Goal: Information Seeking & Learning: Learn about a topic

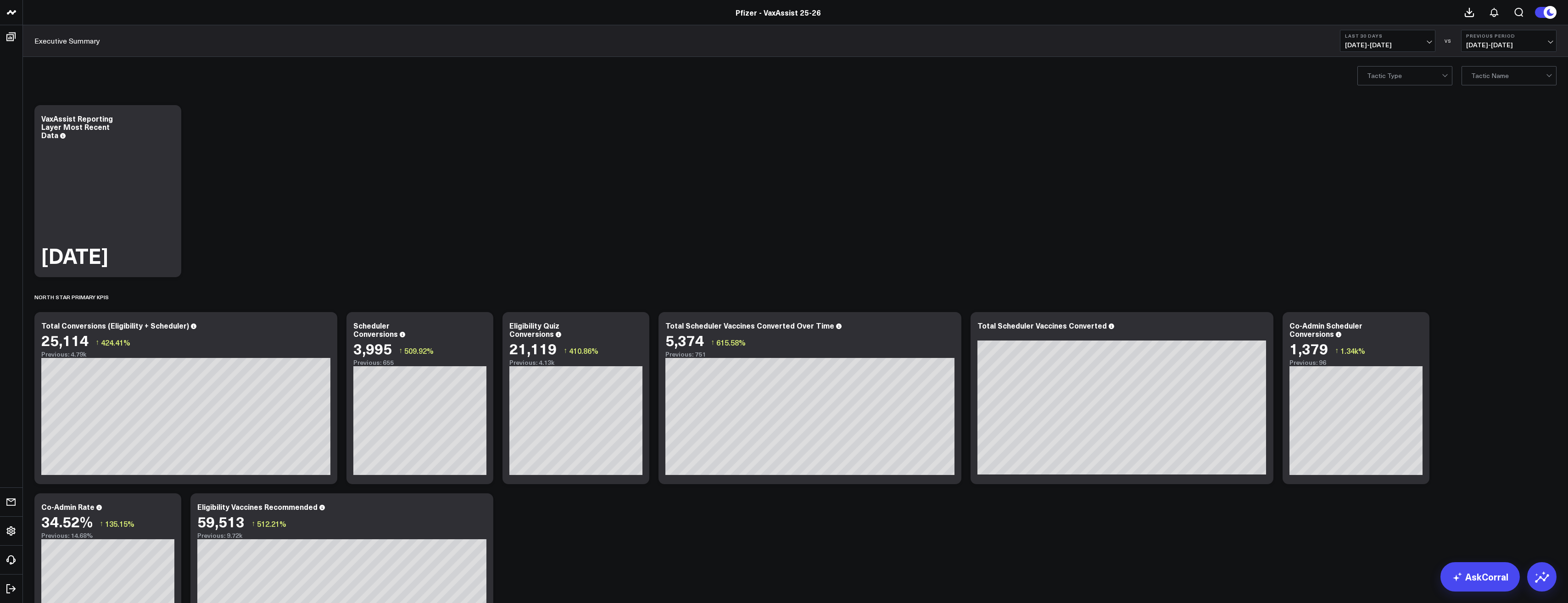
click at [576, 14] on link "Pfizer - VaxAssist 25-26" at bounding box center [778, 12] width 85 height 10
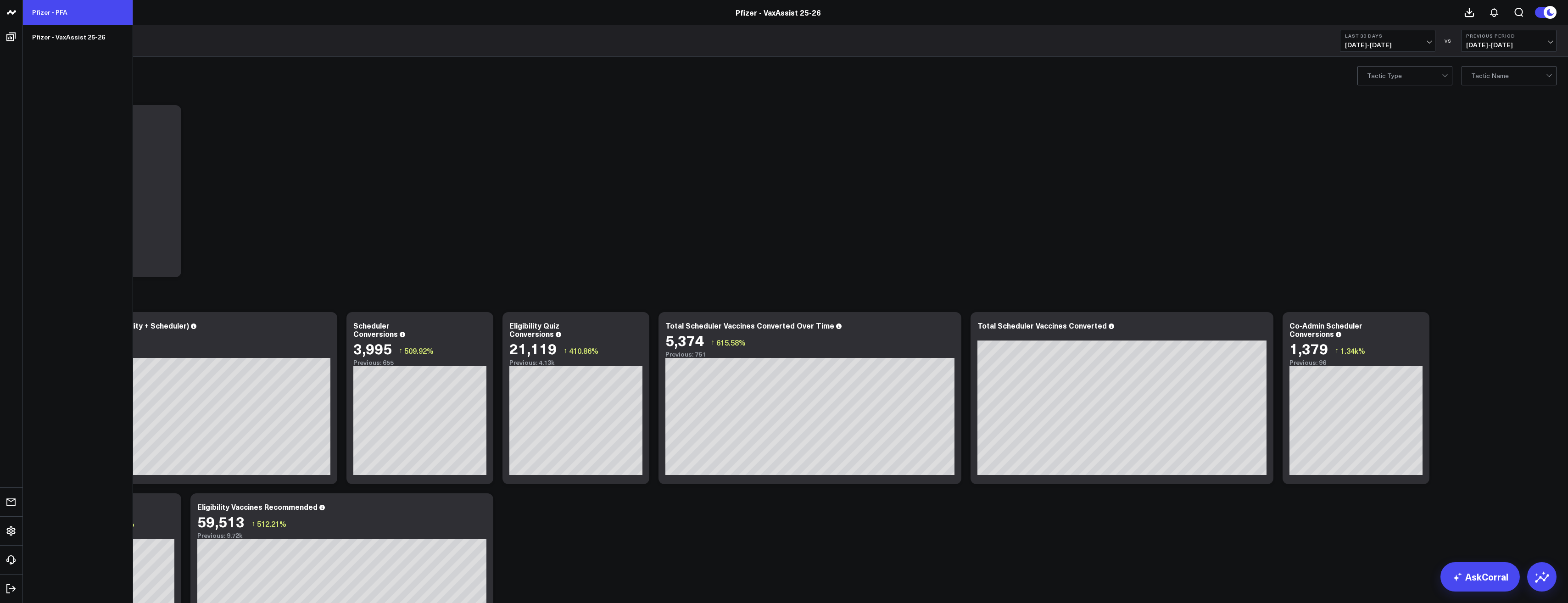
click at [52, 12] on link "Pfizer - PFA" at bounding box center [78, 12] width 110 height 25
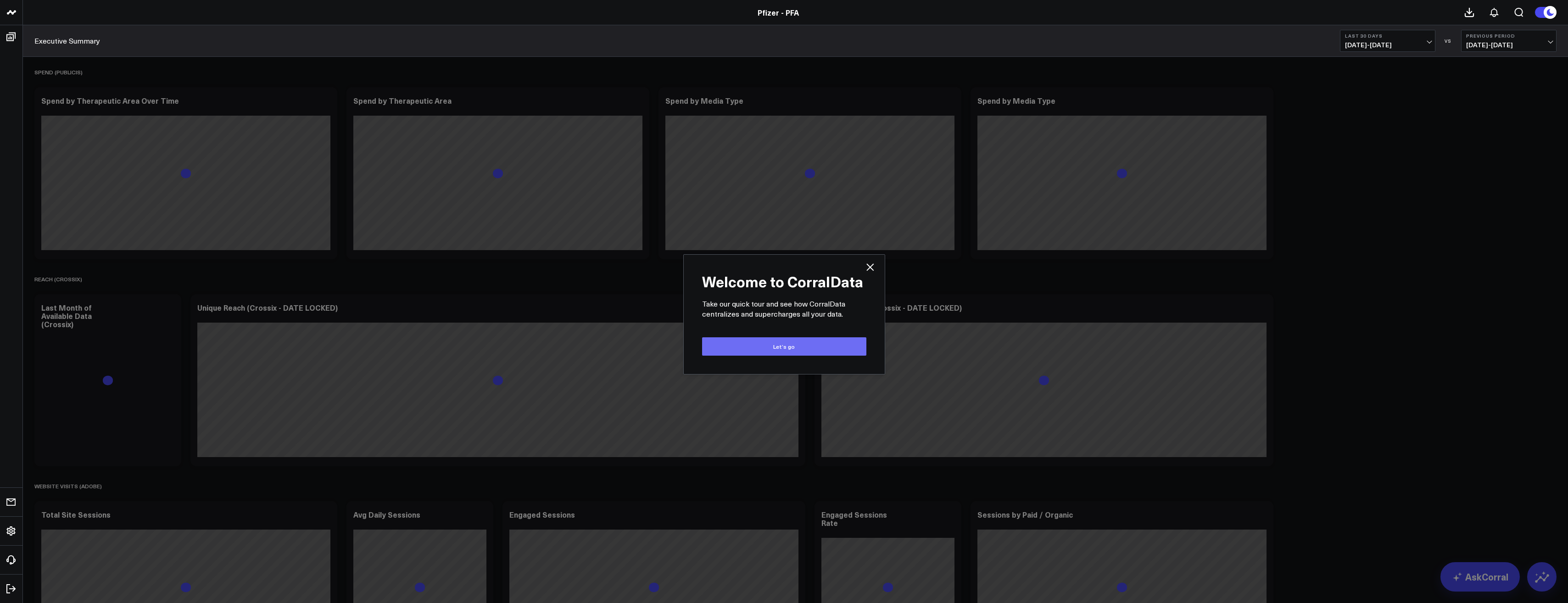
click at [811, 346] on button "Let’s go" at bounding box center [784, 346] width 164 height 18
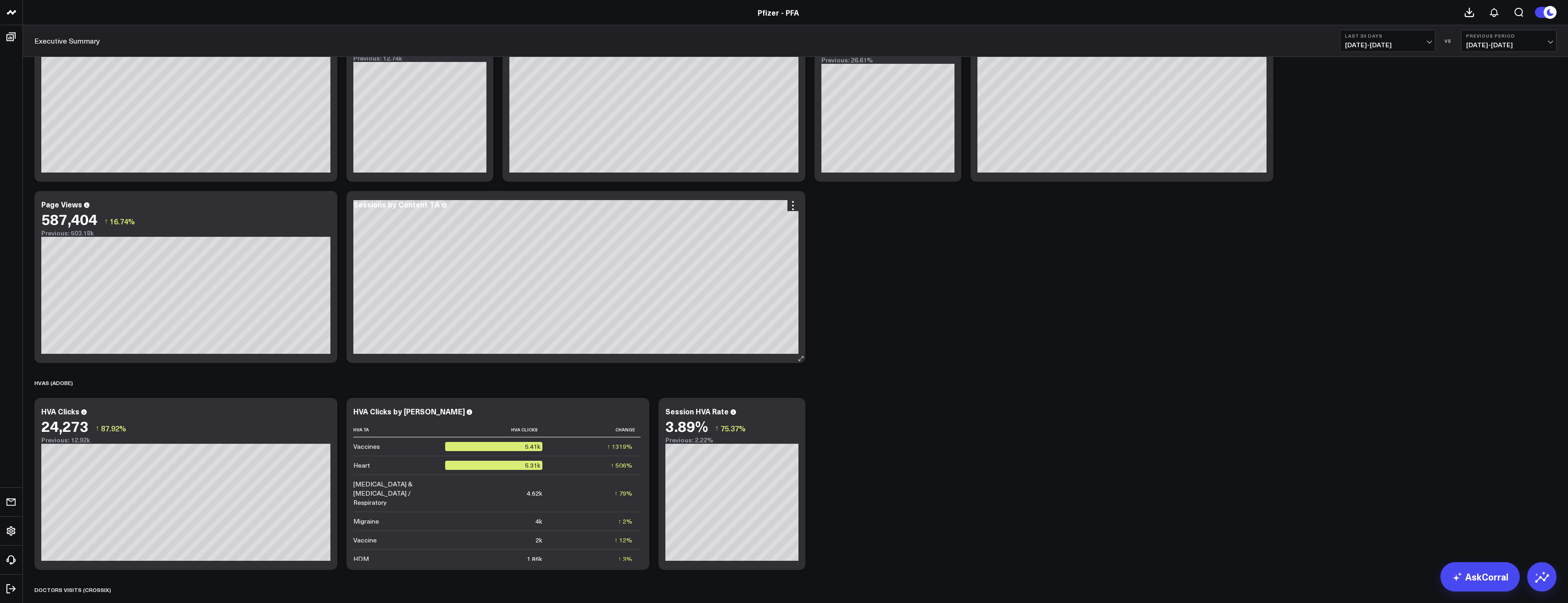
scroll to position [596, 0]
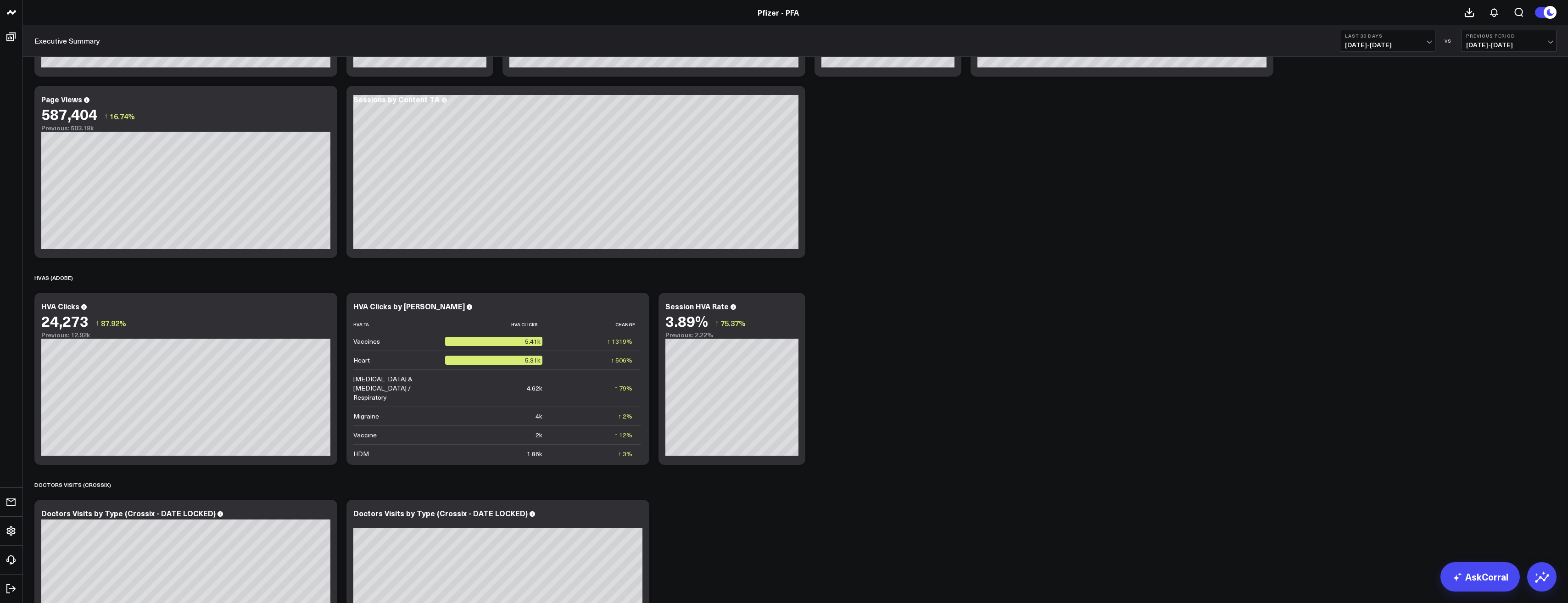
click at [1426, 41] on button "Last 30 Days [DATE] - [DATE]" at bounding box center [1387, 41] width 96 height 22
click at [1387, 79] on link "Last 7 Days" at bounding box center [1387, 78] width 94 height 18
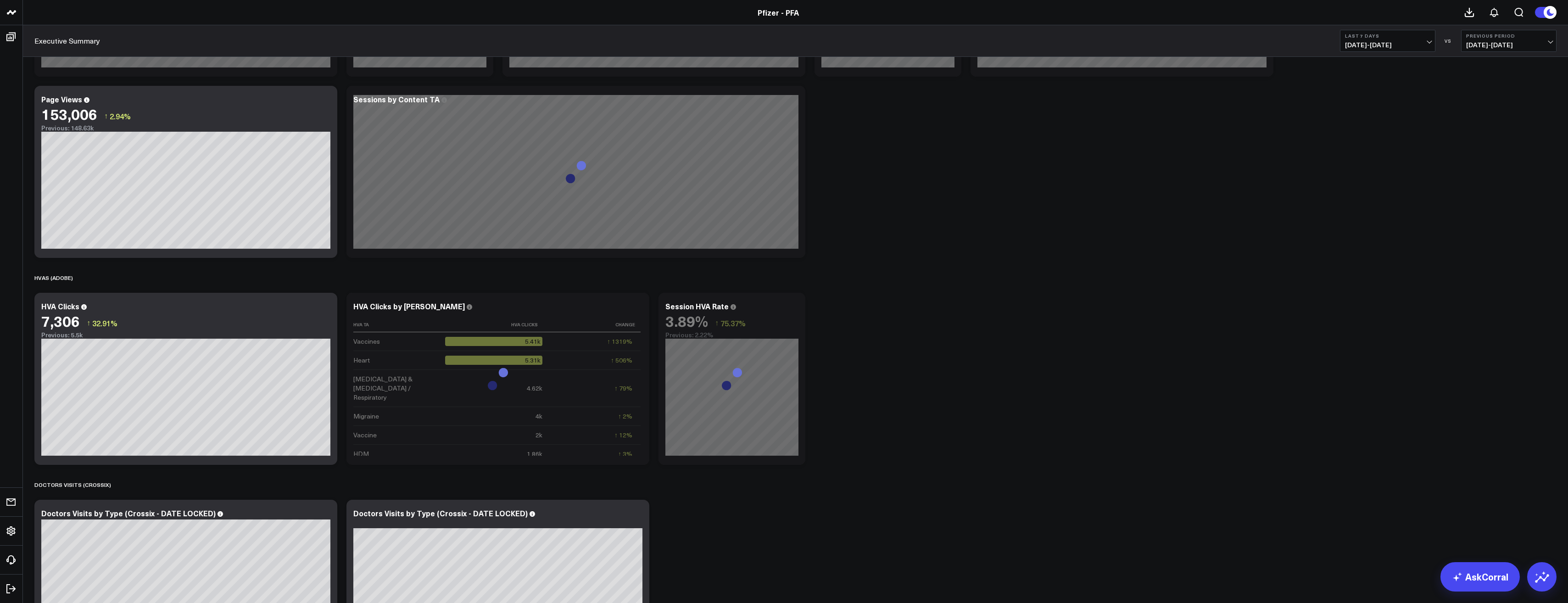
click at [1419, 40] on button "Last 7 Days 08/26/25 - 09/01/25" at bounding box center [1387, 41] width 96 height 22
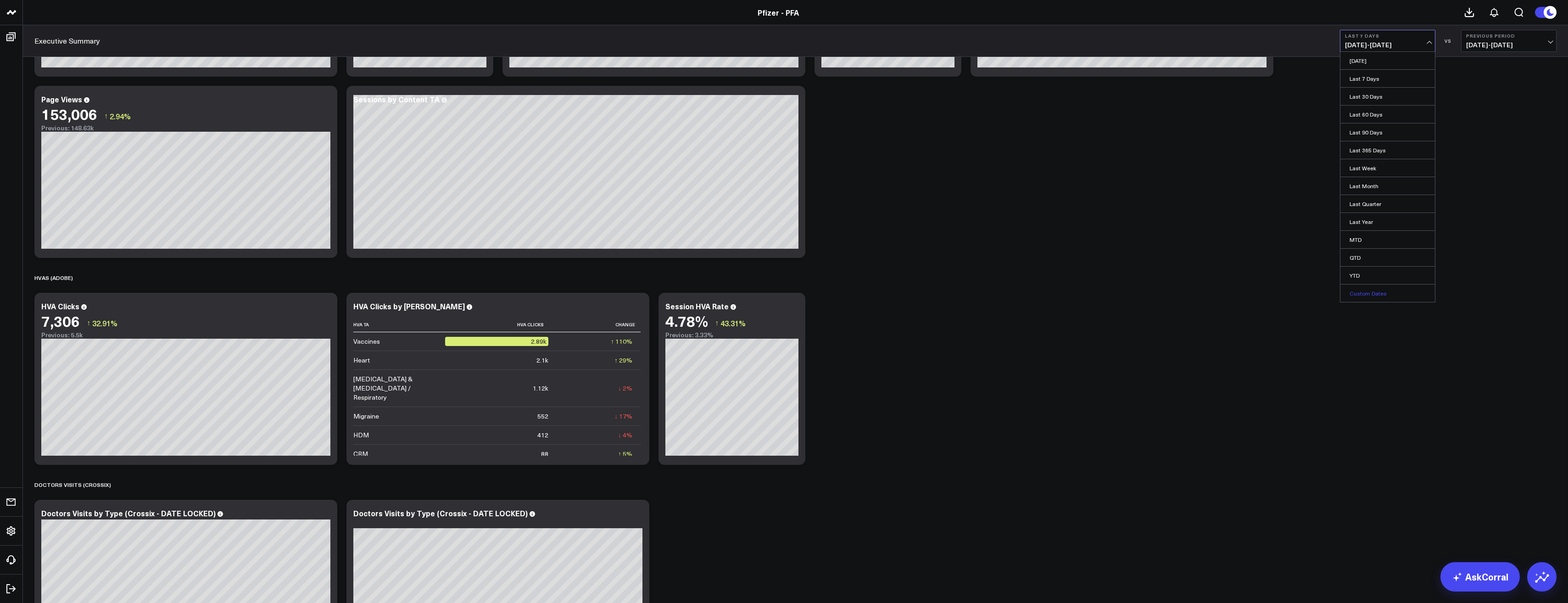
click at [1382, 291] on link "Custom Dates" at bounding box center [1387, 293] width 94 height 18
select select "8"
select select "2025"
click at [1457, 67] on button "button" at bounding box center [1459, 66] width 9 height 11
select select "7"
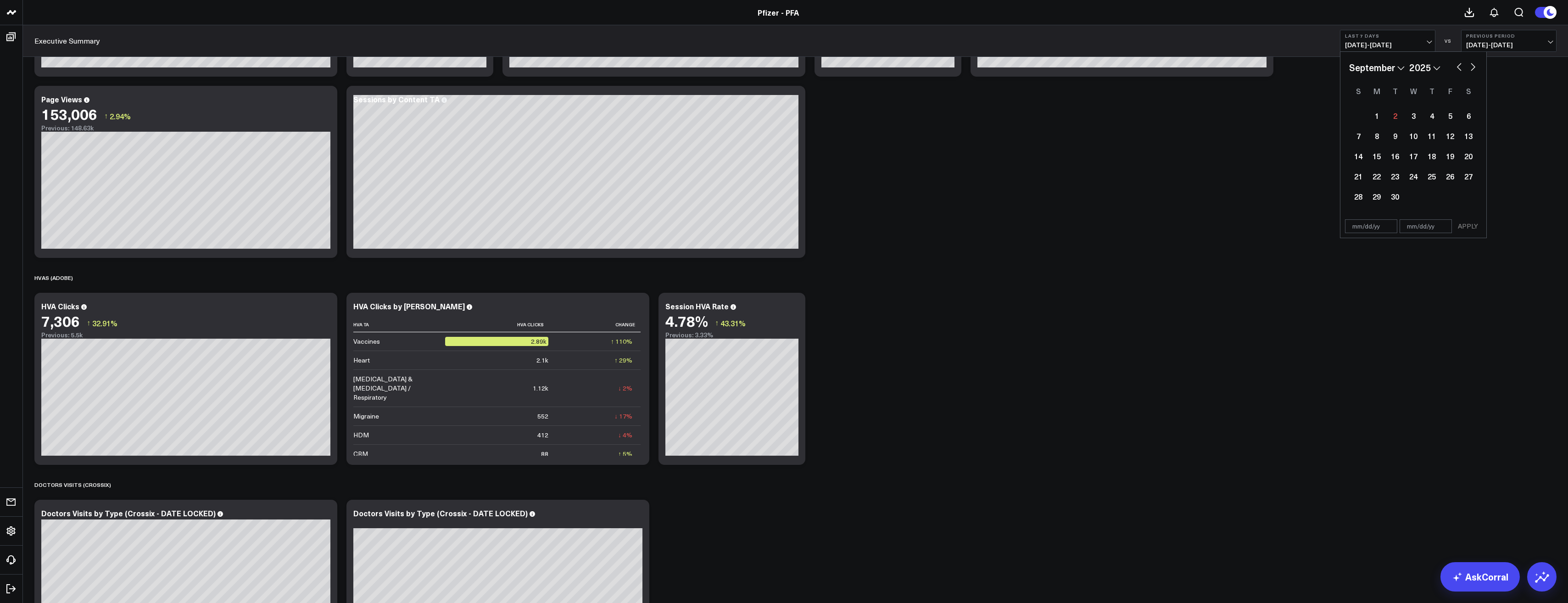
select select "2025"
click at [1446, 175] on div "22" at bounding box center [1450, 176] width 18 height 18
type input "[DATE]"
select select "7"
select select "2025"
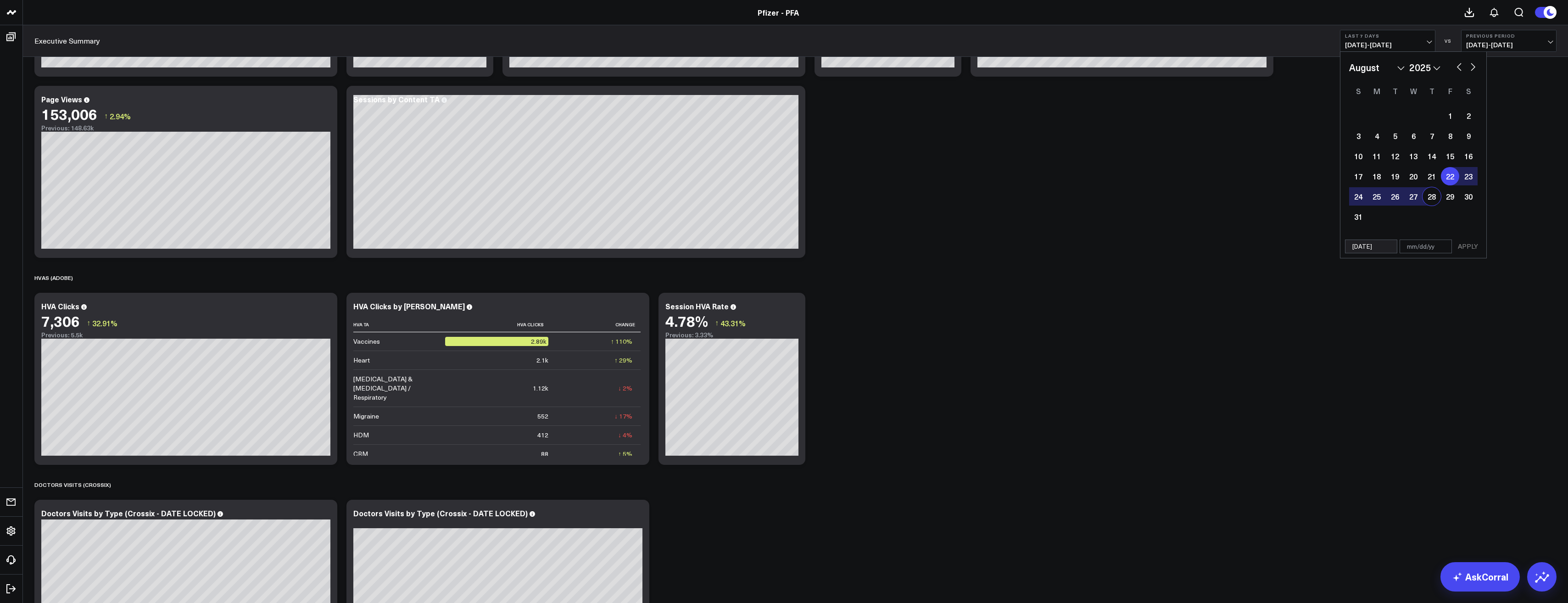
click at [1435, 198] on div "28" at bounding box center [1432, 197] width 18 height 18
type input "[DATE]"
select select "7"
select select "2025"
click at [1472, 244] on button "APPLY" at bounding box center [1468, 246] width 27 height 14
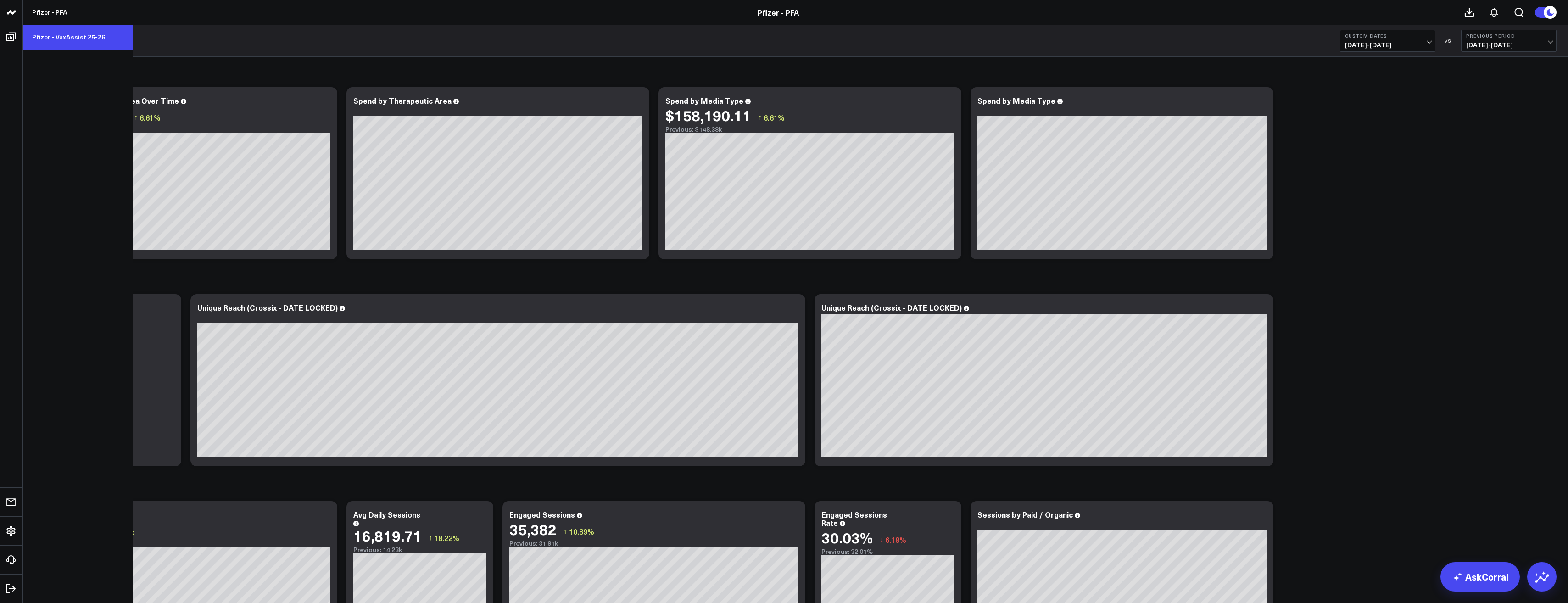
click at [53, 37] on link "Pfizer - VaxAssist 25-26" at bounding box center [78, 37] width 110 height 25
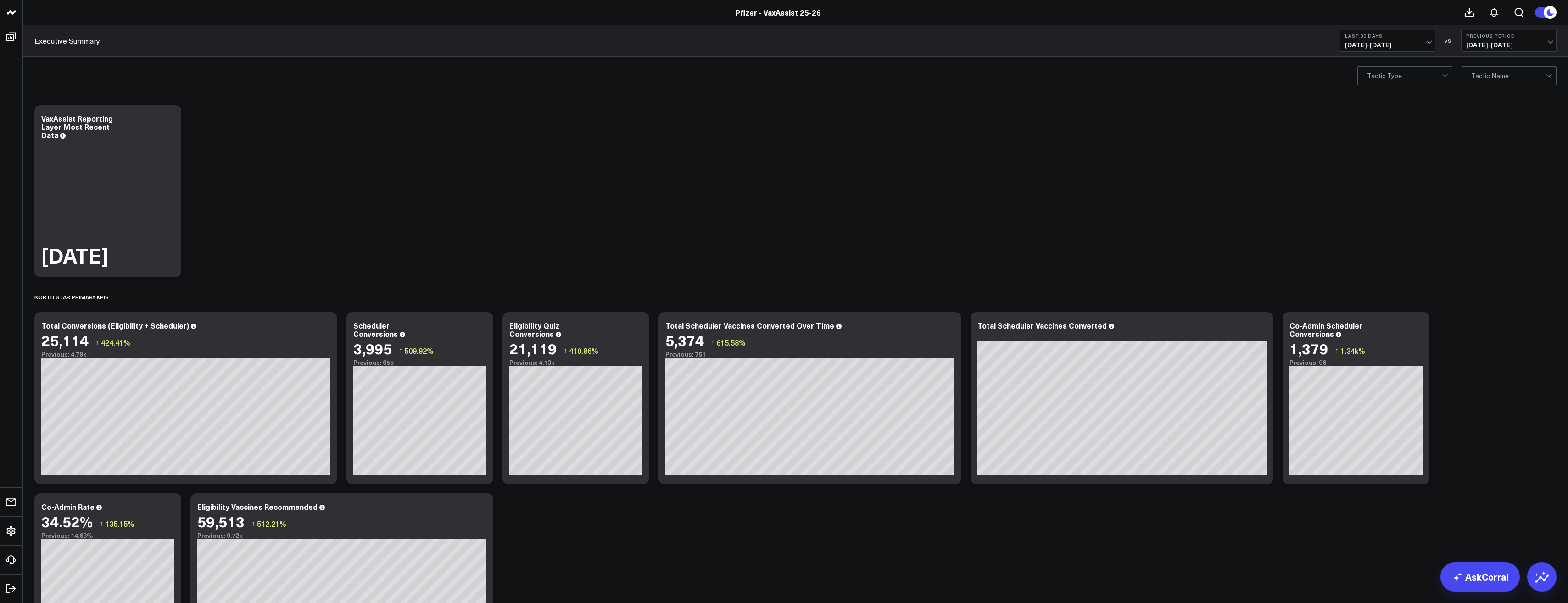
click at [1404, 41] on span "[DATE] - [DATE]" at bounding box center [1388, 45] width 85 height 7
click at [1402, 290] on link "Custom Dates" at bounding box center [1387, 293] width 94 height 18
select select "8"
select select "2025"
click at [1457, 65] on button "button" at bounding box center [1459, 66] width 9 height 11
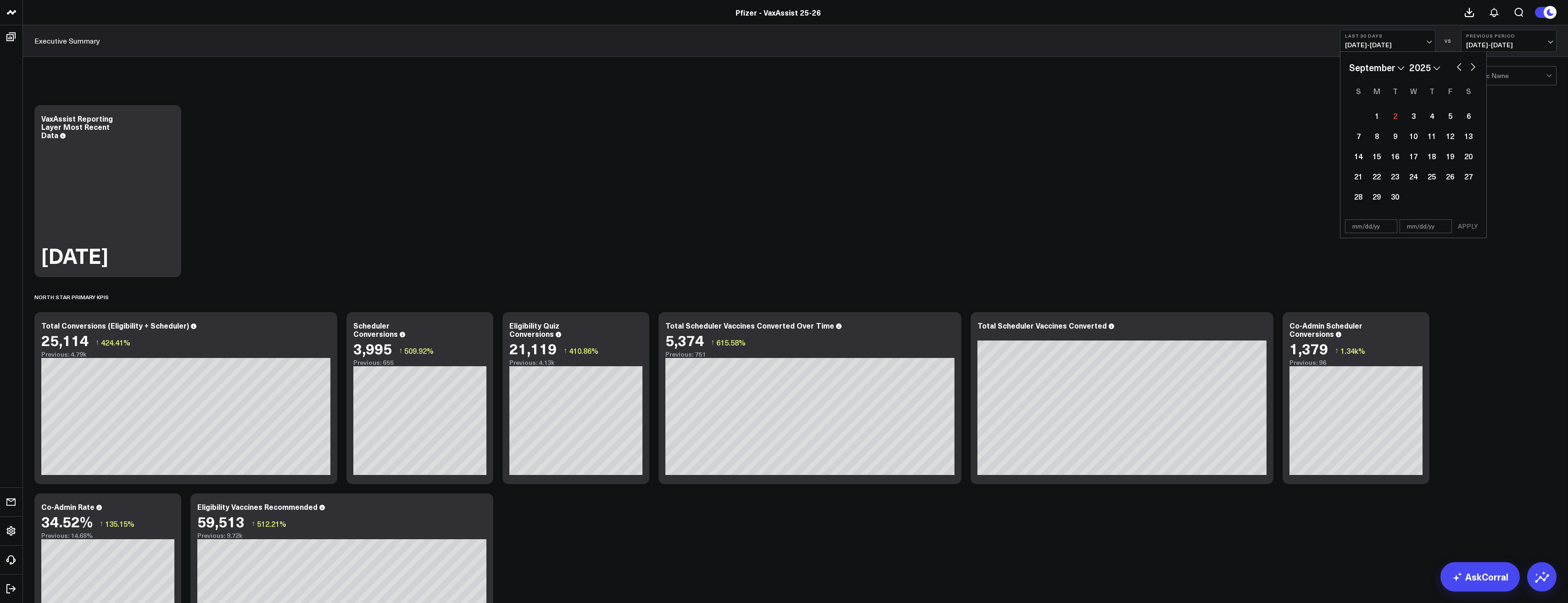
select select "7"
select select "2025"
click at [1449, 174] on div "22" at bounding box center [1450, 176] width 18 height 18
type input "[DATE]"
select select "7"
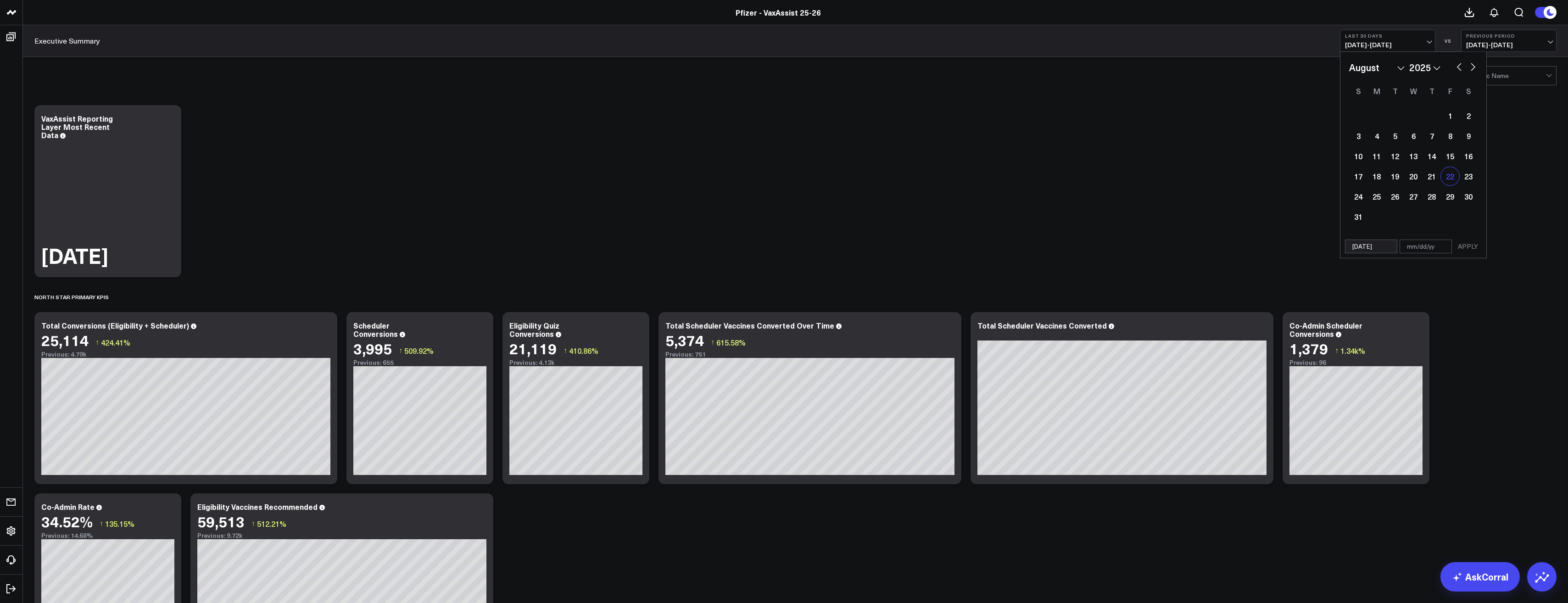
select select "2025"
click at [1451, 189] on div "29" at bounding box center [1450, 197] width 18 height 18
type input "08/29/25"
select select "7"
select select "2025"
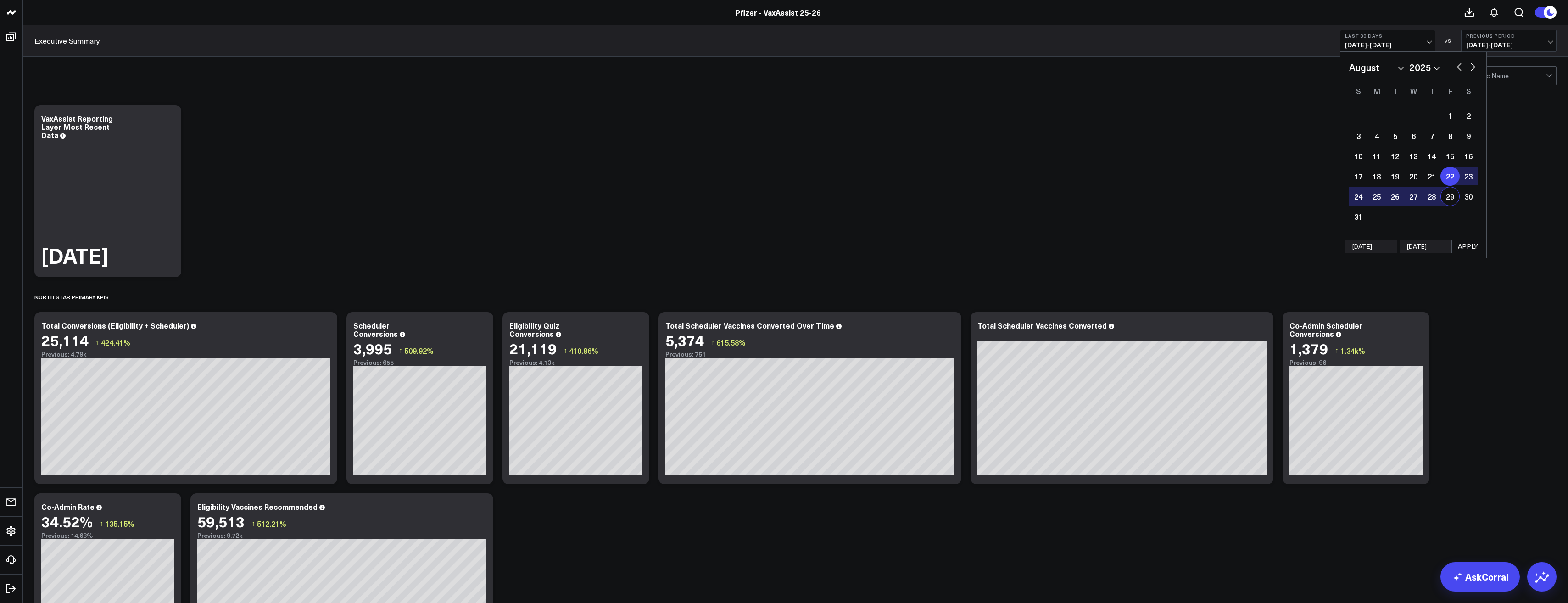
click at [1444, 177] on div "22" at bounding box center [1450, 176] width 18 height 18
select select "7"
select select "2025"
click at [1431, 196] on div "28" at bounding box center [1432, 197] width 18 height 18
type input "[DATE]"
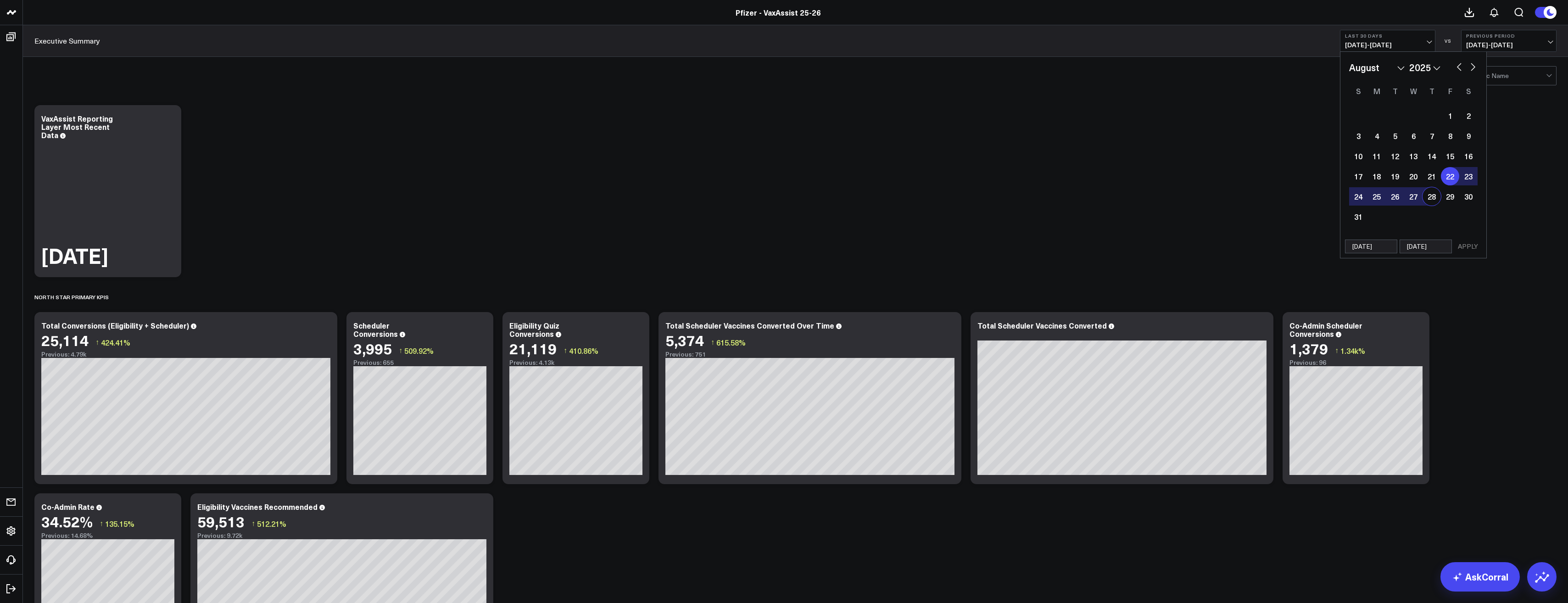
select select "7"
select select "2025"
click at [1465, 248] on button "APPLY" at bounding box center [1468, 246] width 27 height 14
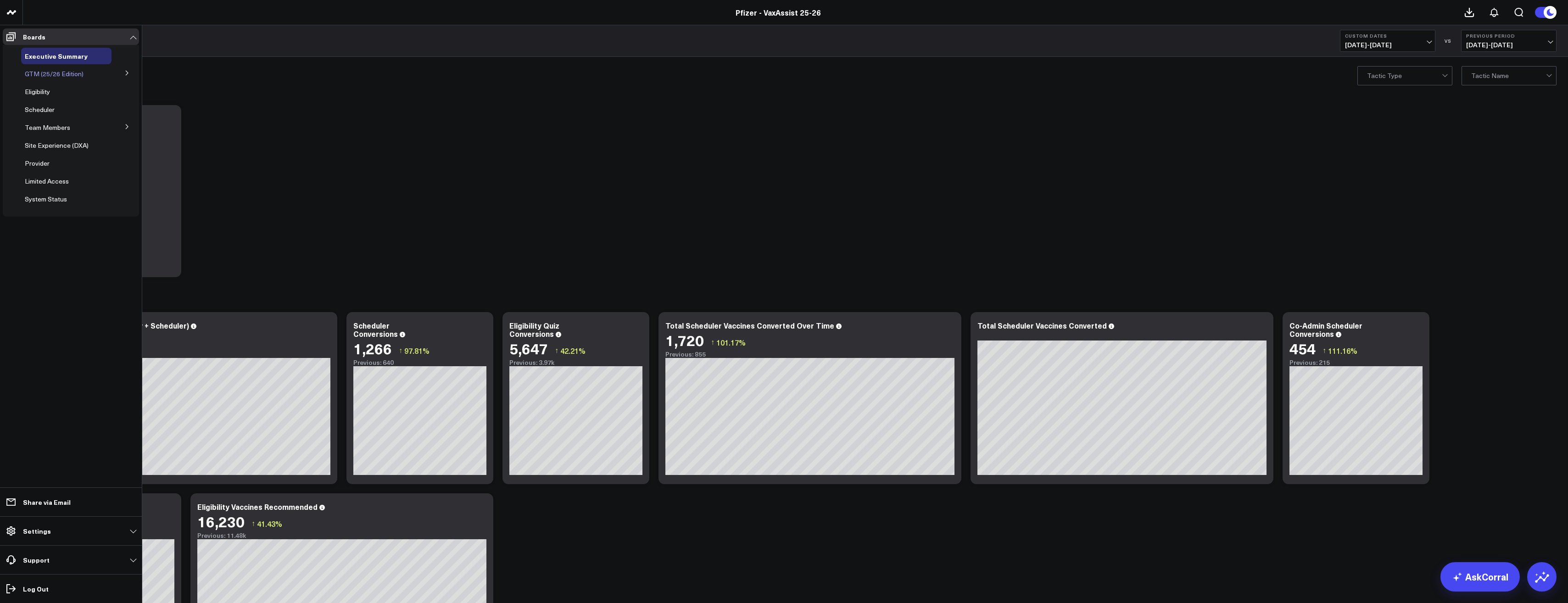
click at [47, 74] on span "GTM (25/26 Edition)" at bounding box center [54, 74] width 58 height 9
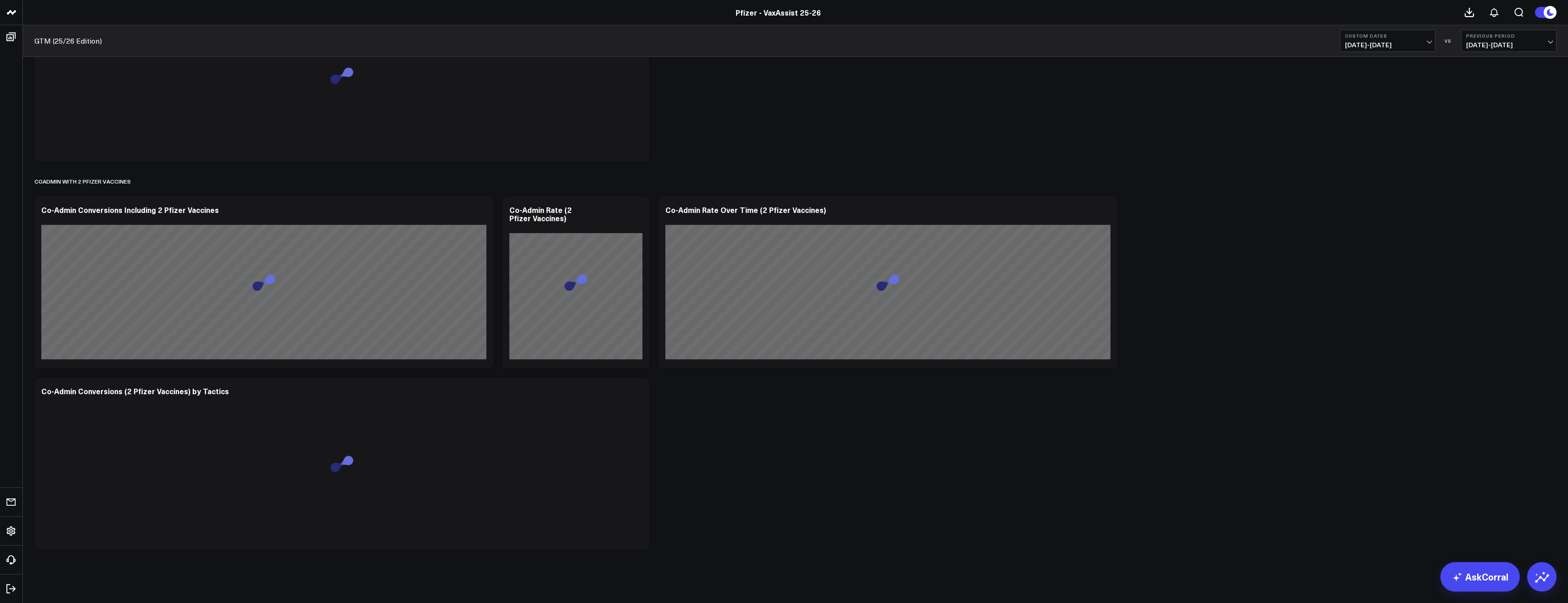
scroll to position [1061, 0]
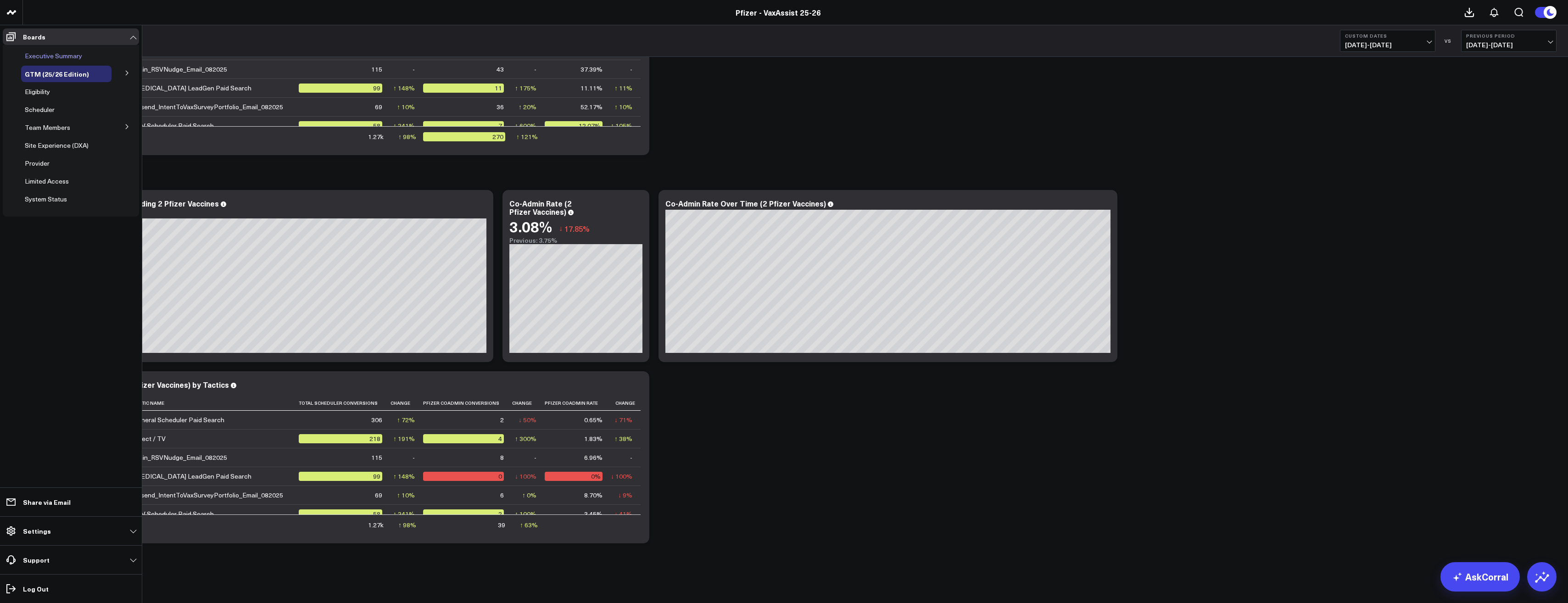
click at [91, 55] on div "Executive Summary" at bounding box center [66, 55] width 91 height 16
click at [68, 55] on span "Executive Summary" at bounding box center [54, 55] width 57 height 9
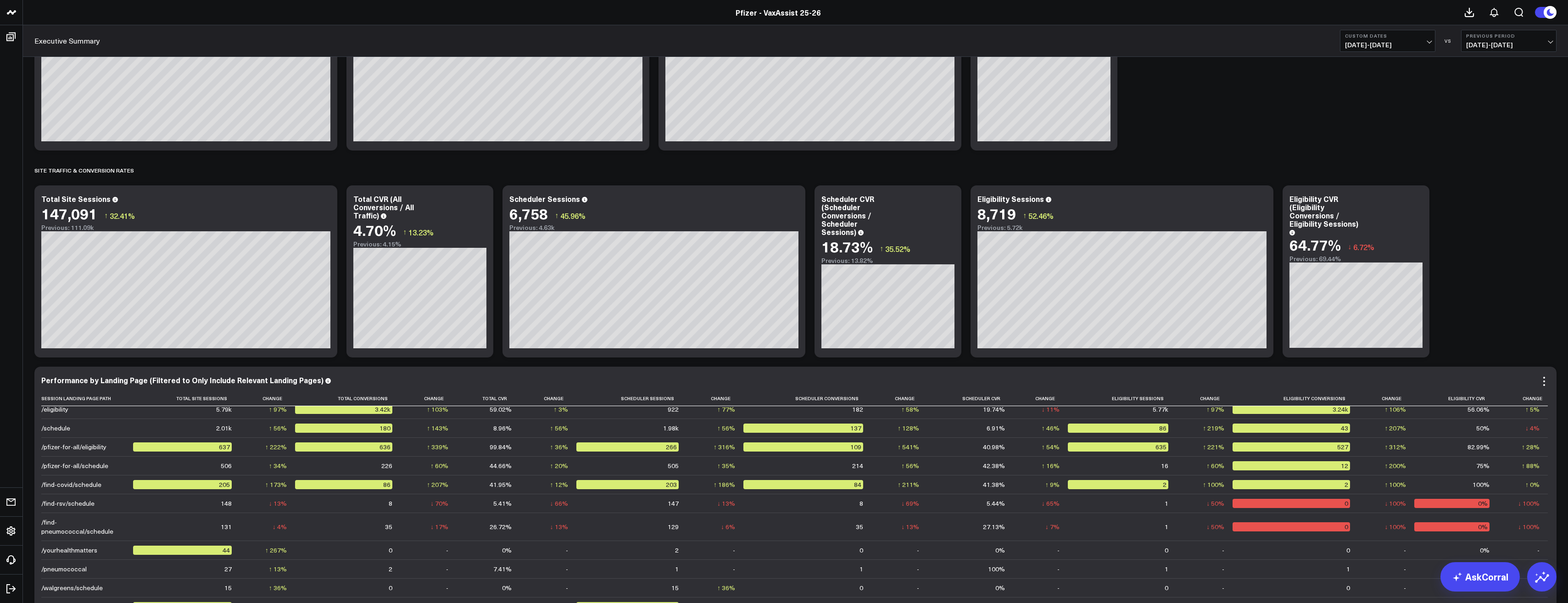
scroll to position [780, 0]
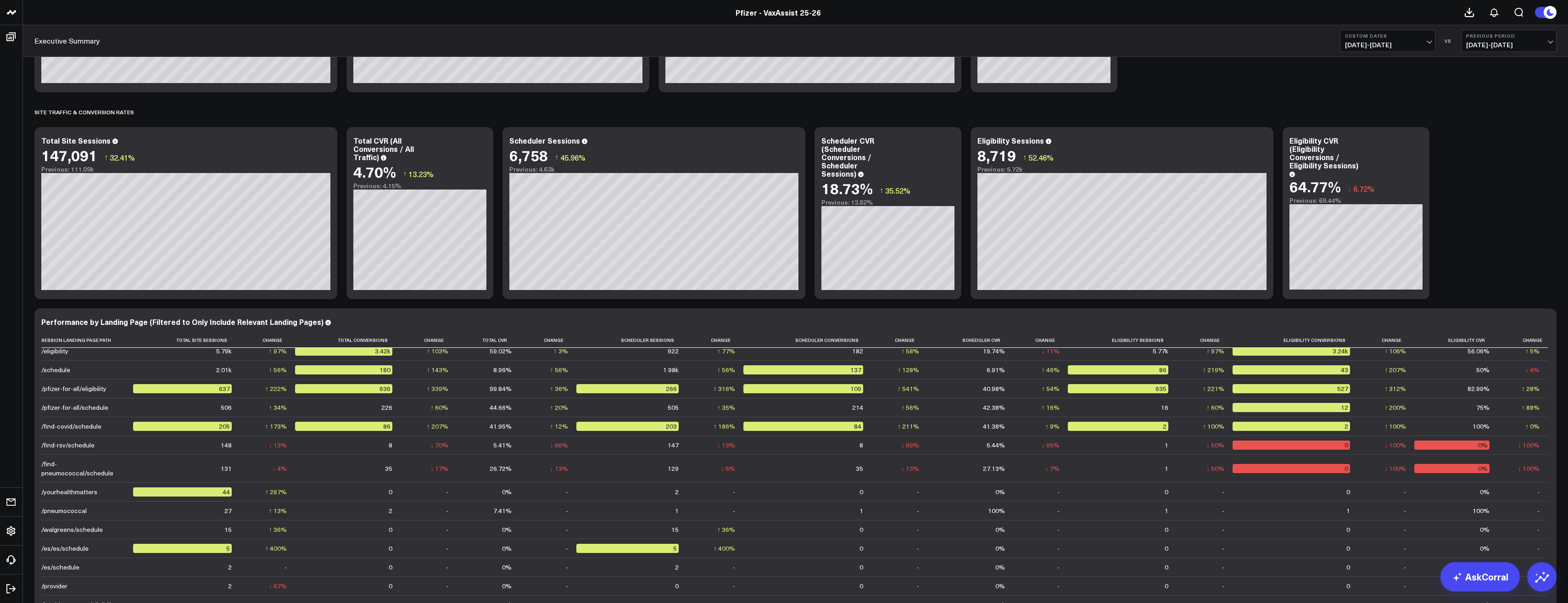
click at [1476, 213] on div "Copy link to widget Ask support Comment Export PNG VaxAssist Reporting Layer Mo…" at bounding box center [796, 550] width 1531 height 2458
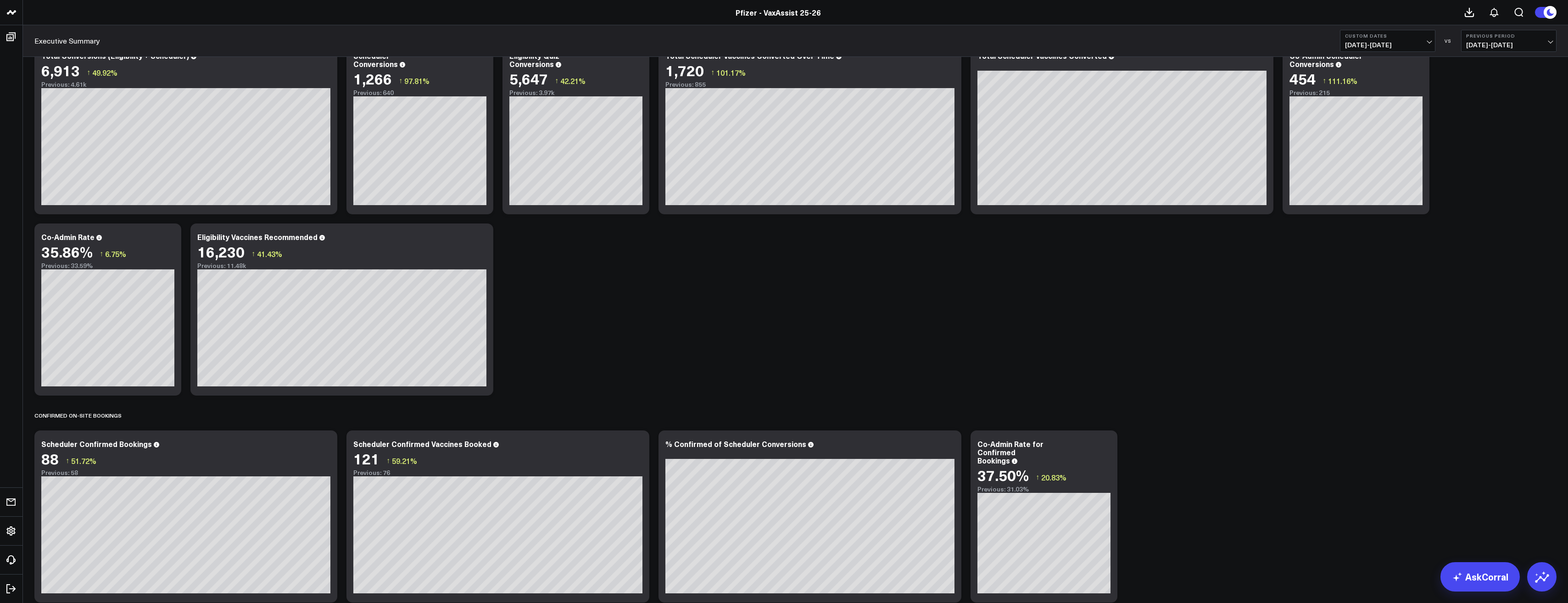
scroll to position [0, 0]
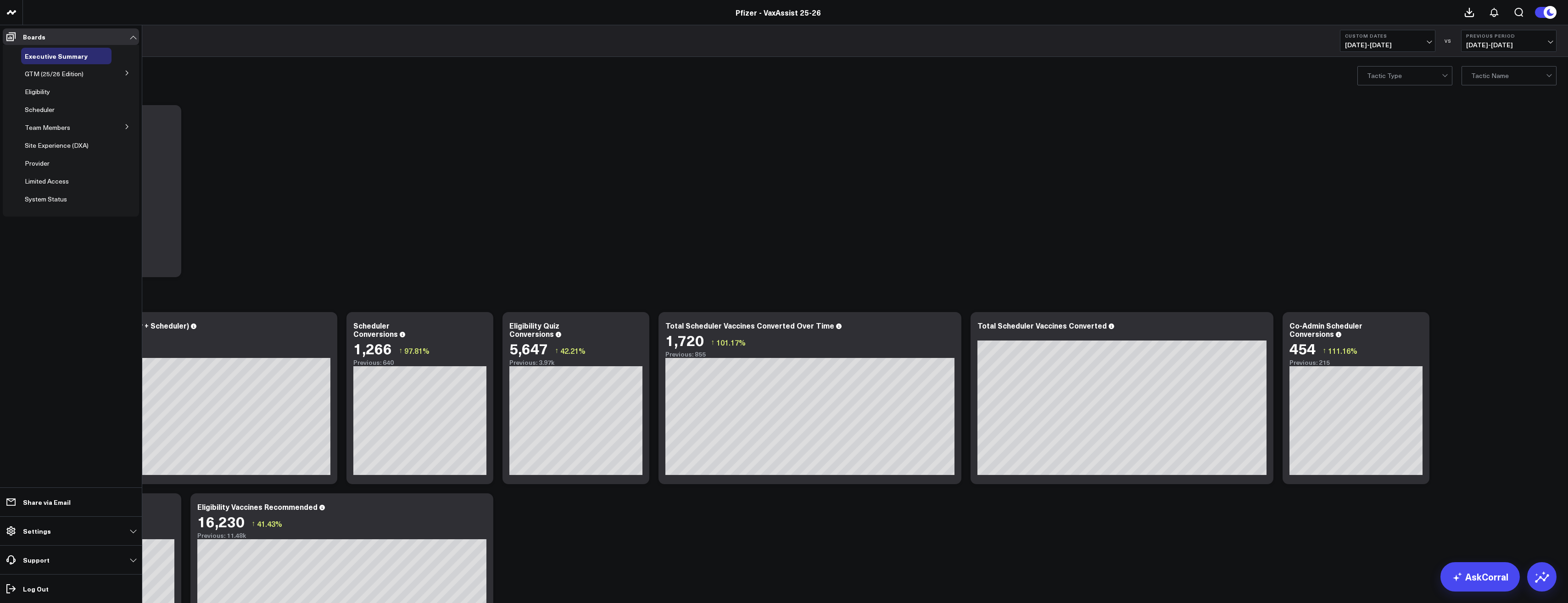
click at [47, 181] on span "Limited Access" at bounding box center [47, 181] width 44 height 9
click at [49, 180] on span "Limited Access" at bounding box center [47, 181] width 44 height 9
click at [54, 181] on span "Limited Access" at bounding box center [47, 181] width 44 height 9
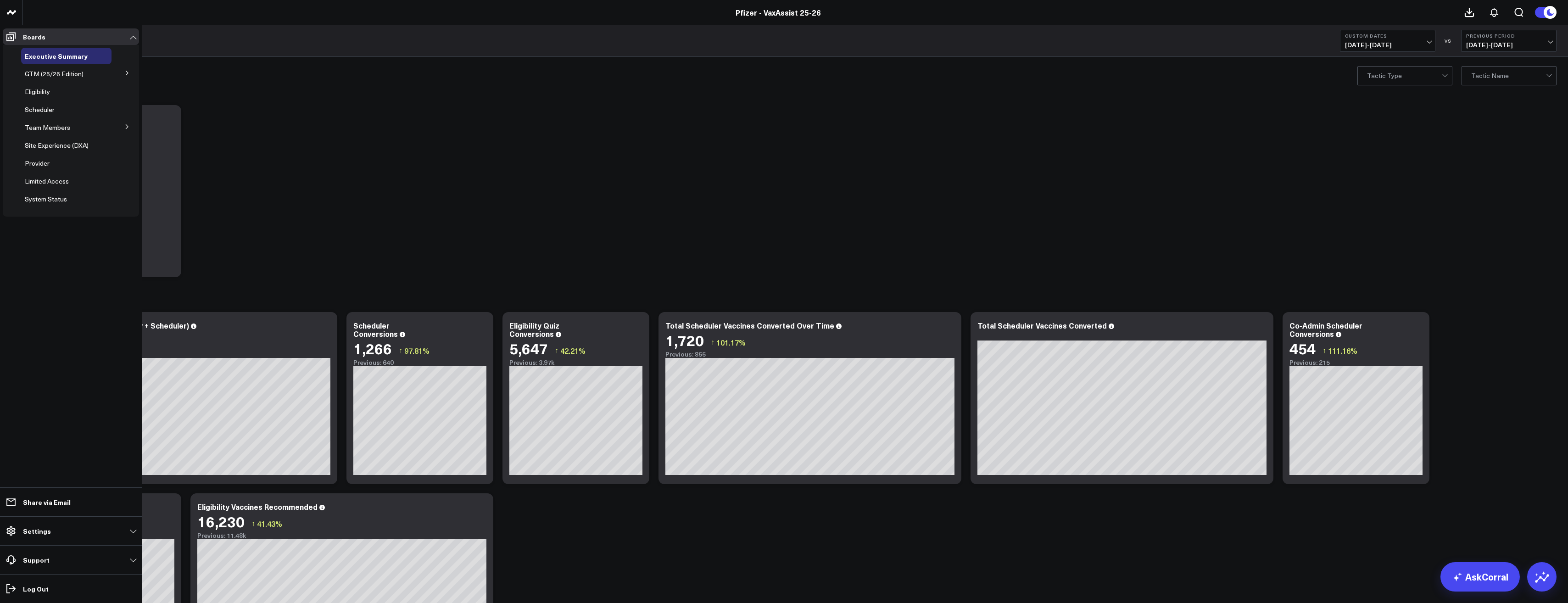
click at [54, 181] on span "Limited Access" at bounding box center [47, 181] width 44 height 9
click at [35, 180] on span "Limited Access" at bounding box center [47, 181] width 44 height 9
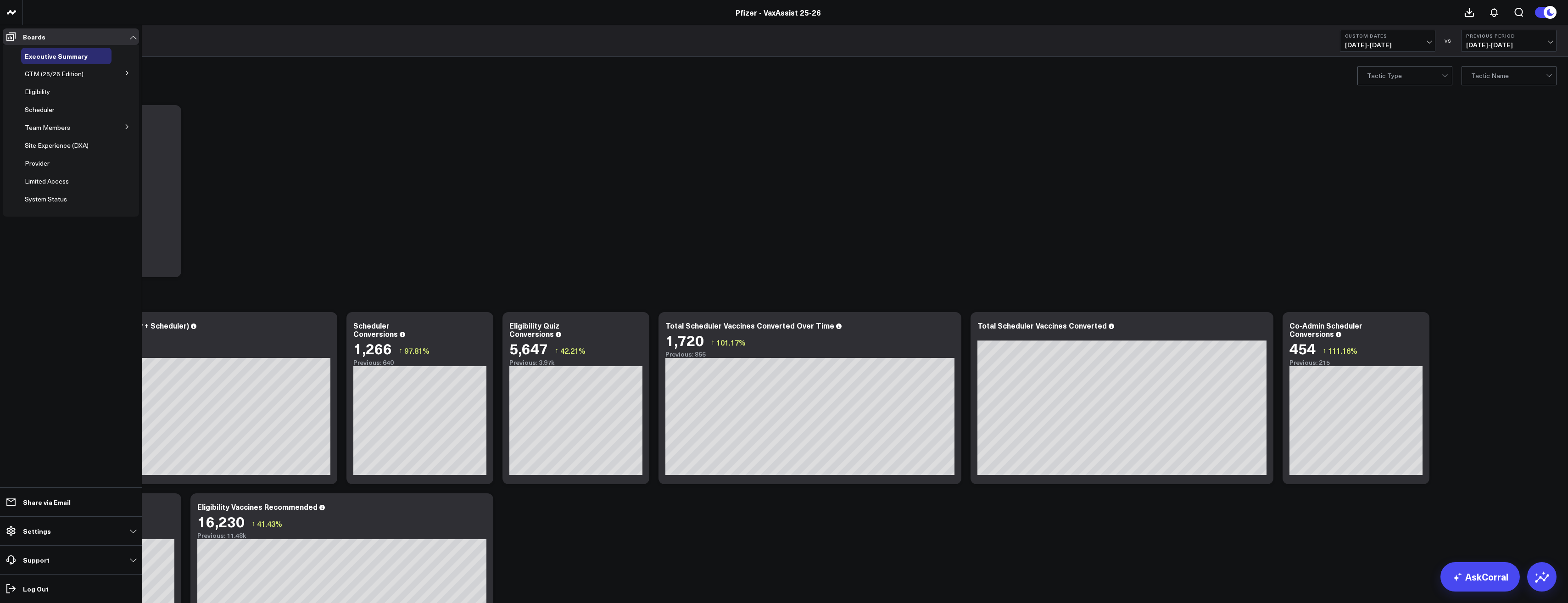
click at [35, 180] on span "Limited Access" at bounding box center [47, 181] width 44 height 9
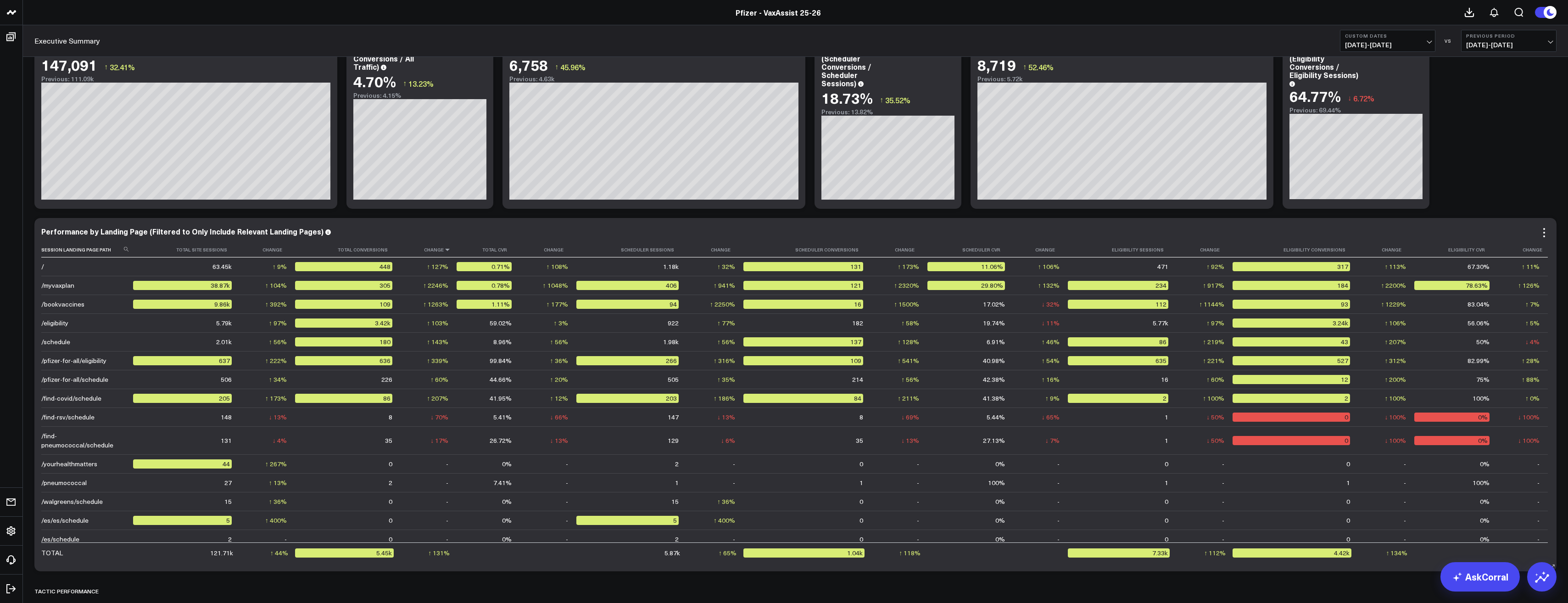
scroll to position [821, 0]
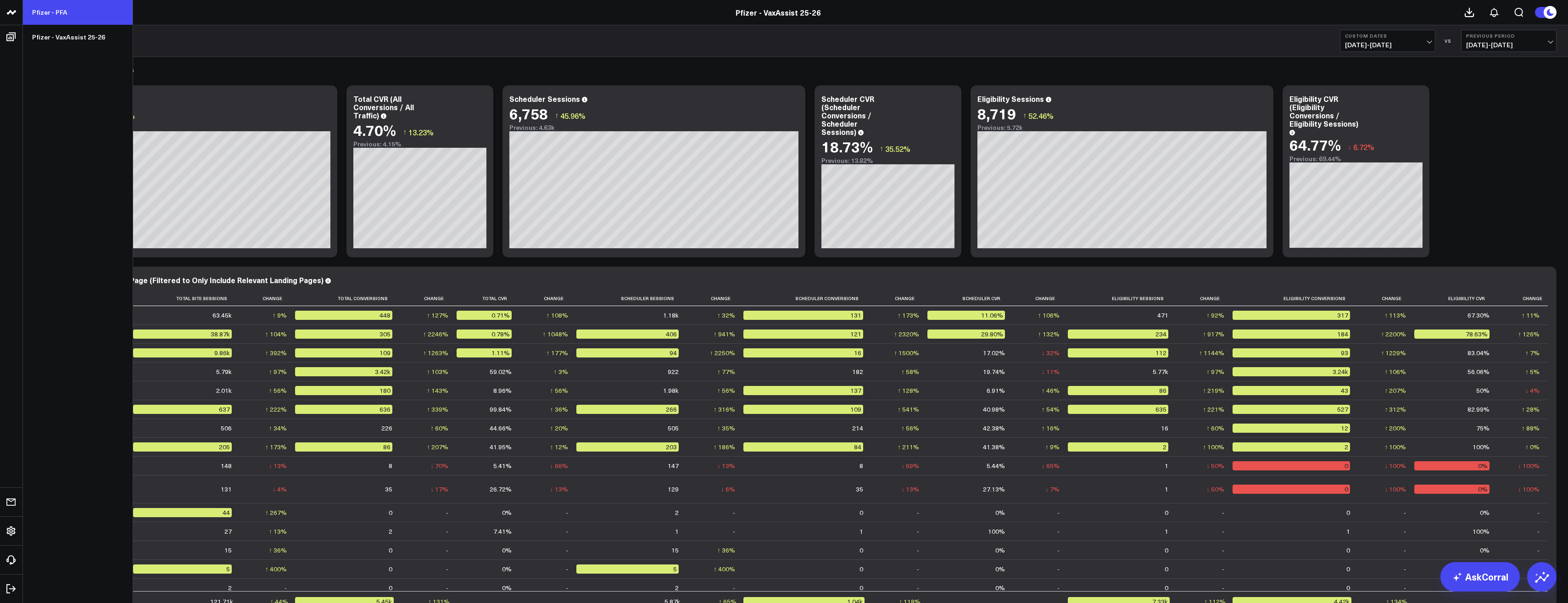
click at [66, 20] on link "Pfizer - PFA" at bounding box center [78, 12] width 110 height 25
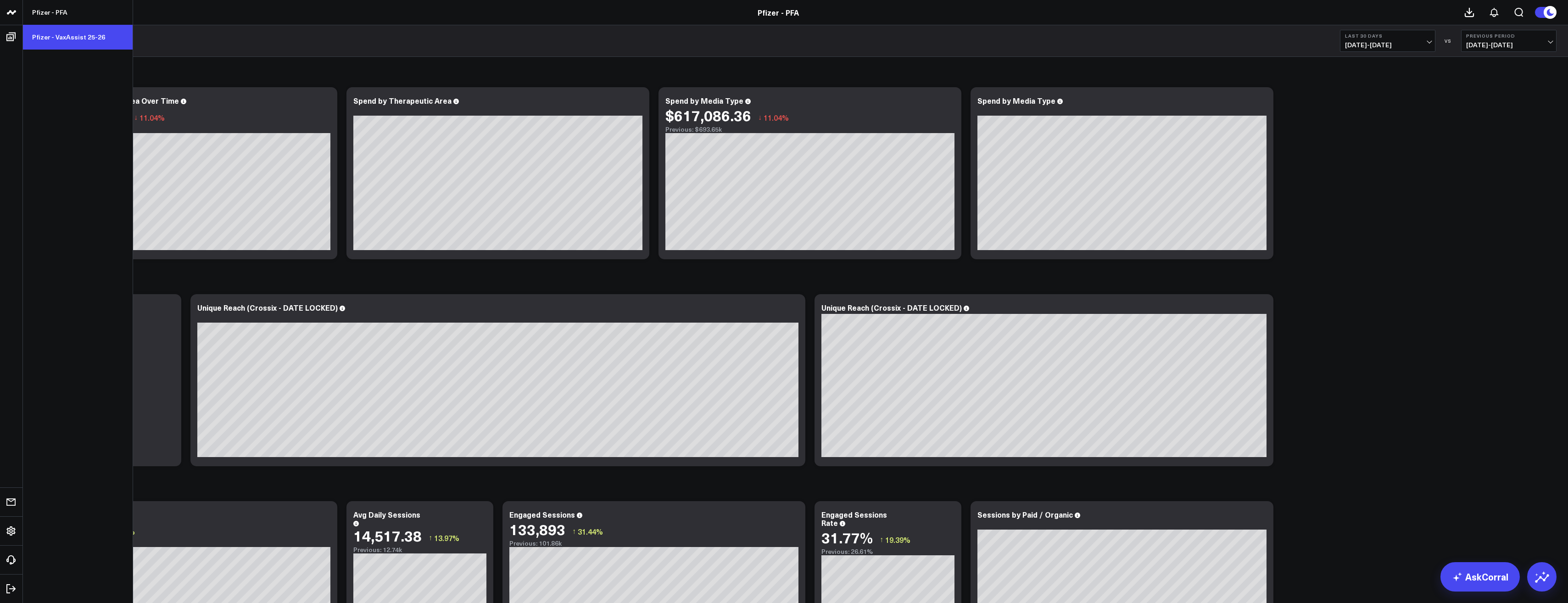
click at [64, 35] on link "Pfizer - VaxAssist 25-26" at bounding box center [78, 37] width 110 height 25
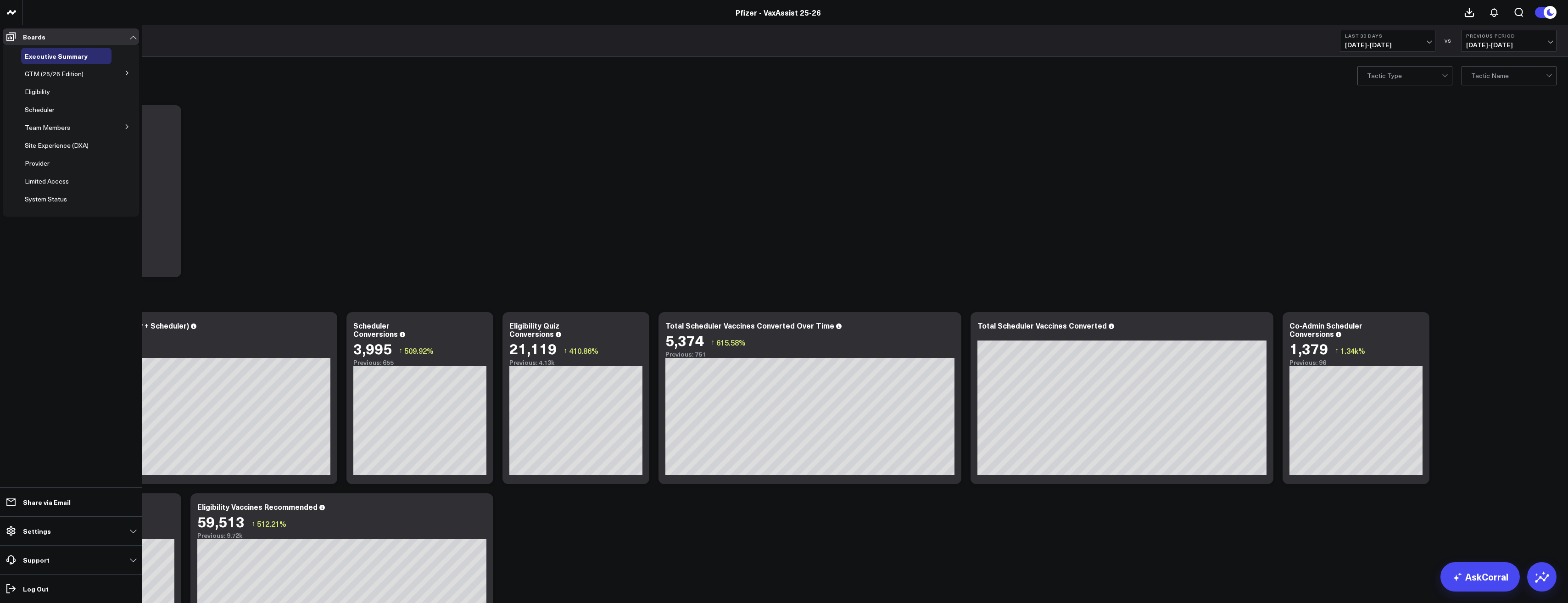
click at [65, 281] on ul "Boards Executive Summary GTM (25/26 Edition) Portfolio [MEDICAL_DATA] RSV RSV M…" at bounding box center [71, 313] width 142 height 577
click at [108, 33] on link "Boards" at bounding box center [71, 37] width 136 height 16
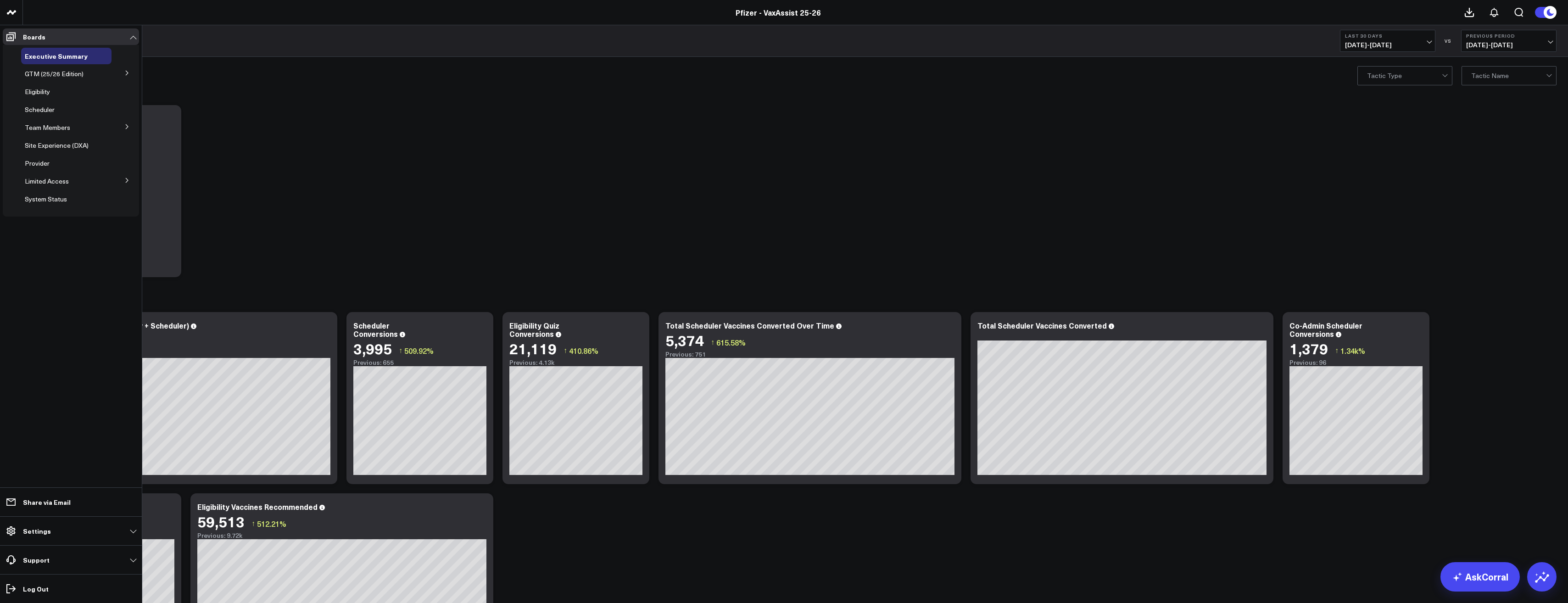
click at [128, 181] on icon at bounding box center [127, 181] width 2 height 5
click at [79, 198] on span "PFA - Cross Domain" at bounding box center [59, 197] width 58 height 9
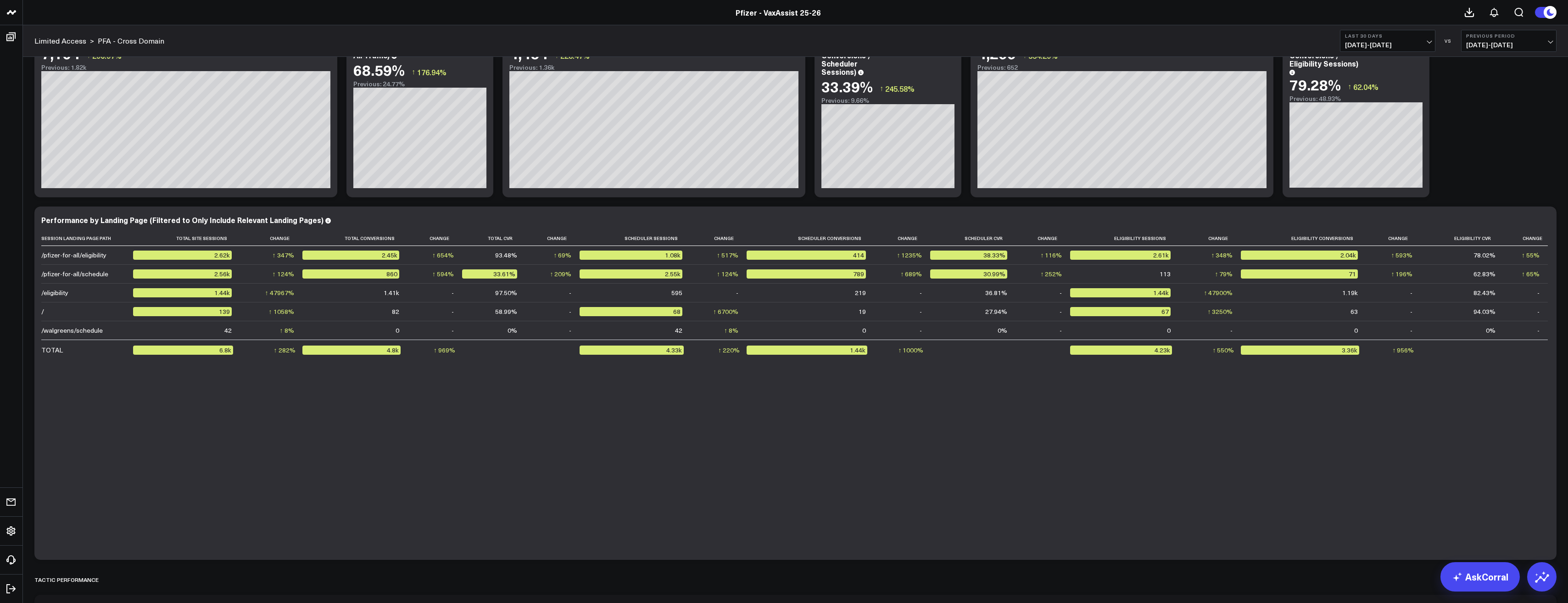
scroll to position [734, 0]
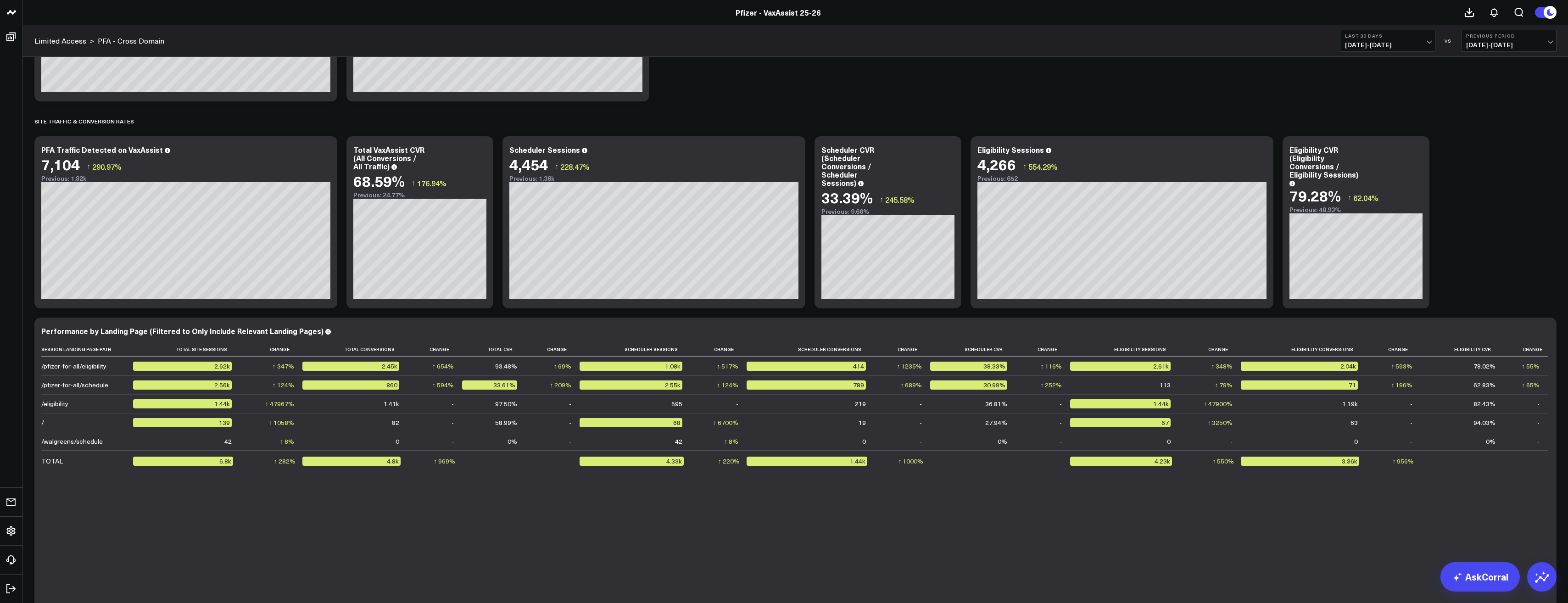
click at [1420, 42] on span "[DATE] - [DATE]" at bounding box center [1388, 45] width 85 height 7
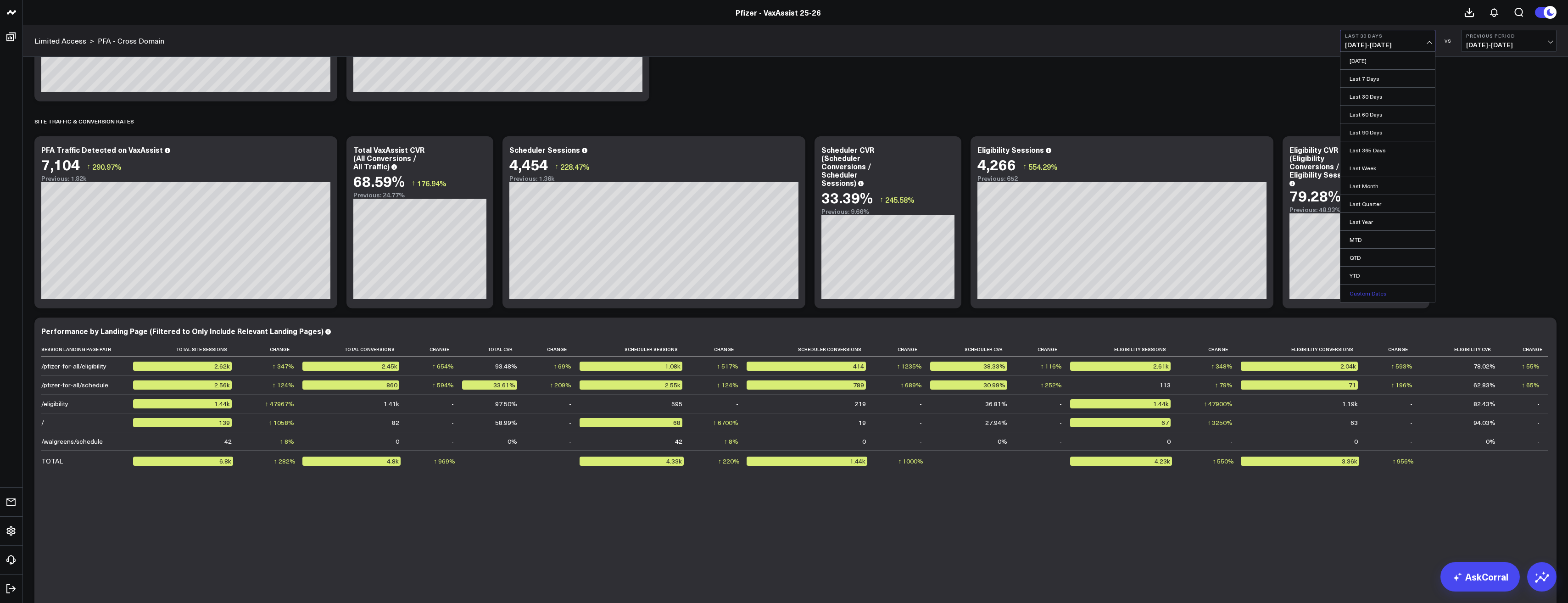
click at [1390, 288] on link "Custom Dates" at bounding box center [1387, 293] width 94 height 18
select select "8"
select select "2025"
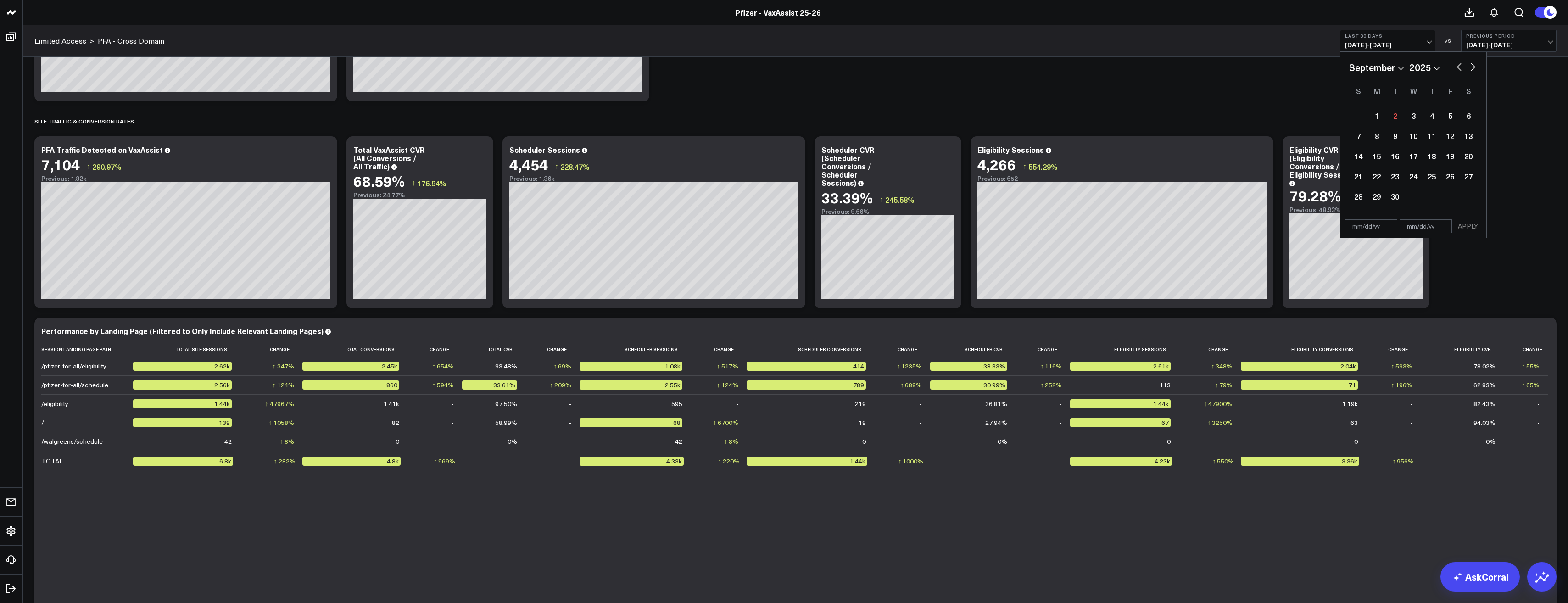
click at [1463, 67] on button "button" at bounding box center [1459, 66] width 9 height 11
select select "7"
select select "2025"
click at [1447, 178] on div "22" at bounding box center [1450, 176] width 18 height 18
type input "[DATE]"
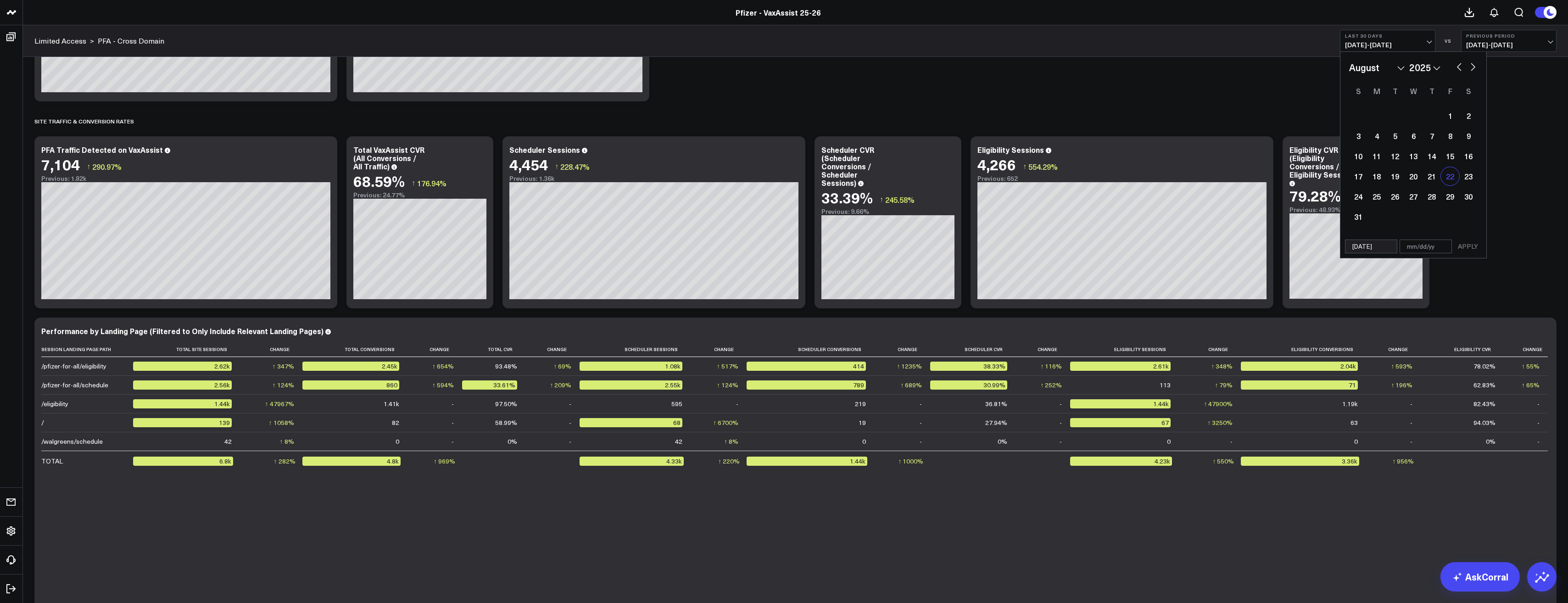
select select "7"
select select "2025"
click at [1438, 190] on div "28" at bounding box center [1432, 197] width 18 height 18
type input "[DATE]"
select select "7"
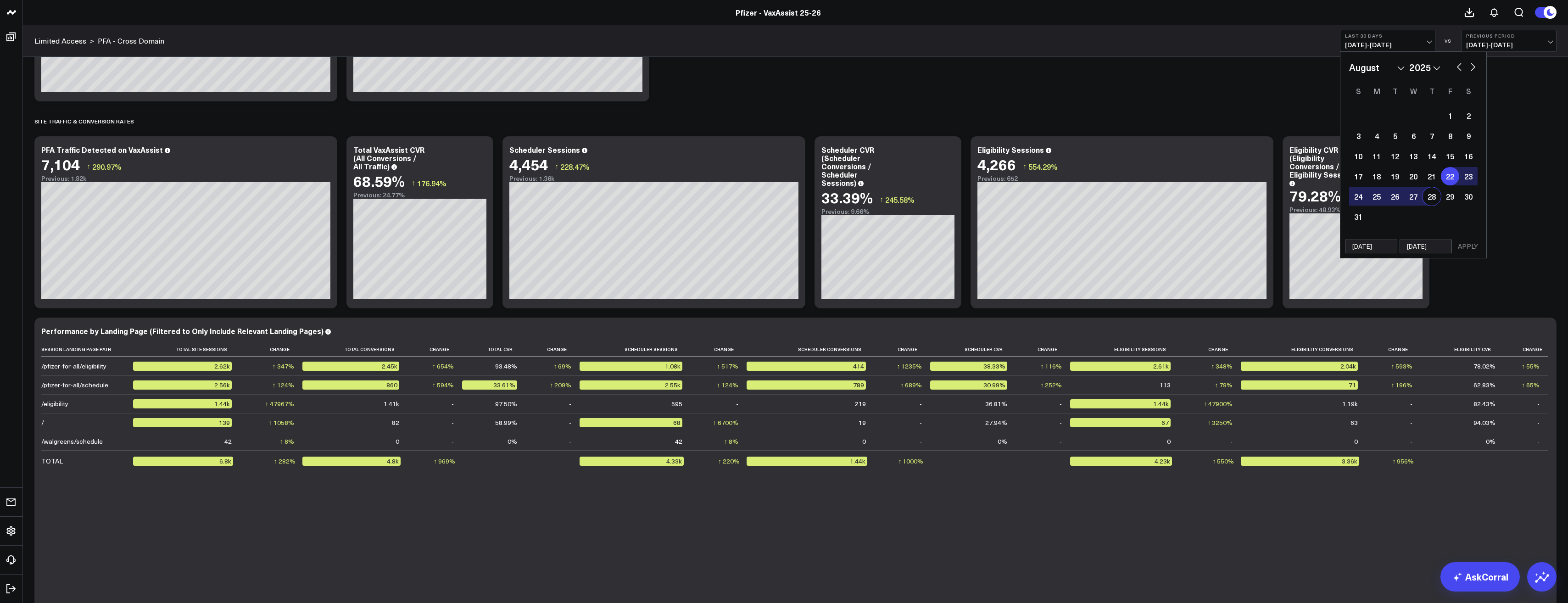
select select "2025"
click at [1468, 246] on button "APPLY" at bounding box center [1468, 246] width 27 height 14
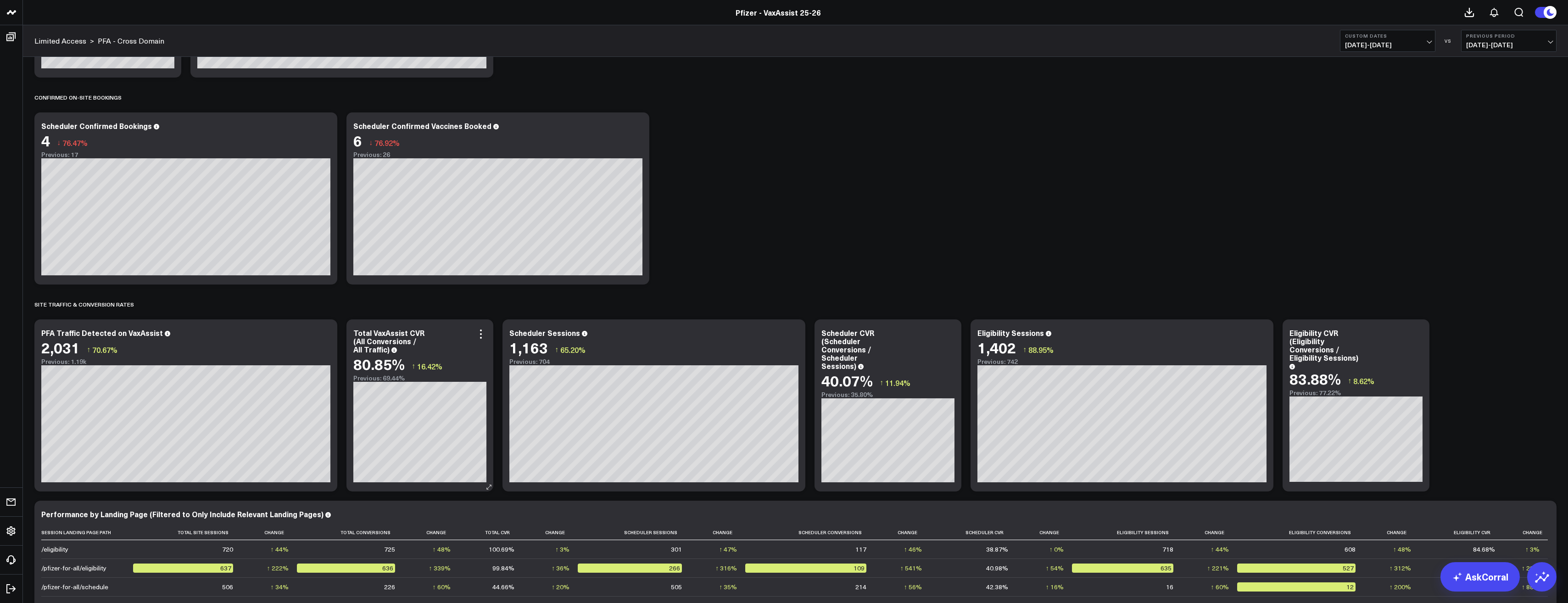
scroll to position [551, 0]
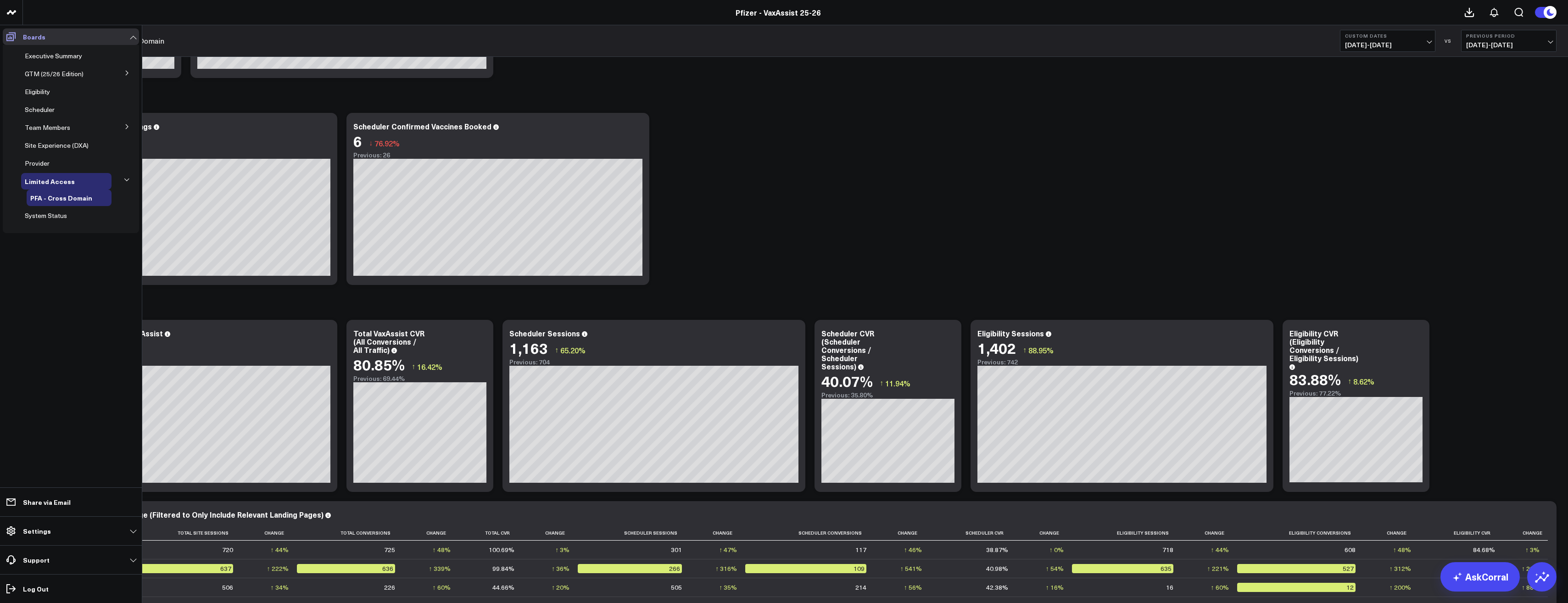
click at [60, 38] on link "Boards" at bounding box center [71, 37] width 136 height 16
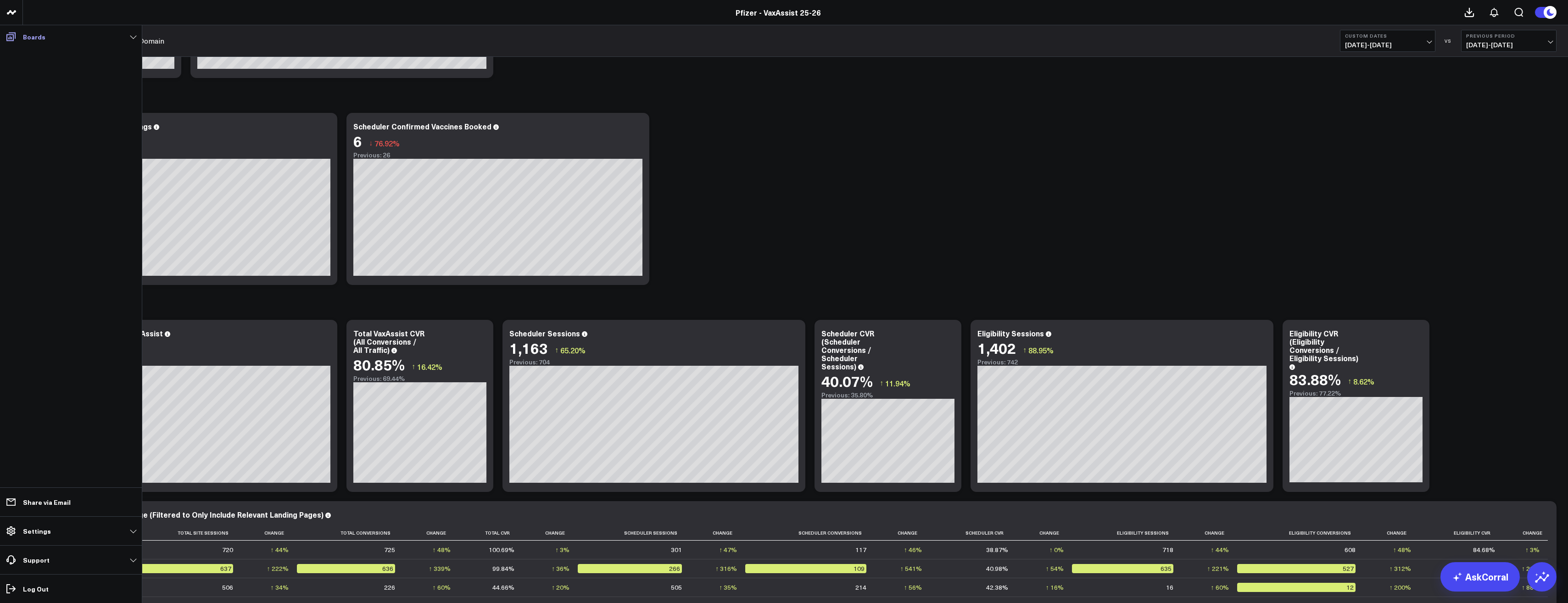
click at [60, 38] on link "Boards" at bounding box center [71, 37] width 136 height 16
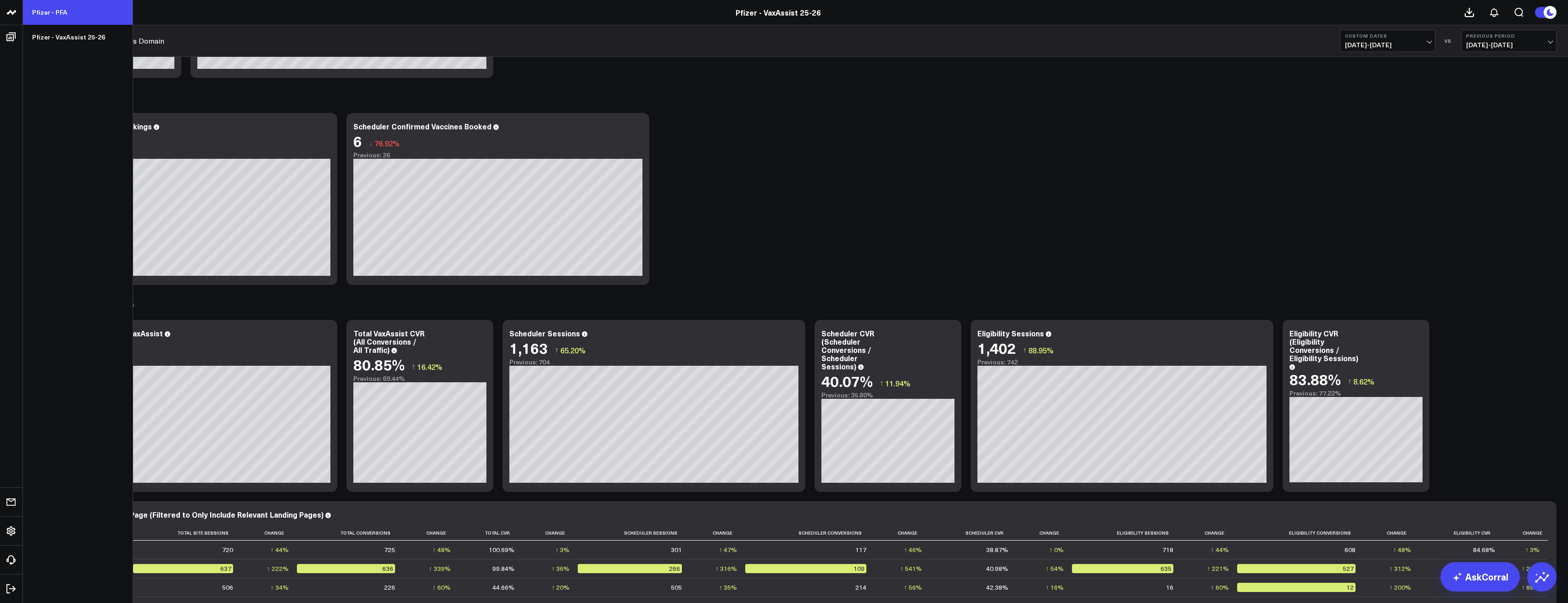
click at [35, 15] on link "Pfizer - PFA" at bounding box center [78, 12] width 110 height 25
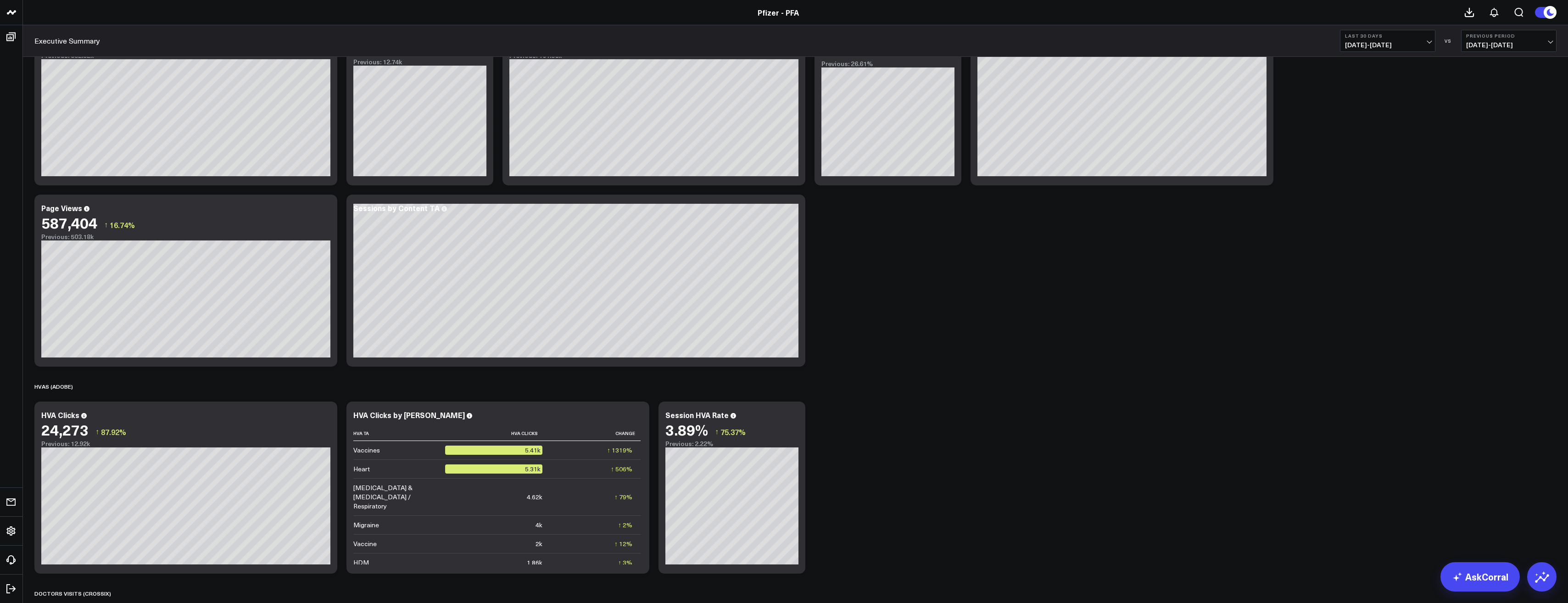
scroll to position [551, 0]
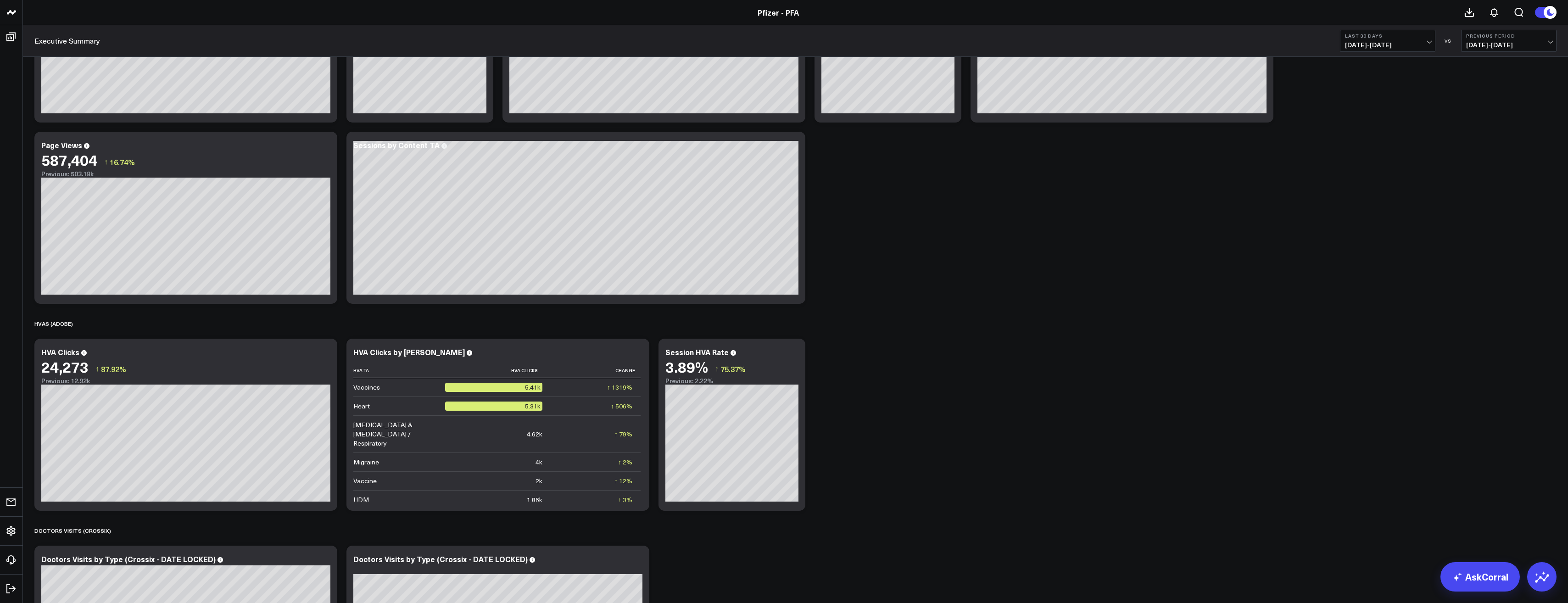
click at [1408, 44] on span "[DATE] - [DATE]" at bounding box center [1388, 45] width 85 height 7
click at [1366, 293] on link "Custom Dates" at bounding box center [1387, 293] width 94 height 18
select select "8"
select select "2025"
click at [1462, 66] on button "button" at bounding box center [1459, 66] width 9 height 11
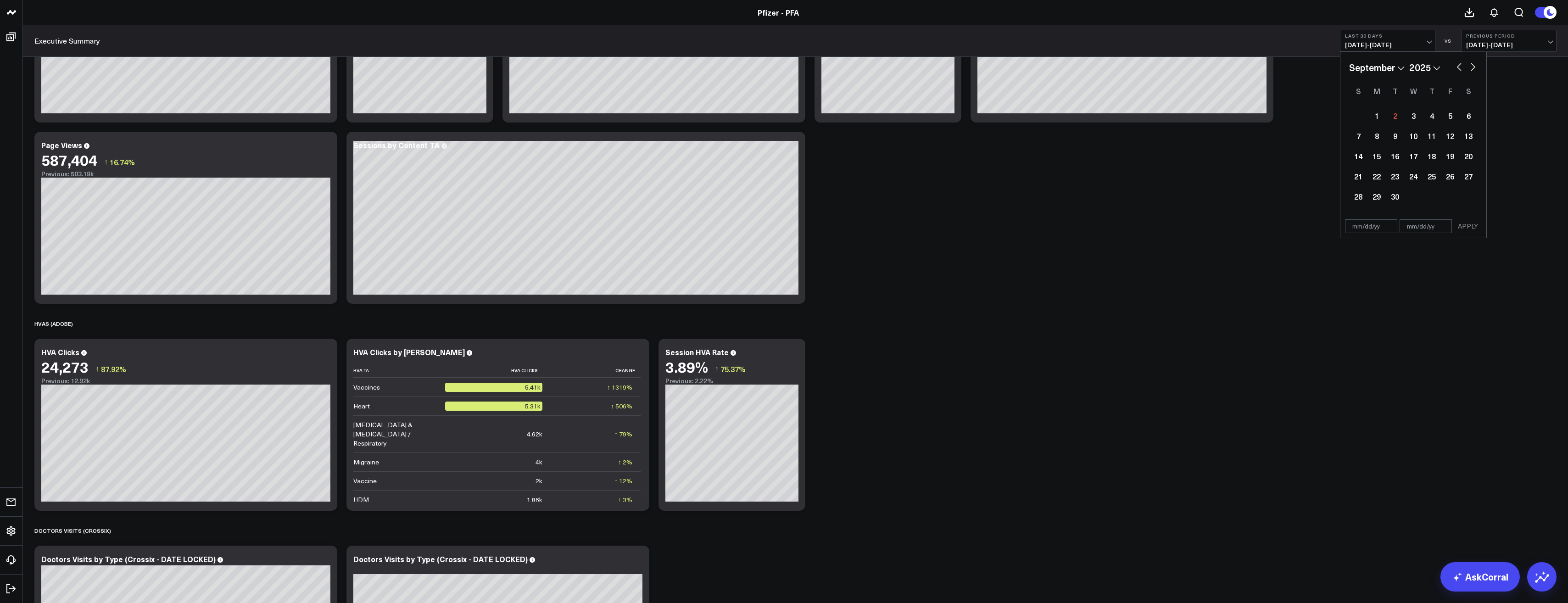
select select "7"
select select "2025"
click at [1452, 178] on div "22" at bounding box center [1450, 176] width 18 height 18
type input "[DATE]"
select select "7"
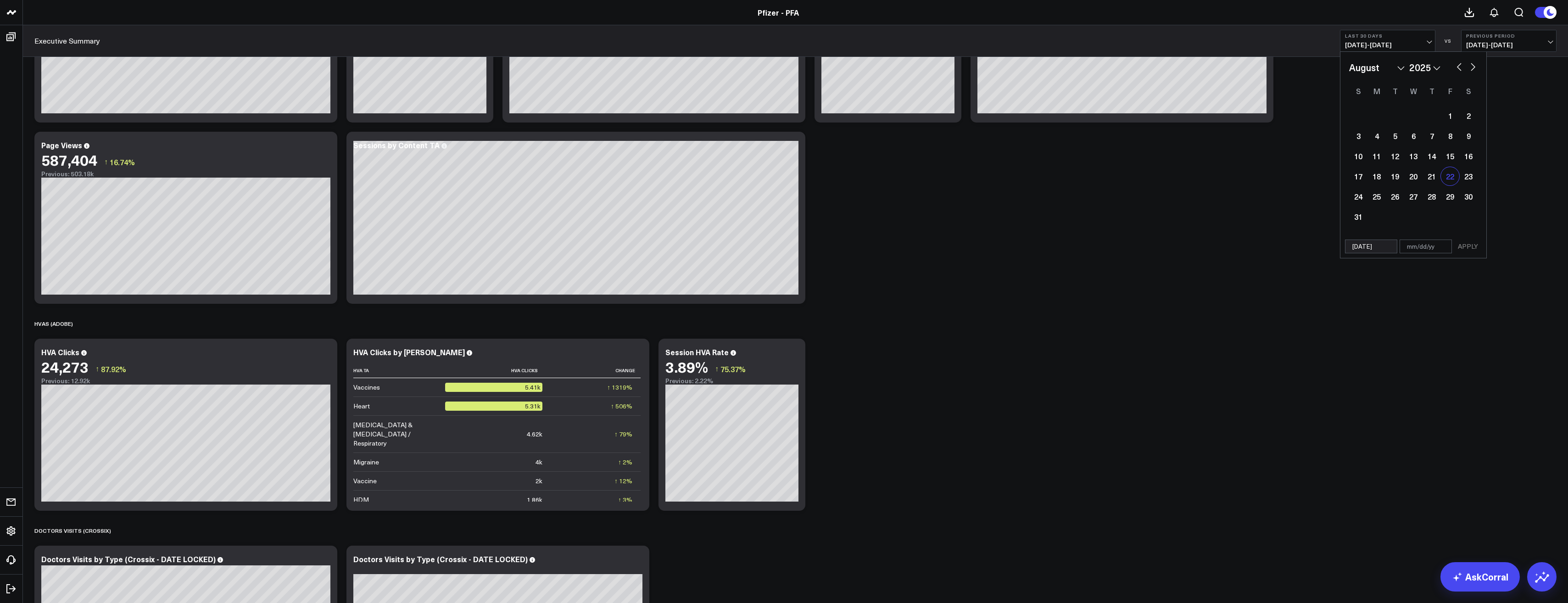
select select "2025"
click at [1440, 191] on div "1 2 3 4 5 6 7 8 9 10 11 12 13 14 15 16 17 18 19 20 21 22 23 24 25 26 27 28 29 3…" at bounding box center [1413, 166] width 128 height 121
click at [1435, 197] on div "28" at bounding box center [1432, 197] width 18 height 18
type input "[DATE]"
select select "7"
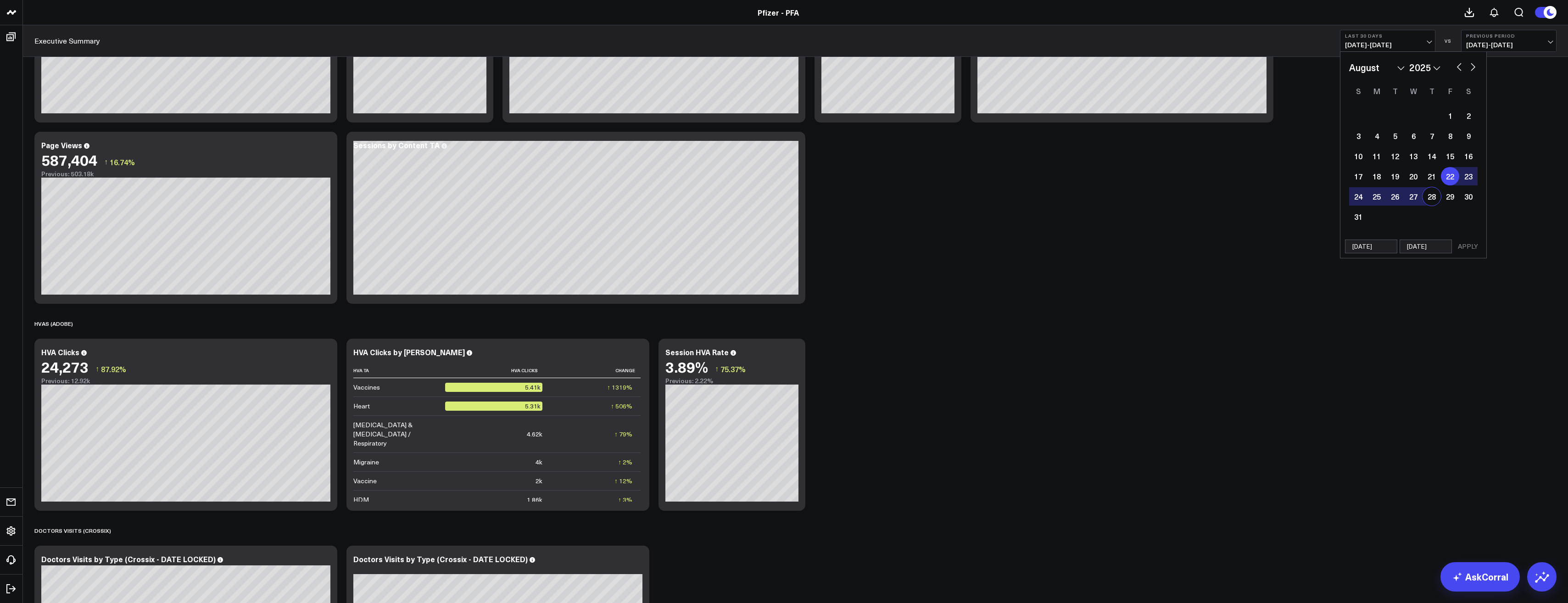
select select "2025"
click at [1472, 246] on button "APPLY" at bounding box center [1468, 246] width 27 height 14
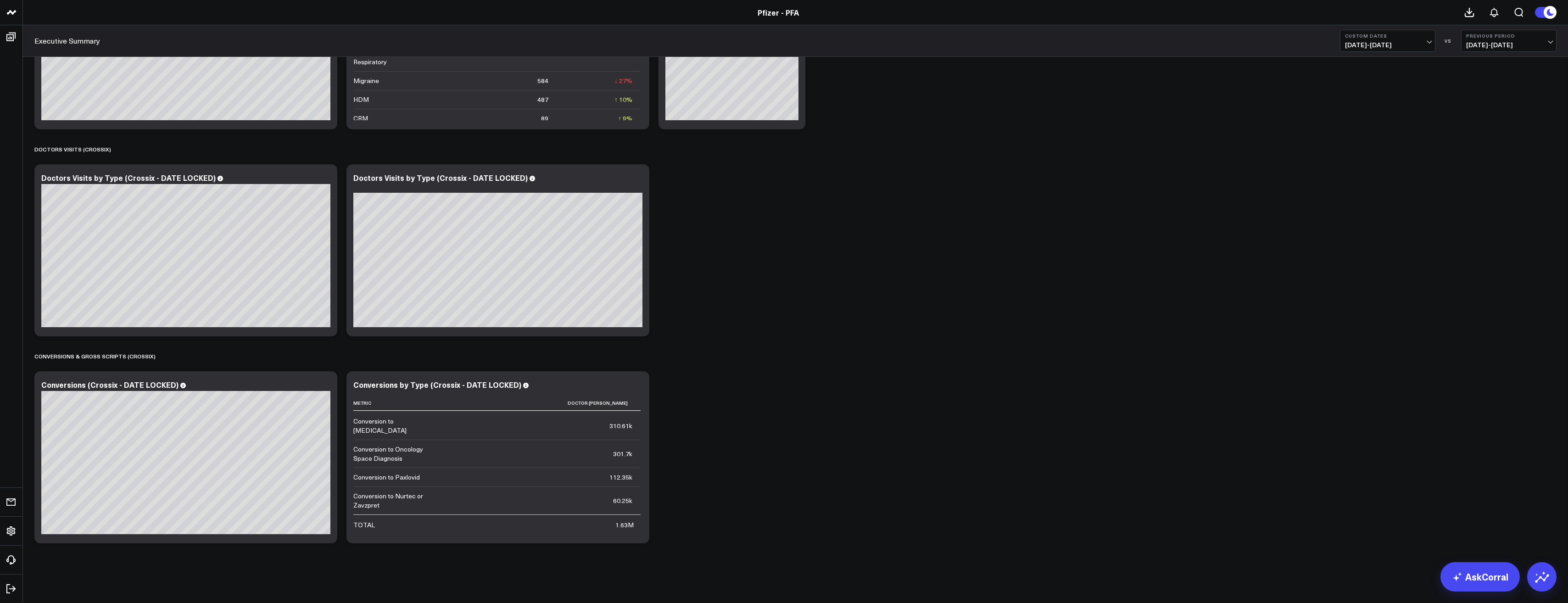
scroll to position [92, 0]
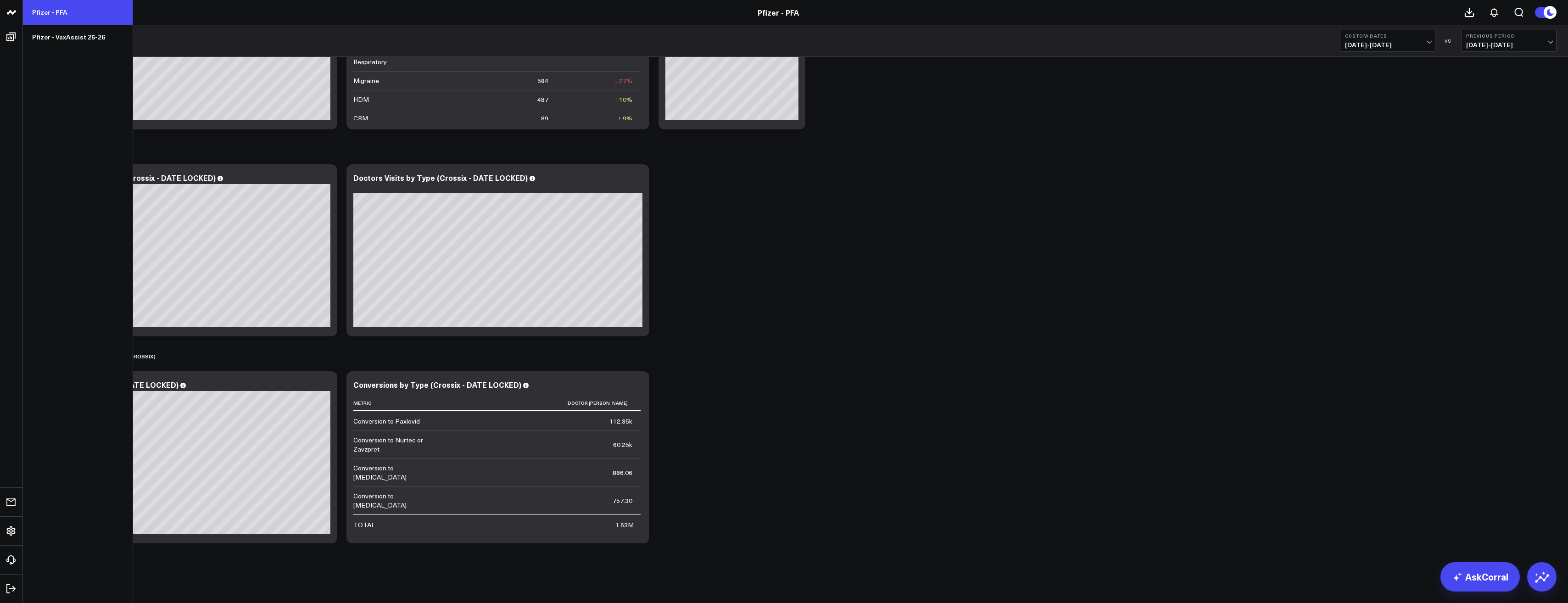
click at [86, 18] on link "Pfizer - PFA" at bounding box center [78, 12] width 110 height 25
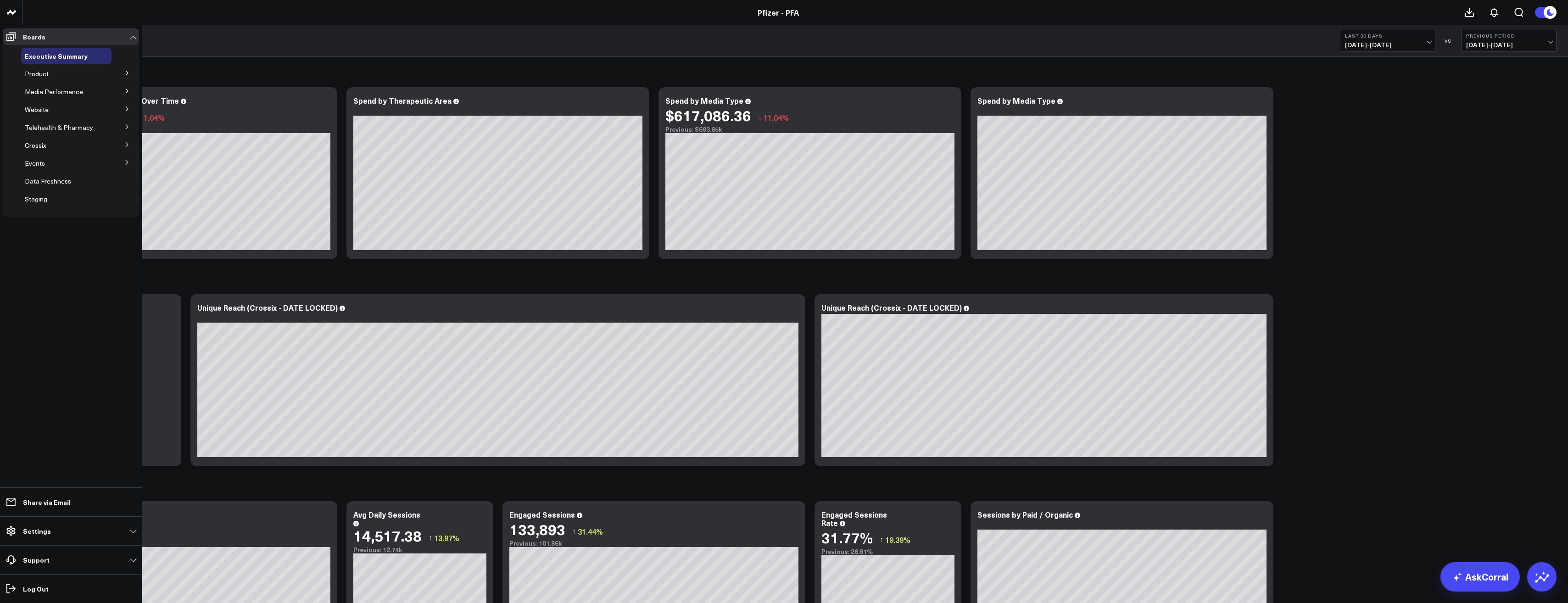
click at [130, 110] on icon at bounding box center [127, 108] width 5 height 5
click at [83, 123] on span "Website HVA Performance" at bounding box center [69, 126] width 78 height 9
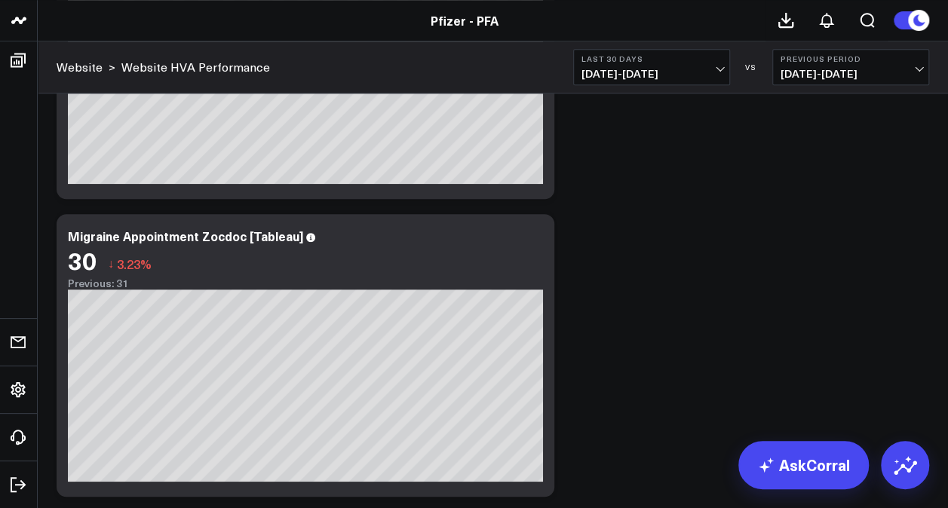
scroll to position [528, 0]
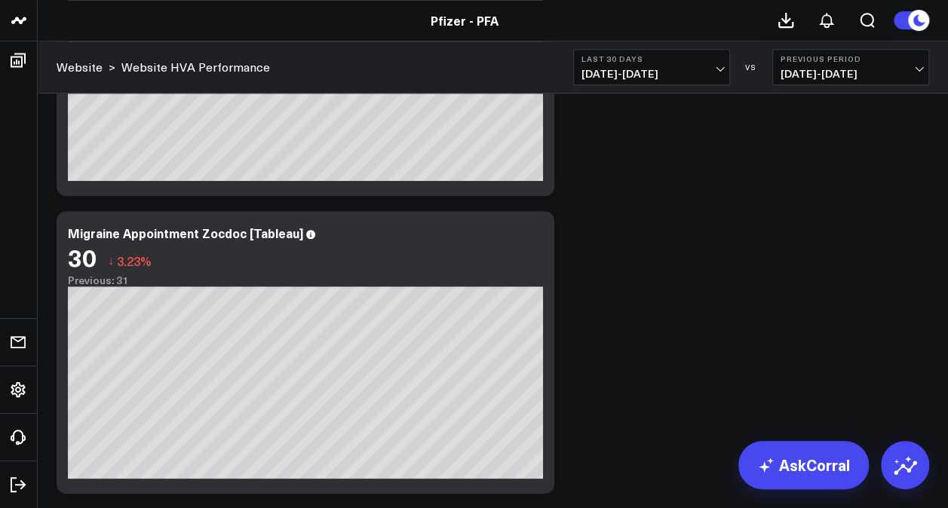
click at [699, 69] on span "08/03/25 - 09/01/25" at bounding box center [651, 74] width 140 height 12
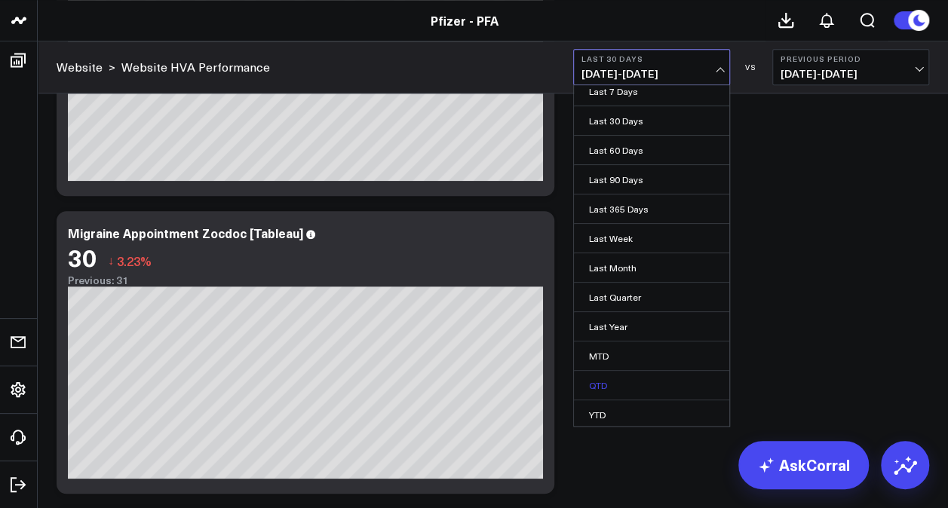
scroll to position [66, 0]
click at [631, 412] on link "Custom Dates" at bounding box center [651, 415] width 155 height 29
select select "8"
select select "2025"
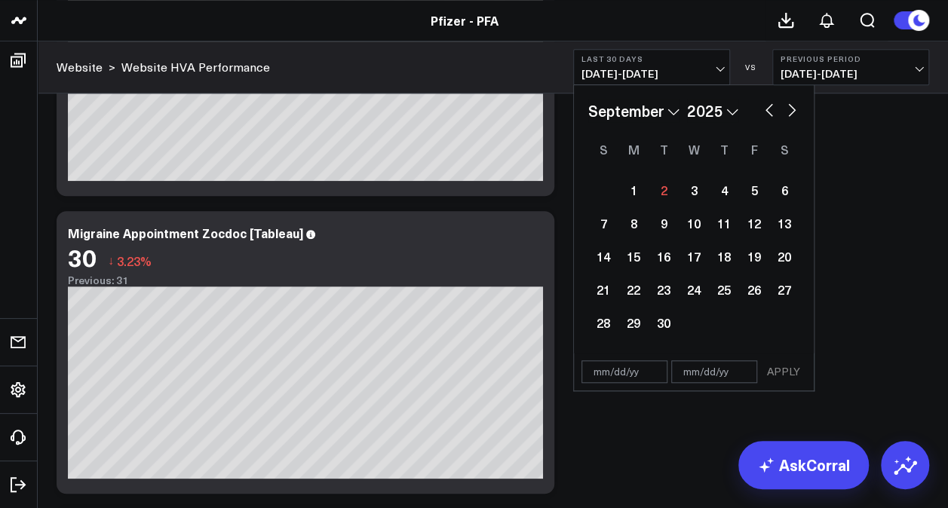
click at [773, 113] on button "button" at bounding box center [768, 109] width 15 height 18
select select "7"
select select "2025"
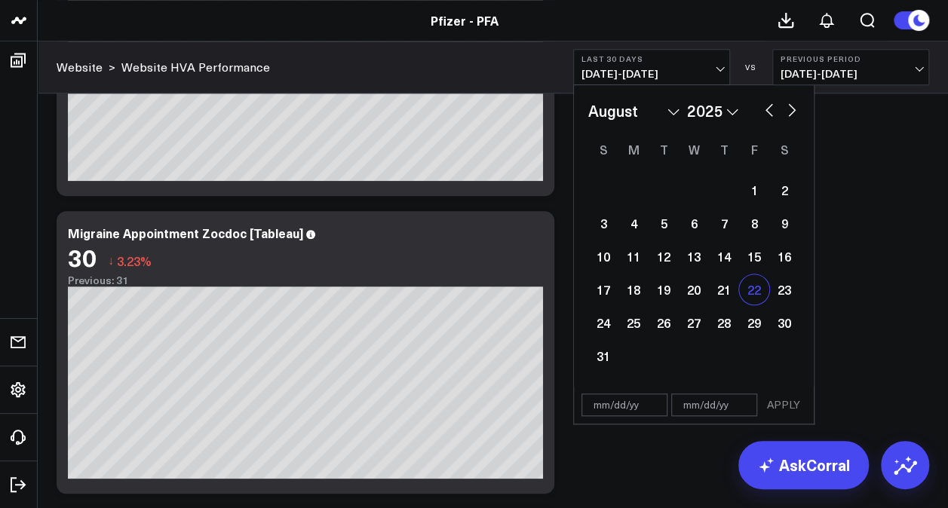
click at [760, 296] on div "22" at bounding box center [754, 289] width 30 height 30
type input "[DATE]"
select select "7"
select select "2025"
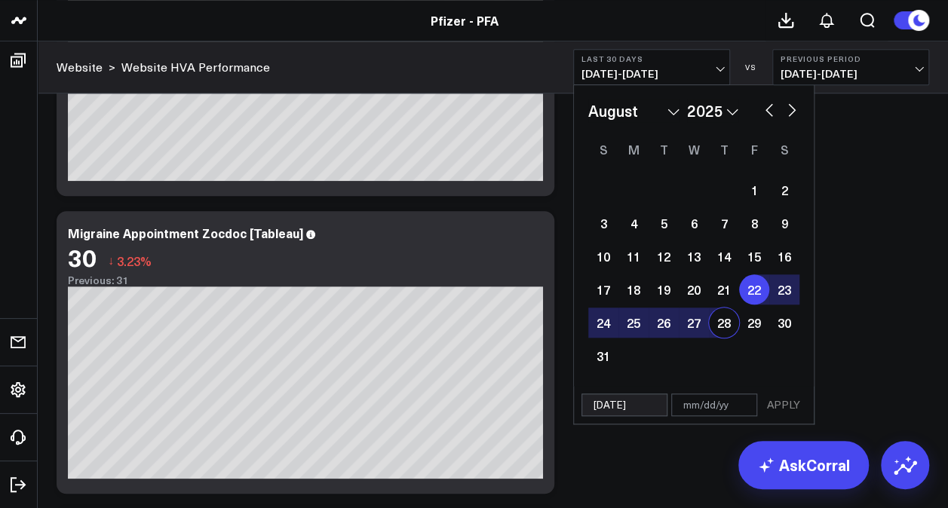
click at [732, 315] on div "28" at bounding box center [724, 323] width 30 height 30
type input "[DATE]"
select select "7"
select select "2025"
click at [780, 397] on button "APPLY" at bounding box center [783, 405] width 45 height 23
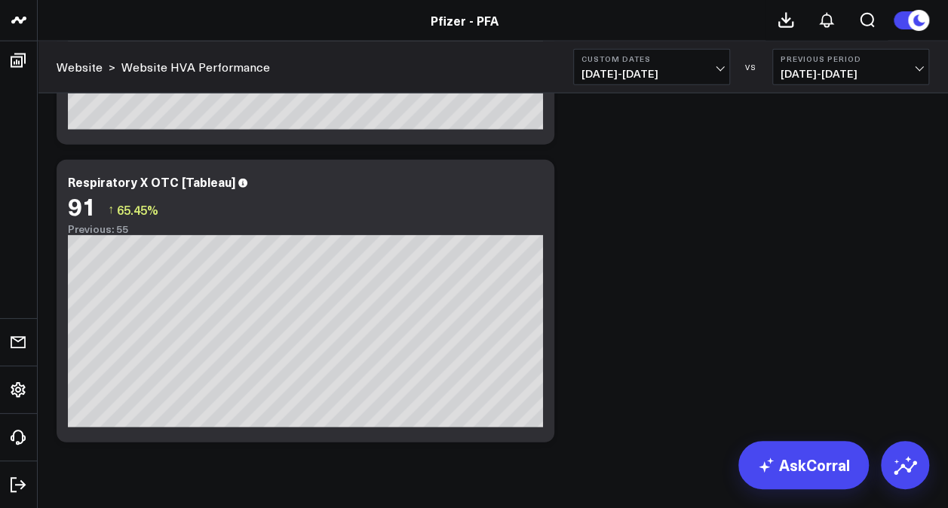
scroll to position [1802, 0]
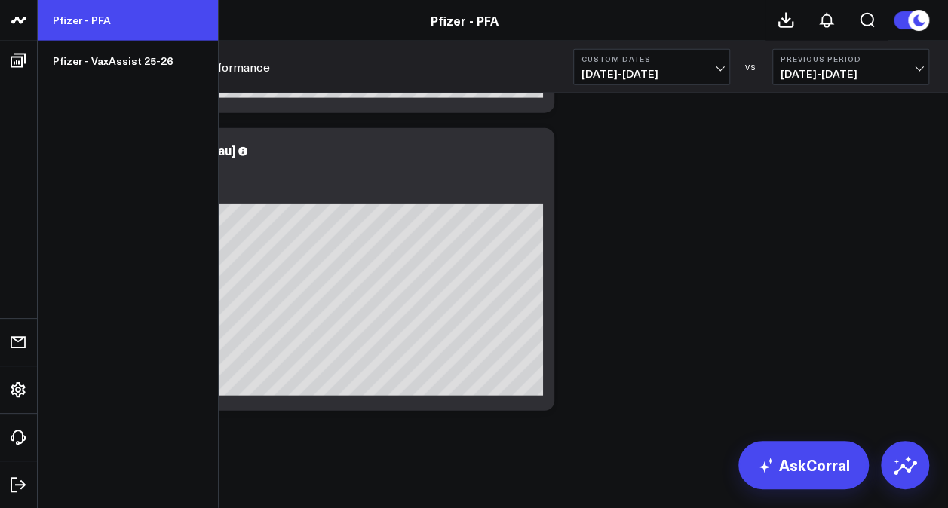
click at [139, 16] on link "Pfizer - PFA" at bounding box center [128, 20] width 180 height 41
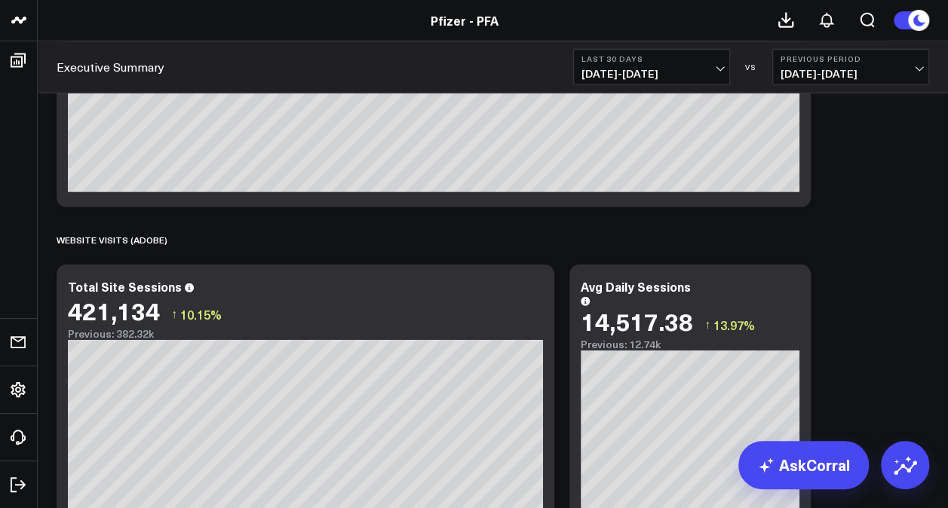
scroll to position [2424, 0]
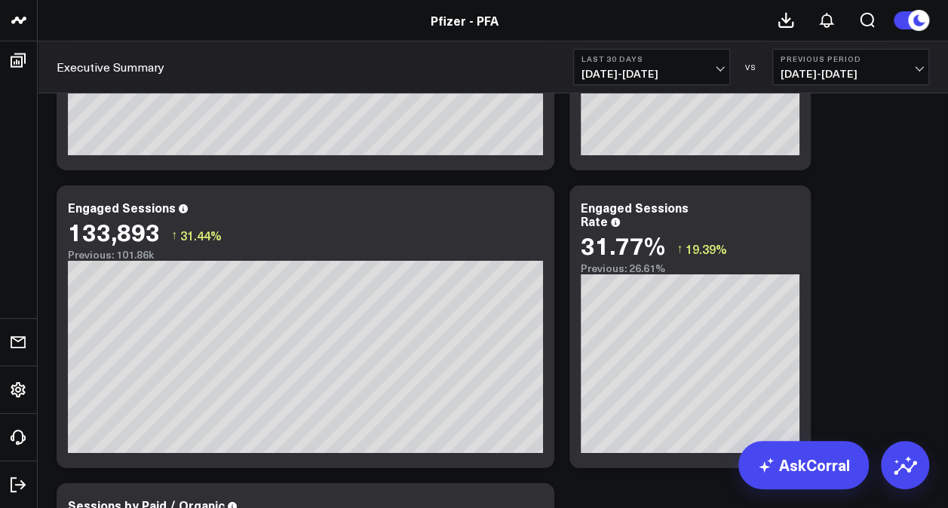
click at [694, 63] on button "Last 30 Days [DATE] - [DATE]" at bounding box center [651, 67] width 157 height 36
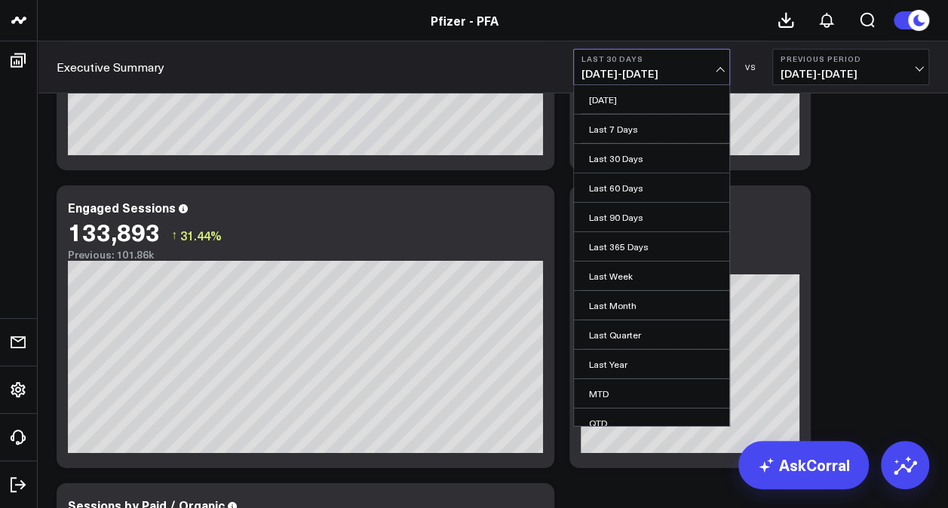
click at [685, 66] on button "Last 30 Days 08/03/25 - 09/01/25" at bounding box center [651, 67] width 157 height 36
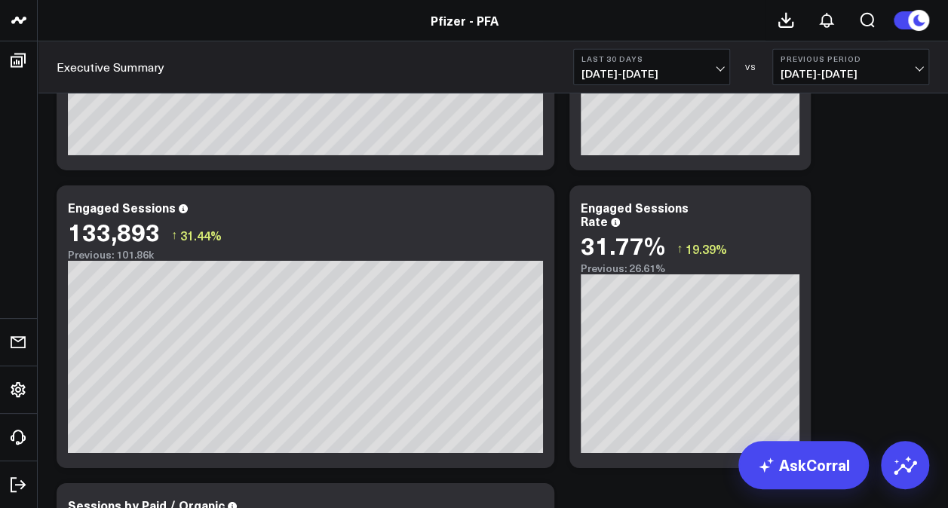
click at [685, 62] on b "Last 30 Days" at bounding box center [651, 58] width 140 height 9
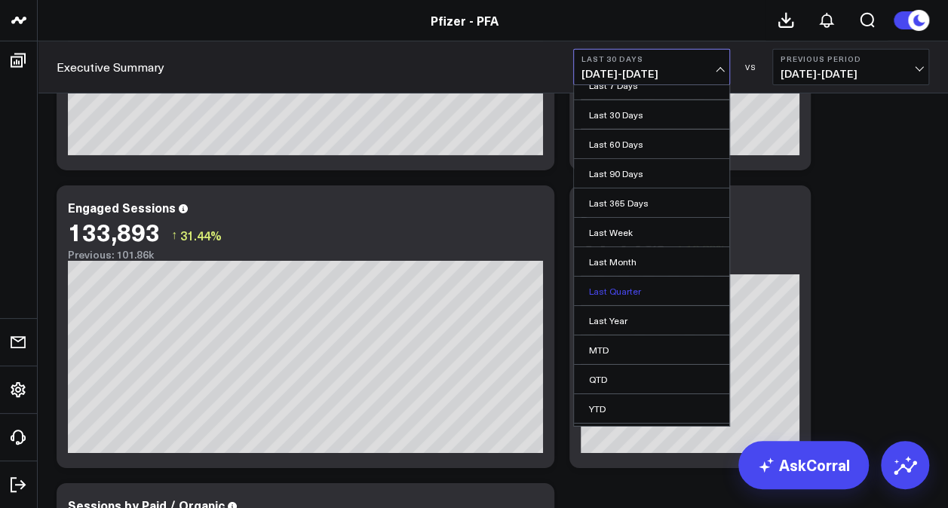
scroll to position [66, 0]
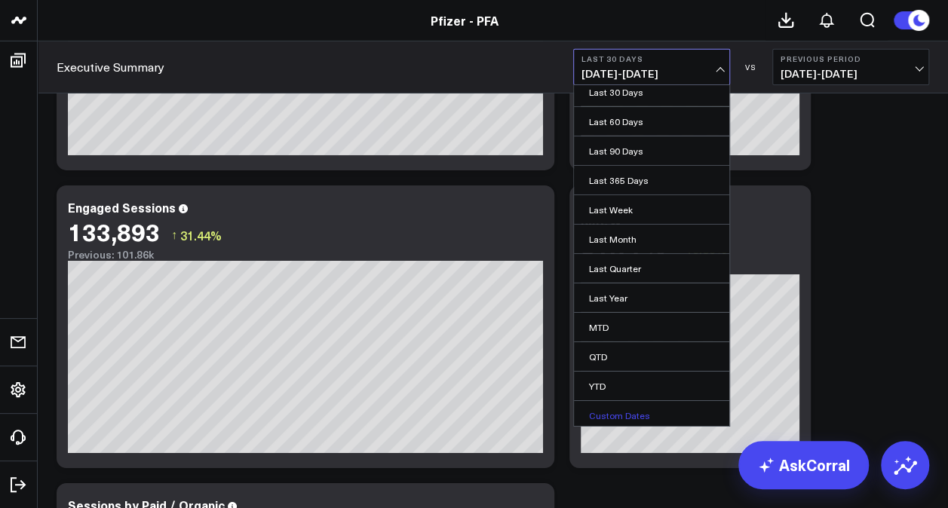
click at [640, 406] on link "Custom Dates" at bounding box center [651, 415] width 155 height 29
select select "8"
select select "2025"
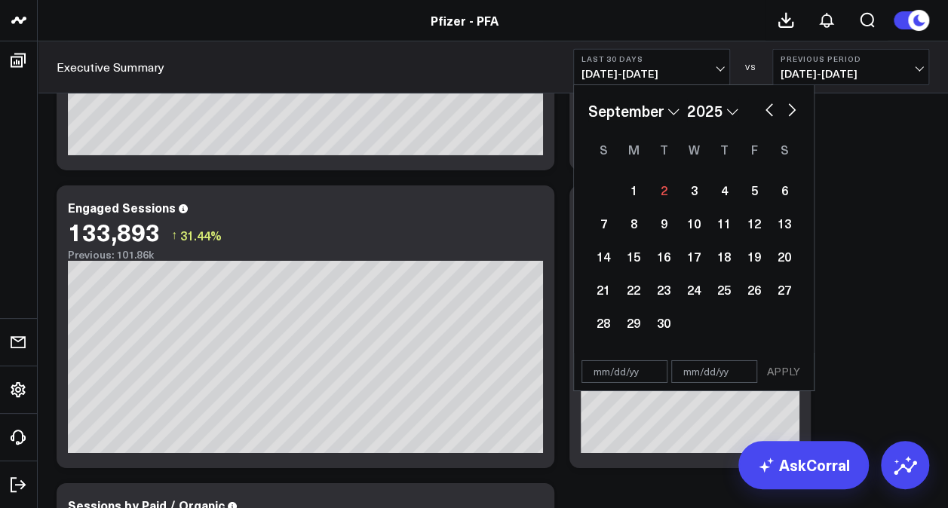
click at [764, 109] on button "button" at bounding box center [768, 109] width 15 height 18
select select "7"
select select "2025"
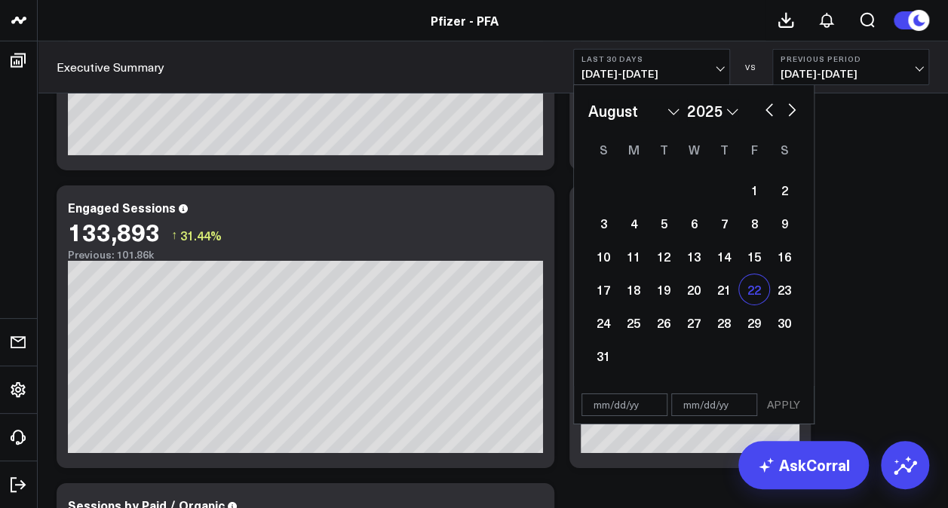
click at [761, 293] on div "22" at bounding box center [754, 289] width 30 height 30
type input "[DATE]"
select select "7"
select select "2025"
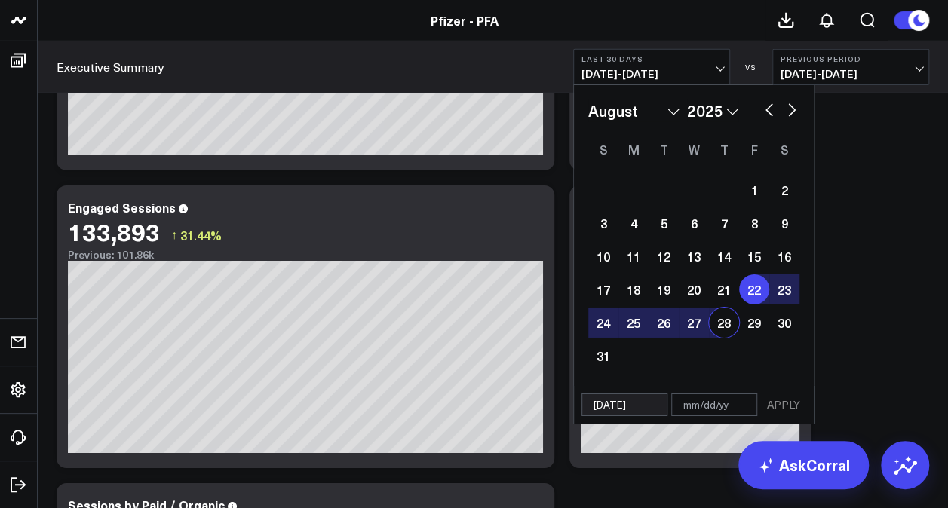
click at [714, 318] on div "28" at bounding box center [724, 323] width 30 height 30
type input "[DATE]"
select select "7"
select select "2025"
click at [700, 322] on div "27" at bounding box center [693, 323] width 30 height 30
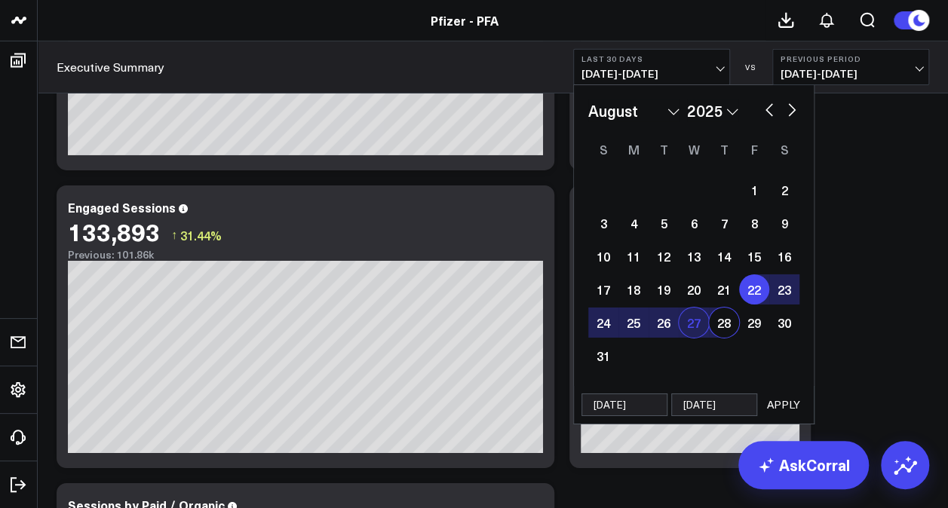
type input "08/27/25"
select select "7"
select select "2025"
click at [748, 293] on div "22" at bounding box center [754, 289] width 30 height 30
type input "[DATE]"
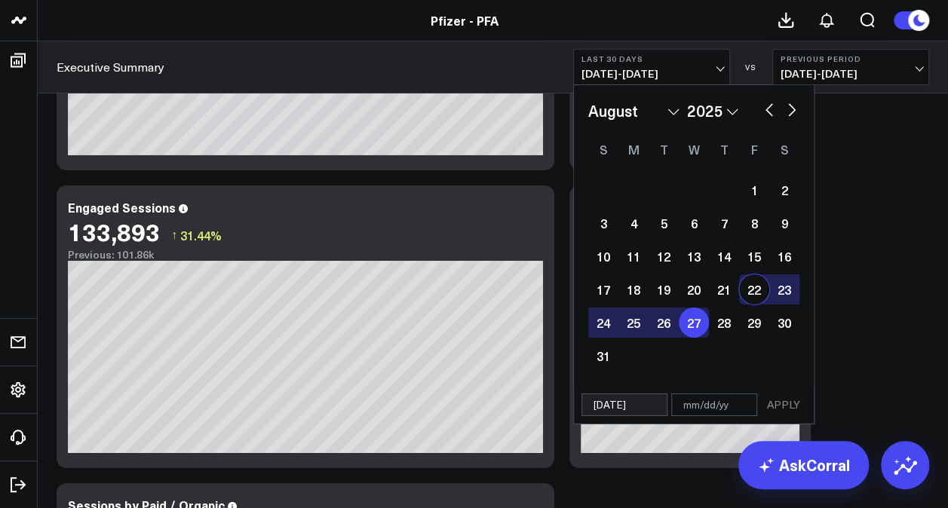
type input "08/27/25"
select select "7"
select select "2025"
click at [789, 396] on button "APPLY" at bounding box center [783, 405] width 45 height 23
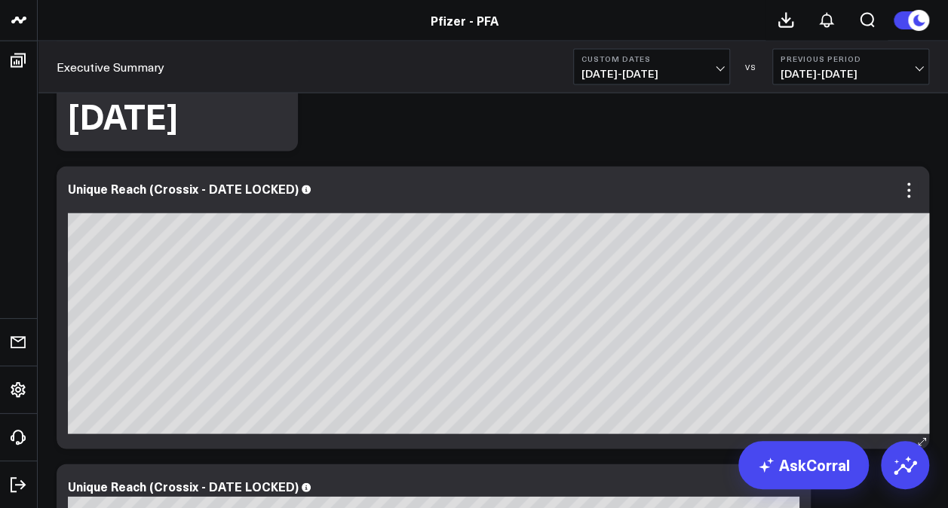
scroll to position [1659, 0]
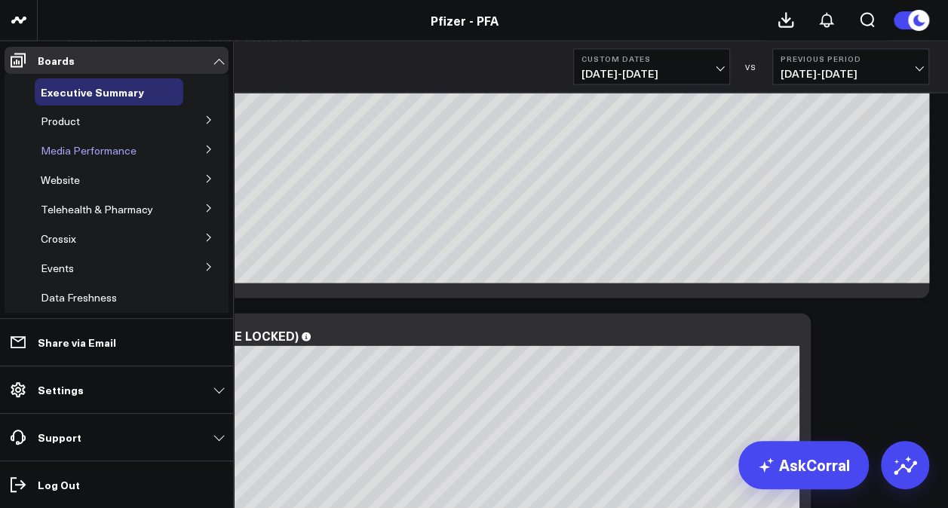
click at [134, 154] on div "Media Performance" at bounding box center [109, 150] width 149 height 27
click at [118, 155] on span "Media Performance" at bounding box center [89, 150] width 96 height 14
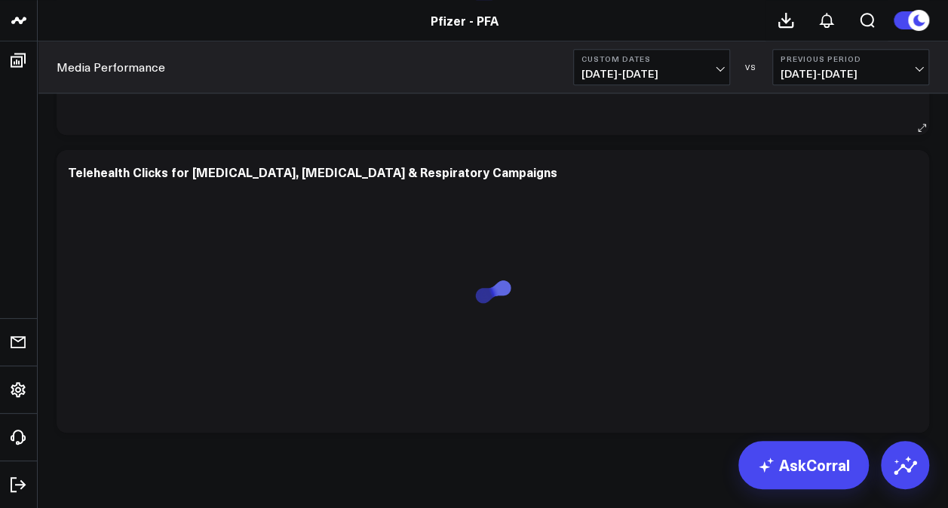
scroll to position [3386, 0]
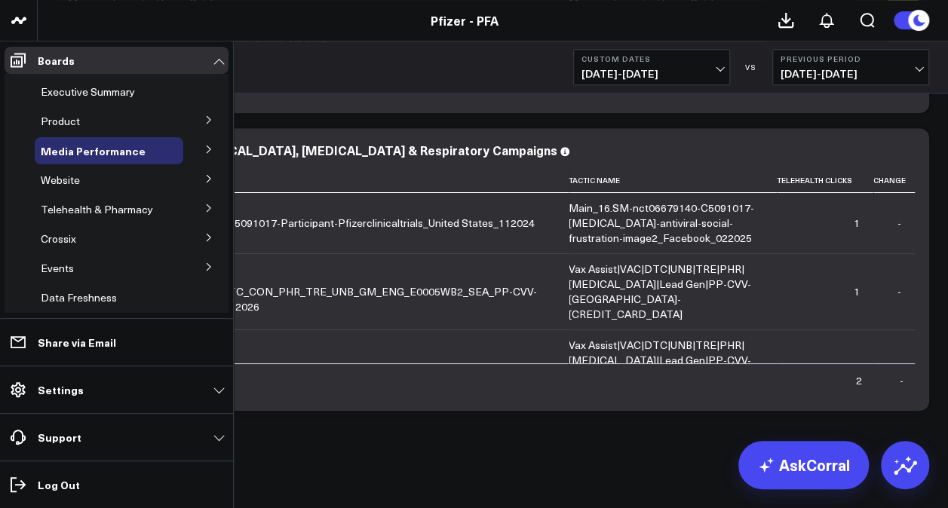
click at [195, 178] on button at bounding box center [208, 178] width 39 height 23
click at [126, 207] on span "Website HVA Performance" at bounding box center [114, 207] width 128 height 14
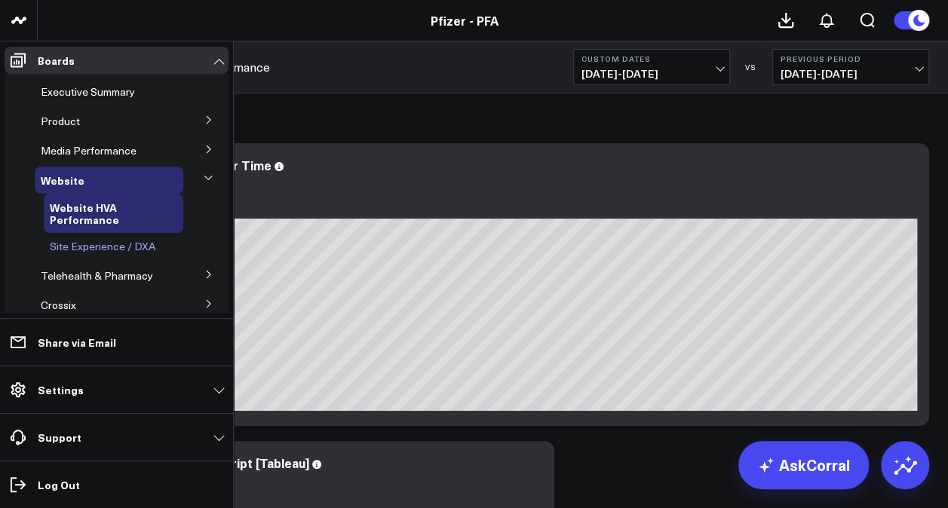
click at [116, 244] on span "Site Experience / DXA" at bounding box center [103, 246] width 106 height 14
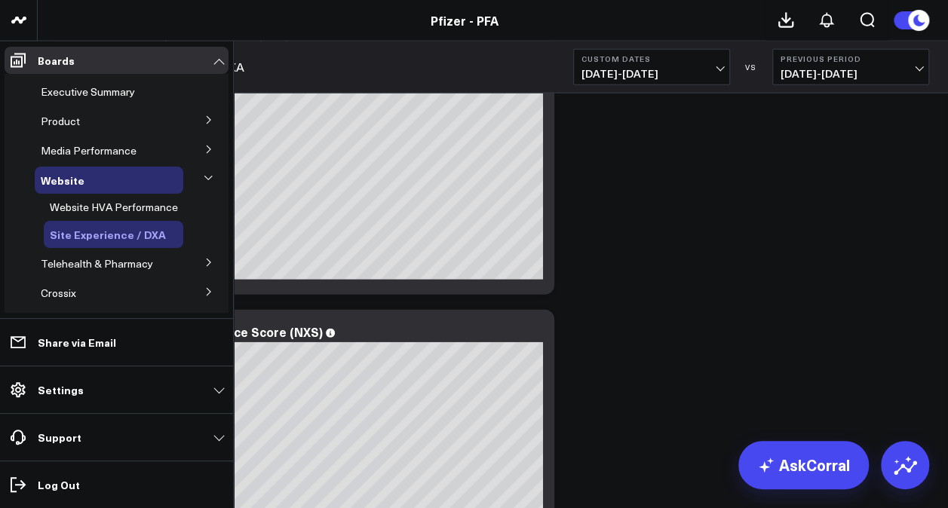
scroll to position [1659, 0]
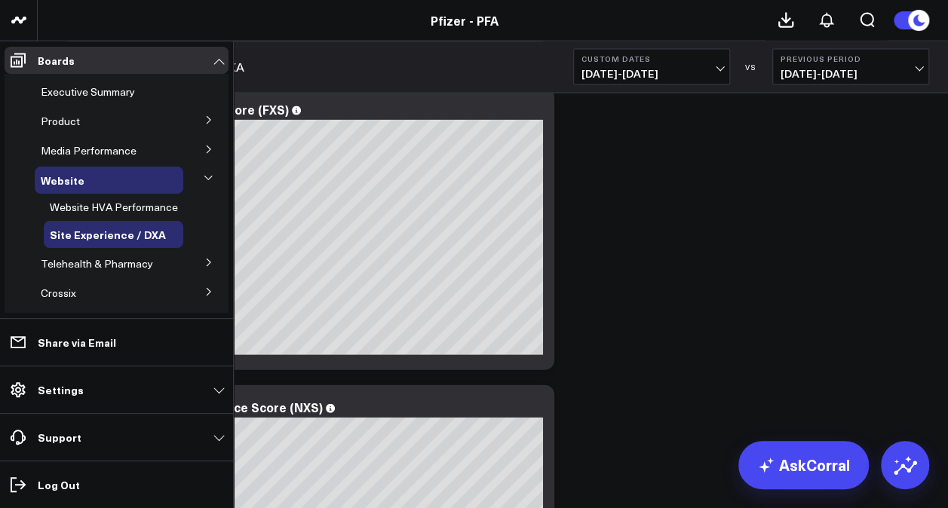
click at [78, 127] on div "Product" at bounding box center [109, 121] width 149 height 27
click at [67, 122] on span "Product" at bounding box center [60, 121] width 39 height 14
click at [203, 115] on button at bounding box center [208, 119] width 39 height 23
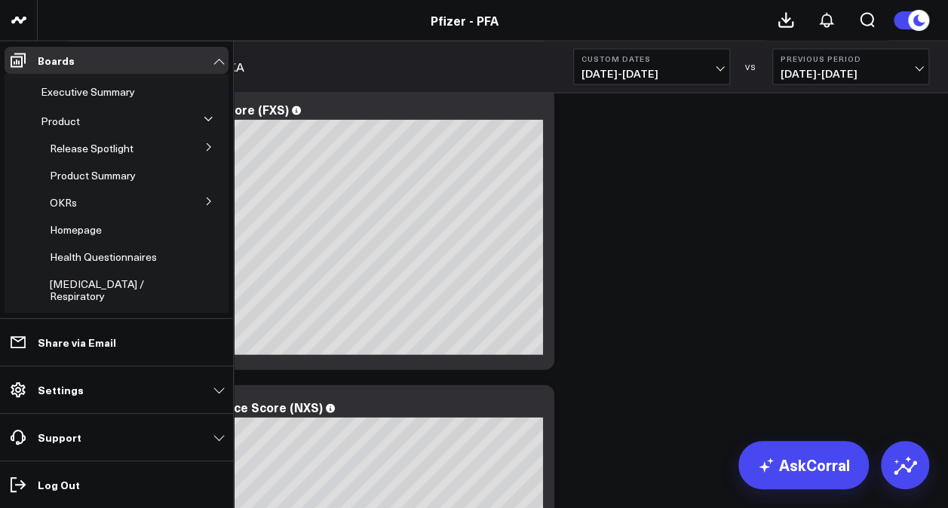
click at [205, 142] on button at bounding box center [208, 146] width 39 height 23
click at [102, 225] on span "5.1 Vaccines" at bounding box center [89, 229] width 60 height 14
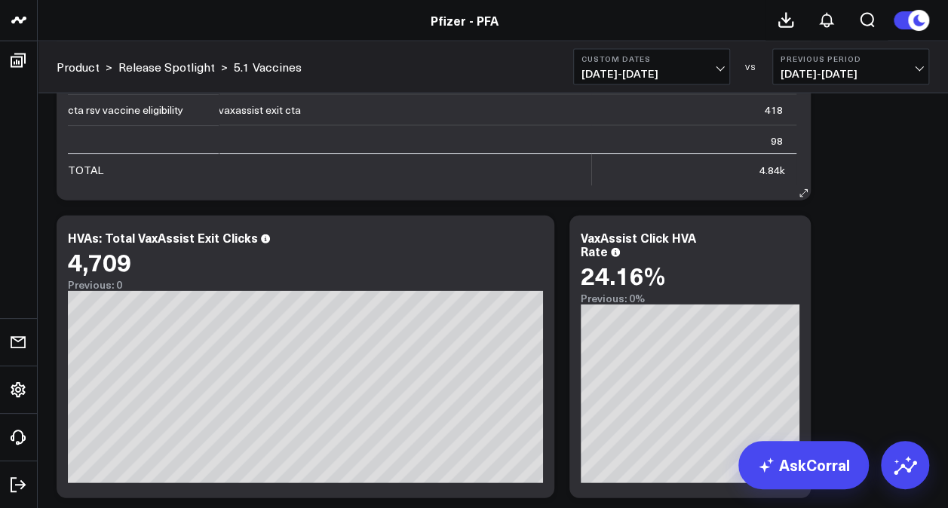
scroll to position [75, 0]
click at [680, 69] on span "08/22/25 - 08/27/25" at bounding box center [651, 74] width 140 height 12
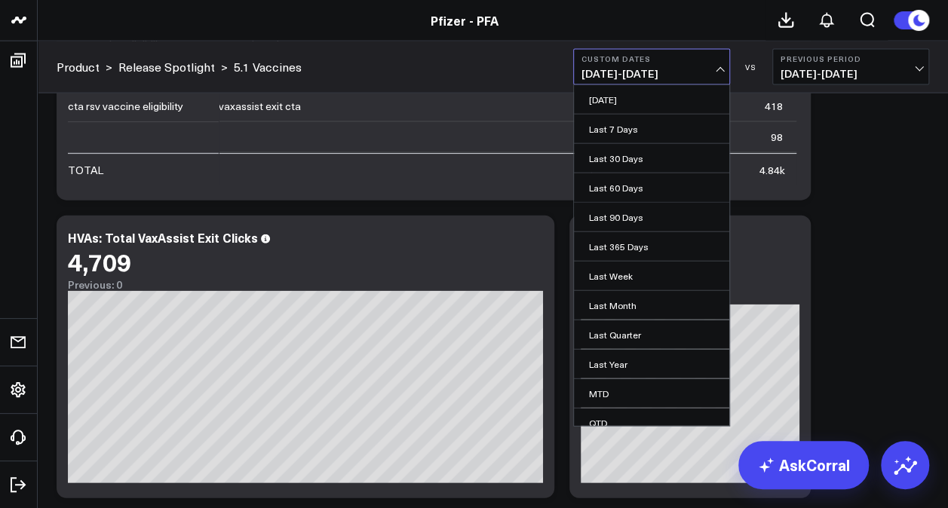
click at [691, 68] on span "08/22/25 - 08/27/25" at bounding box center [651, 74] width 140 height 12
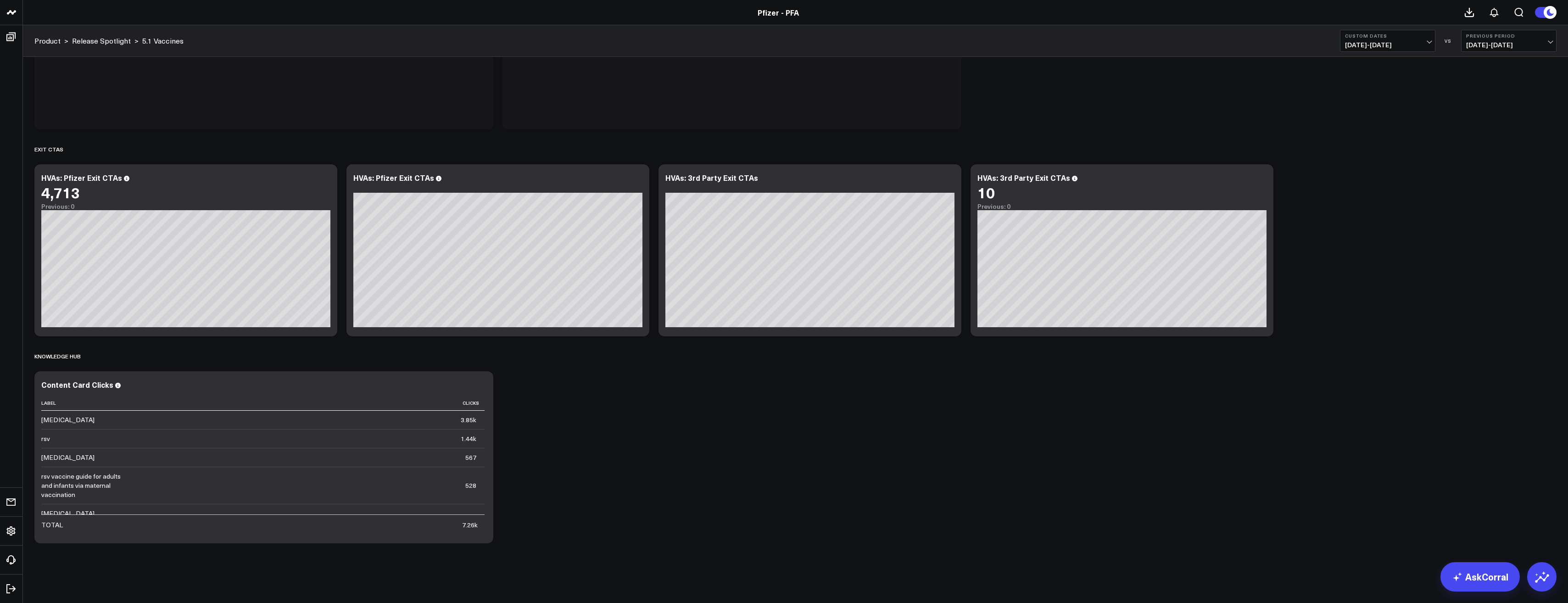
scroll to position [1337, 0]
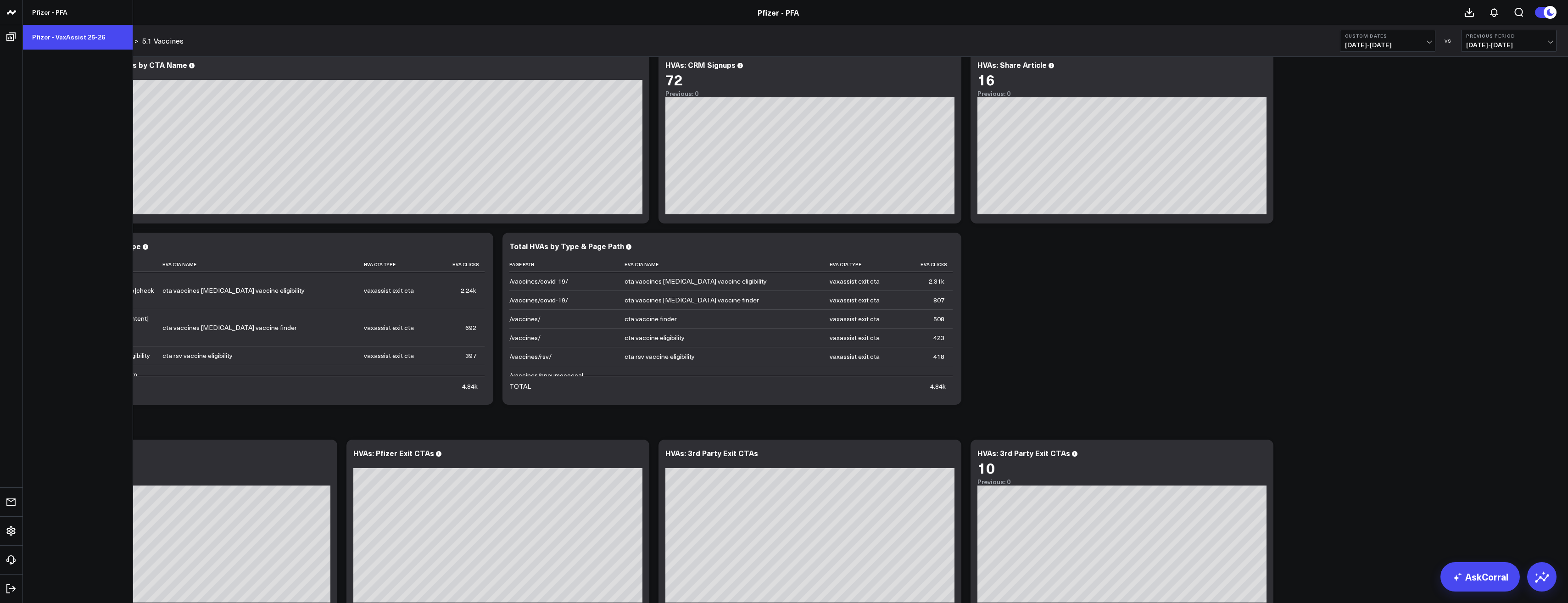
click at [57, 32] on link "Pfizer - VaxAssist 25-26" at bounding box center [78, 37] width 110 height 25
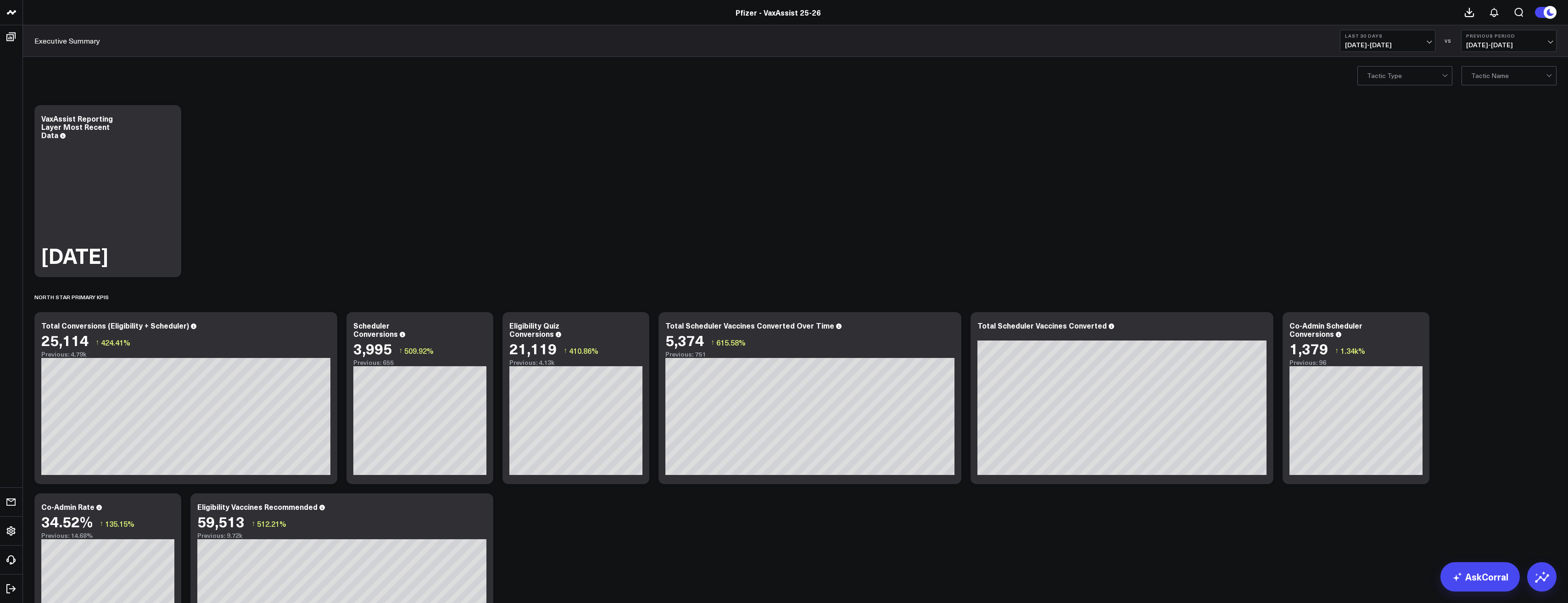
click at [1394, 43] on span "08/03/25 - 09/01/25" at bounding box center [1388, 45] width 85 height 7
click at [1364, 296] on link "Custom Dates" at bounding box center [1387, 293] width 94 height 18
select select "8"
select select "2025"
click at [1382, 73] on select "January February March April May June July August September October November De…" at bounding box center [1376, 68] width 55 height 14
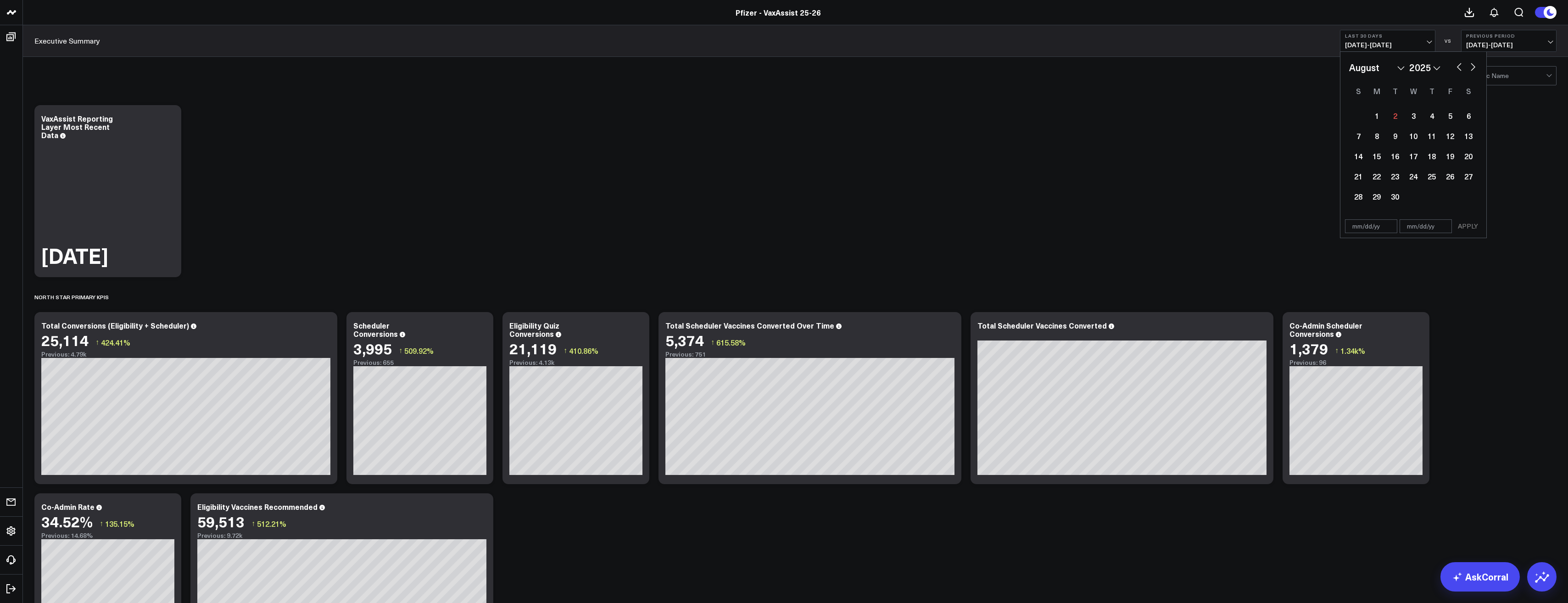
select select "7"
select select "2025"
click at [1455, 180] on div "22" at bounding box center [1450, 176] width 18 height 18
type input "[DATE]"
select select "7"
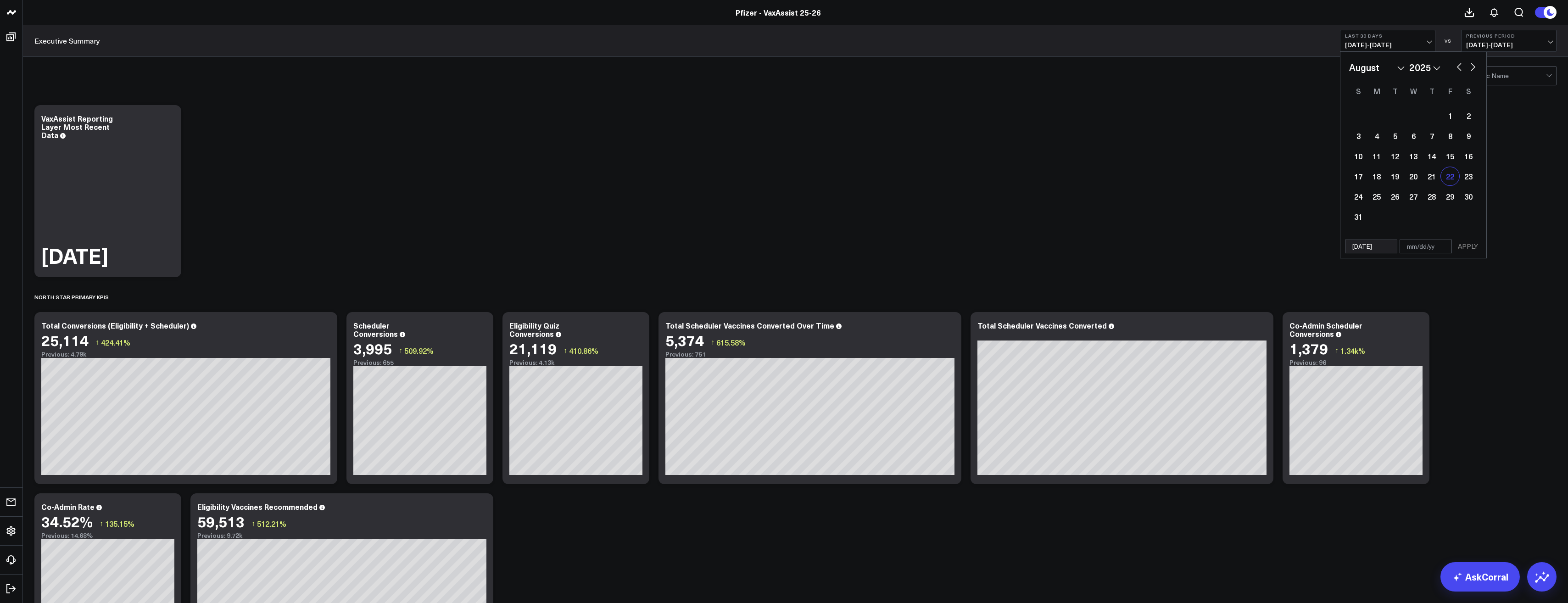
select select "2025"
click at [1438, 194] on div "28" at bounding box center [1432, 197] width 18 height 18
type input "[DATE]"
select select "7"
select select "2025"
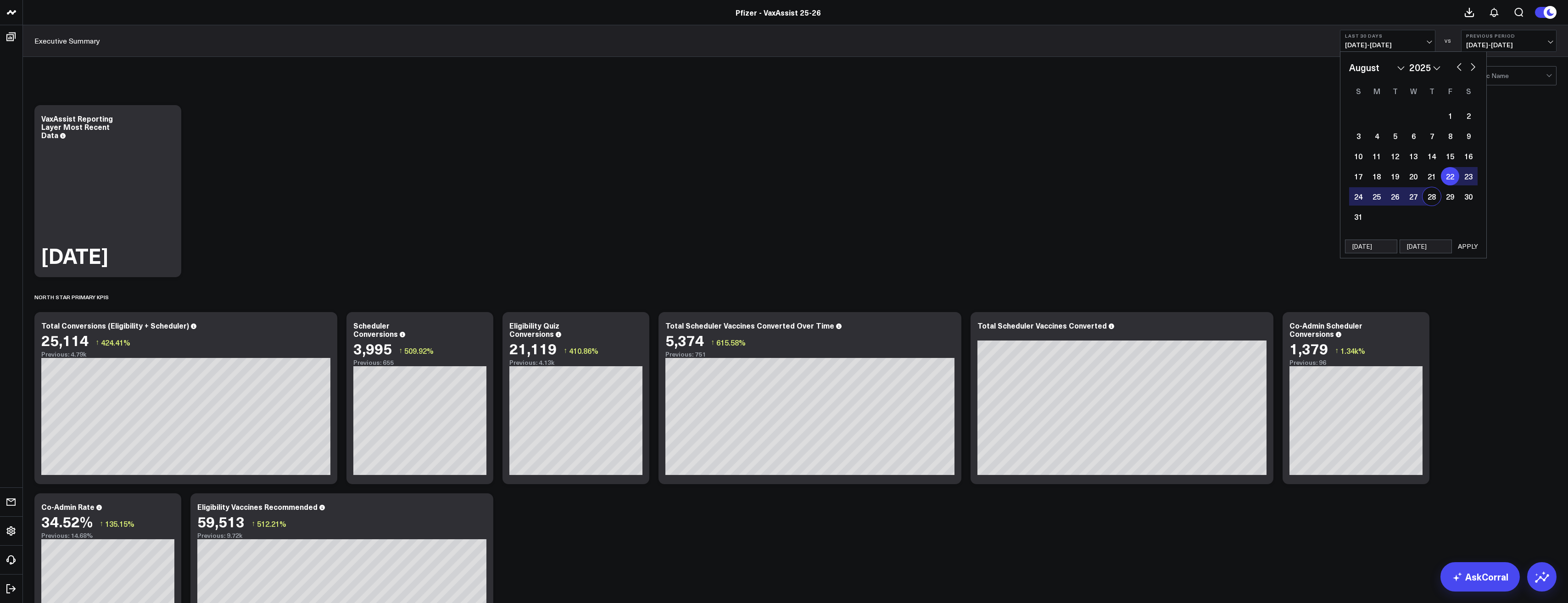
click at [1474, 243] on button "APPLY" at bounding box center [1468, 246] width 27 height 14
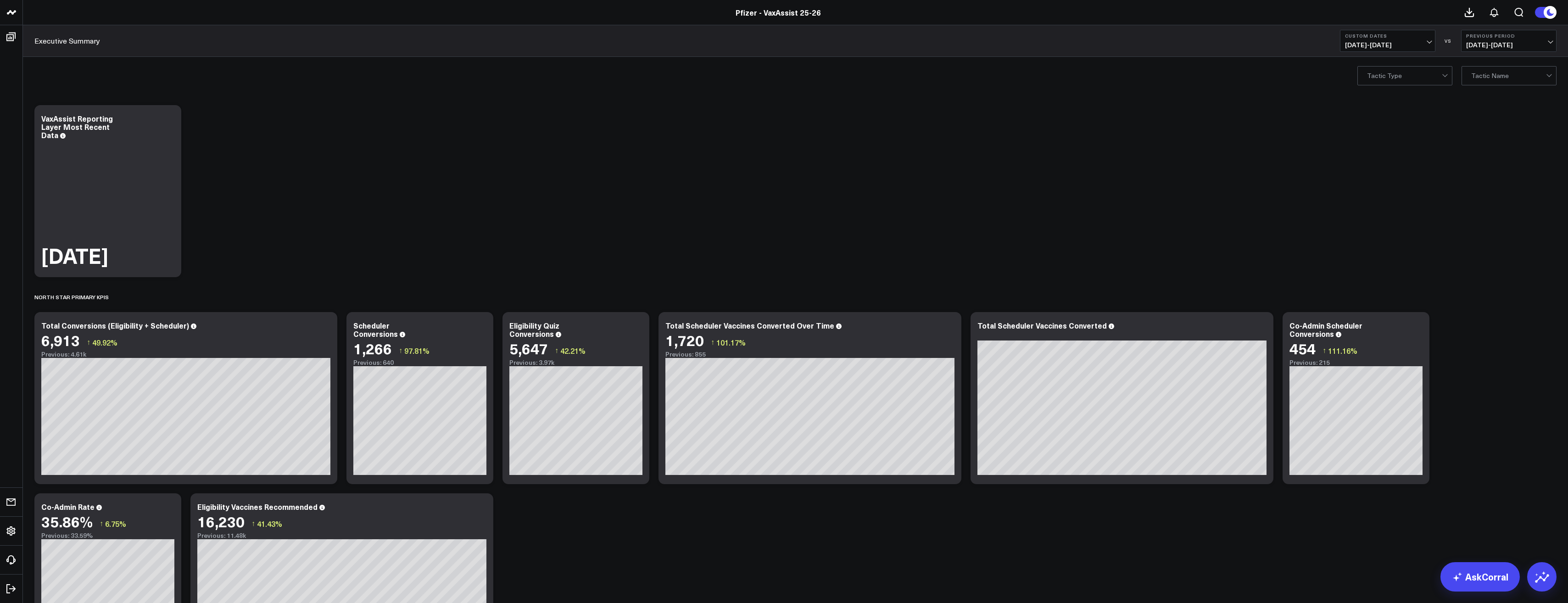
click at [1395, 37] on b "Custom Dates" at bounding box center [1388, 35] width 85 height 5
click at [1382, 291] on link "Custom Dates" at bounding box center [1387, 293] width 94 height 18
select select "8"
select select "2025"
click at [1458, 63] on button "button" at bounding box center [1459, 66] width 9 height 11
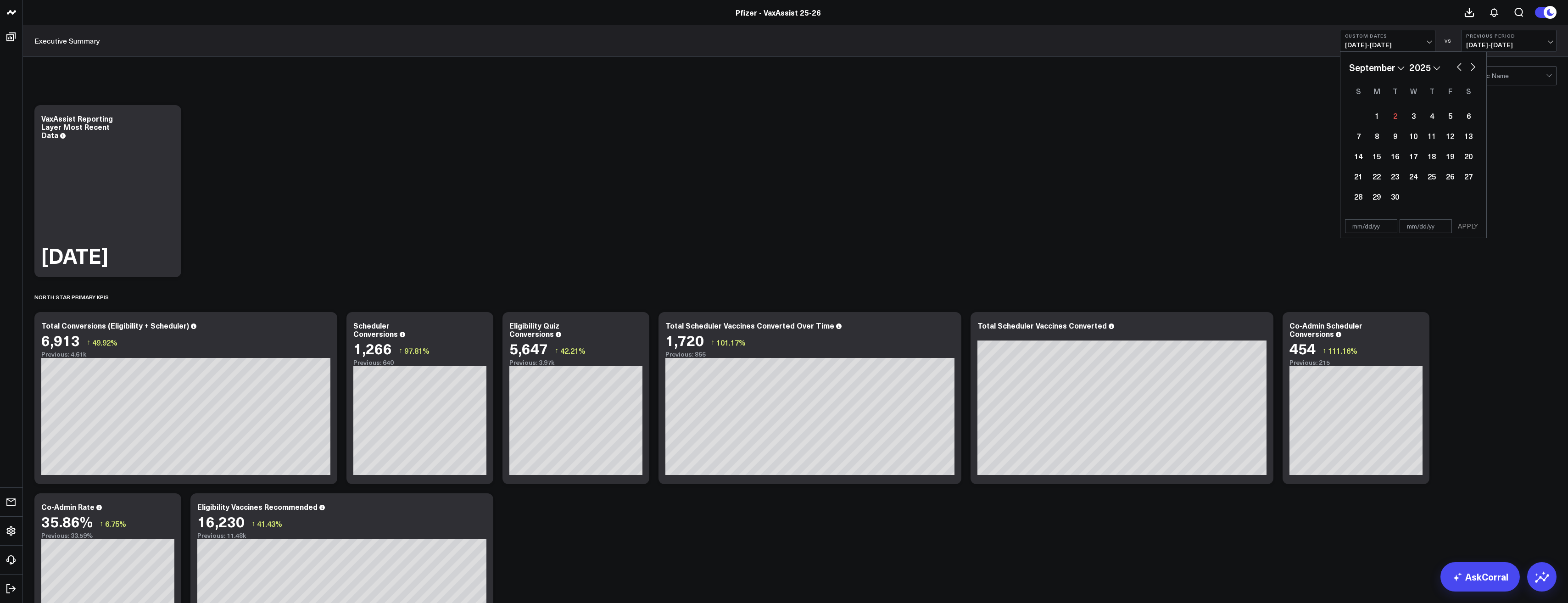
select select "7"
select select "2025"
click at [1448, 180] on div "22" at bounding box center [1450, 176] width 18 height 18
type input "[DATE]"
select select "7"
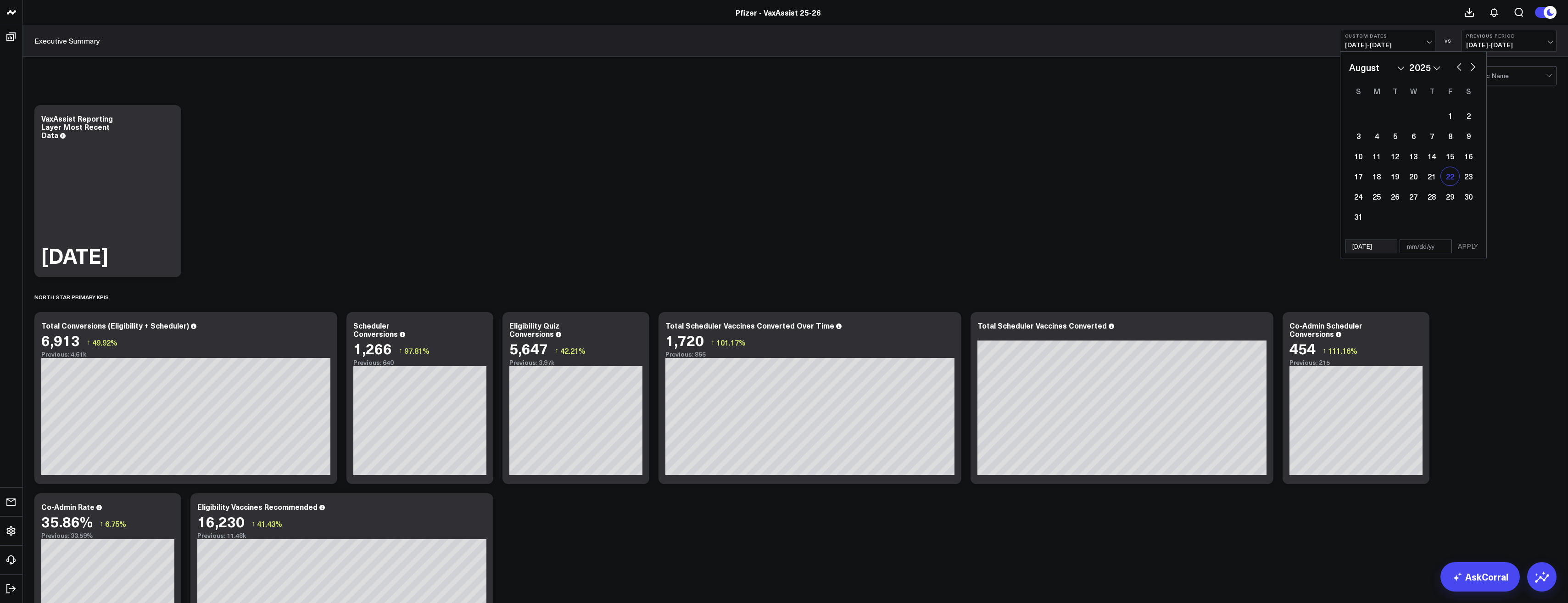
select select "2025"
click at [1433, 197] on div "28" at bounding box center [1432, 197] width 18 height 18
type input "[DATE]"
select select "7"
select select "2025"
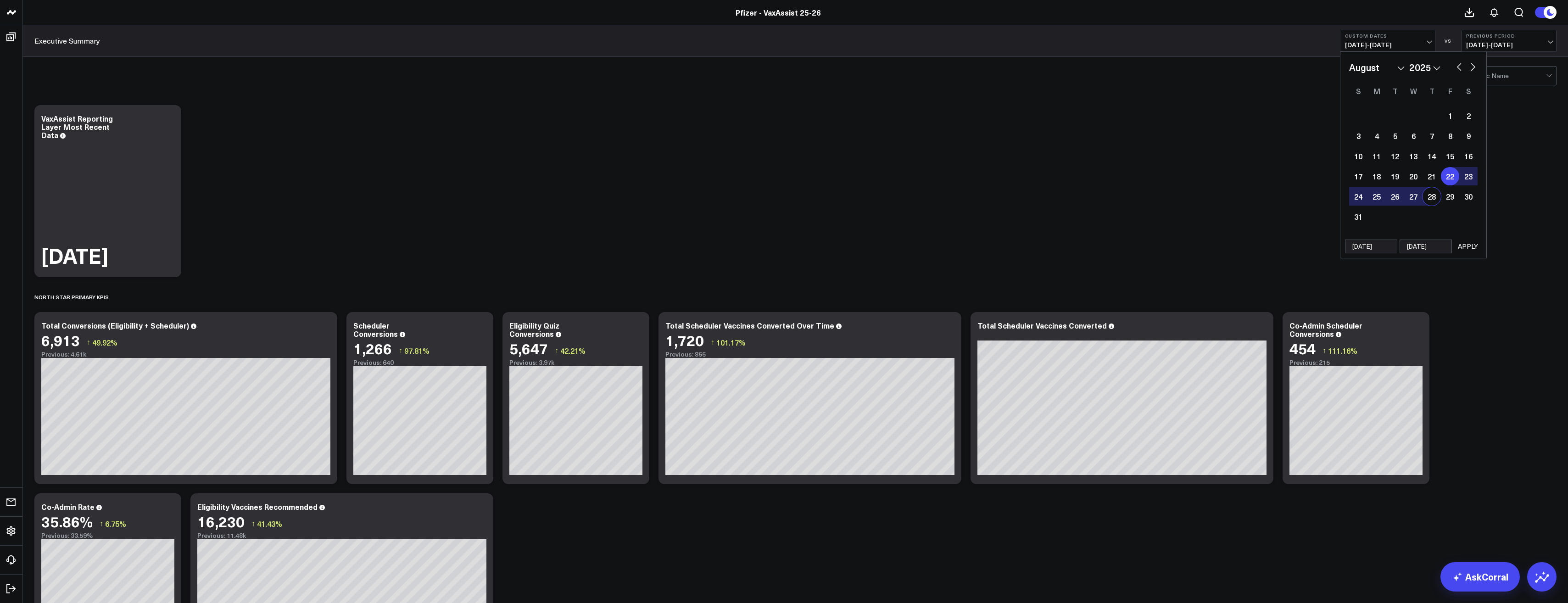
click at [1469, 242] on button "APPLY" at bounding box center [1468, 246] width 27 height 14
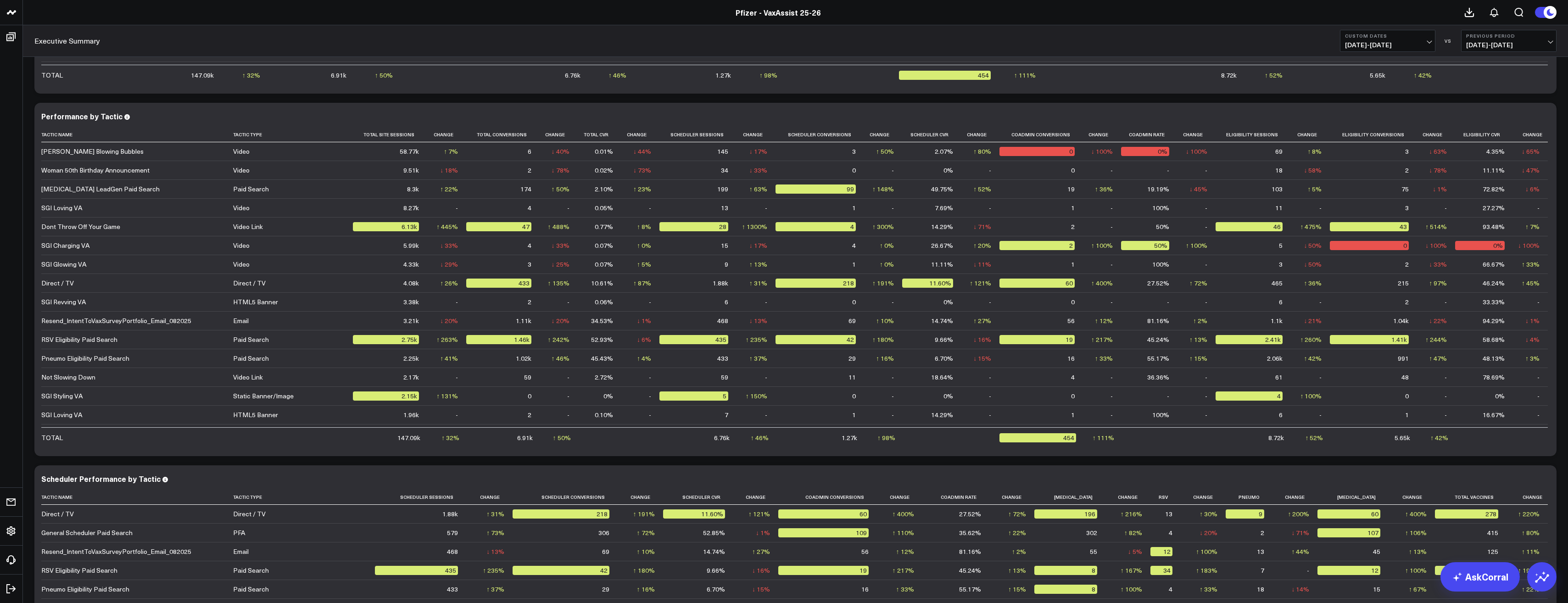
scroll to position [1690, 0]
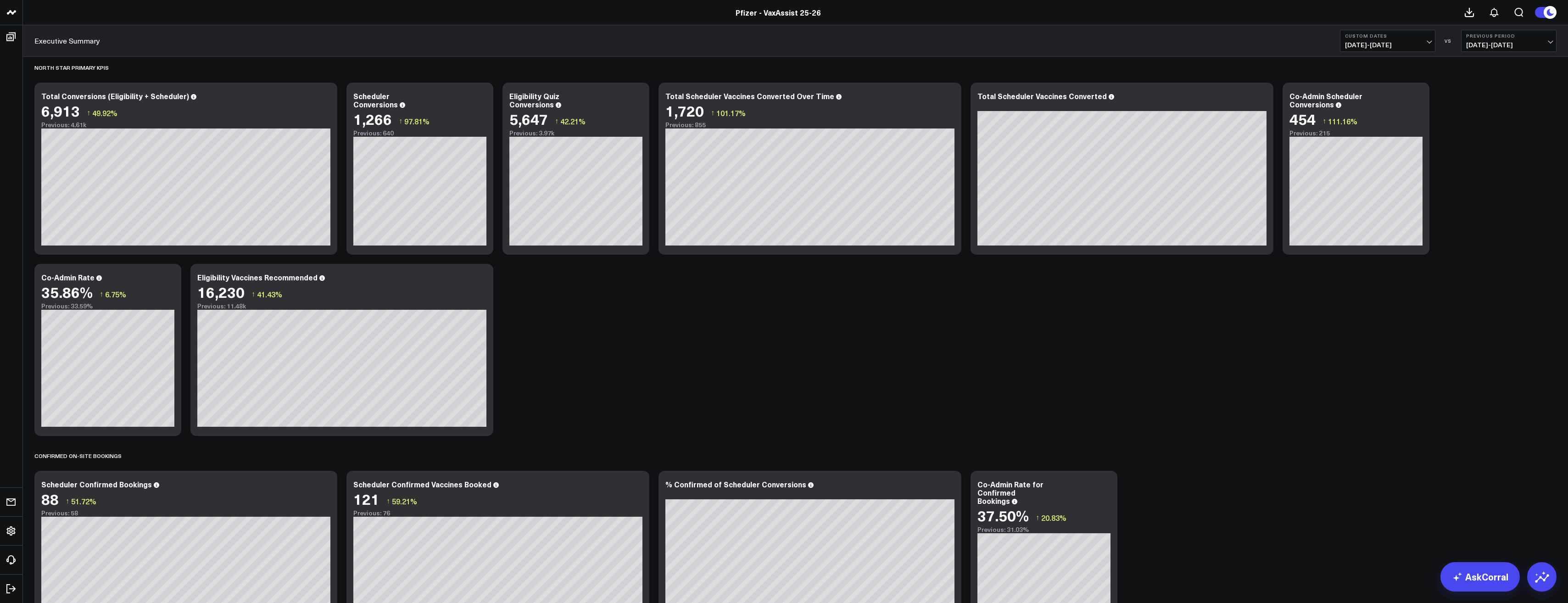
scroll to position [275, 0]
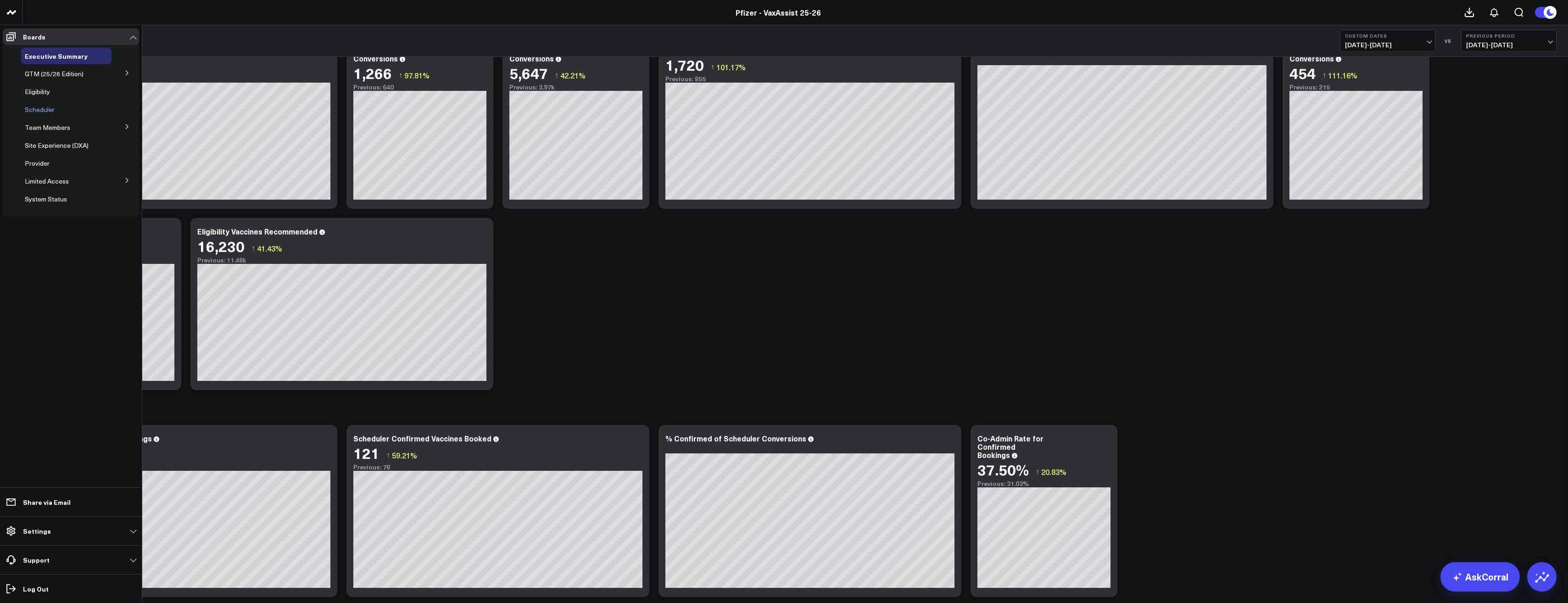
click at [46, 109] on span "Scheduler" at bounding box center [40, 110] width 30 height 9
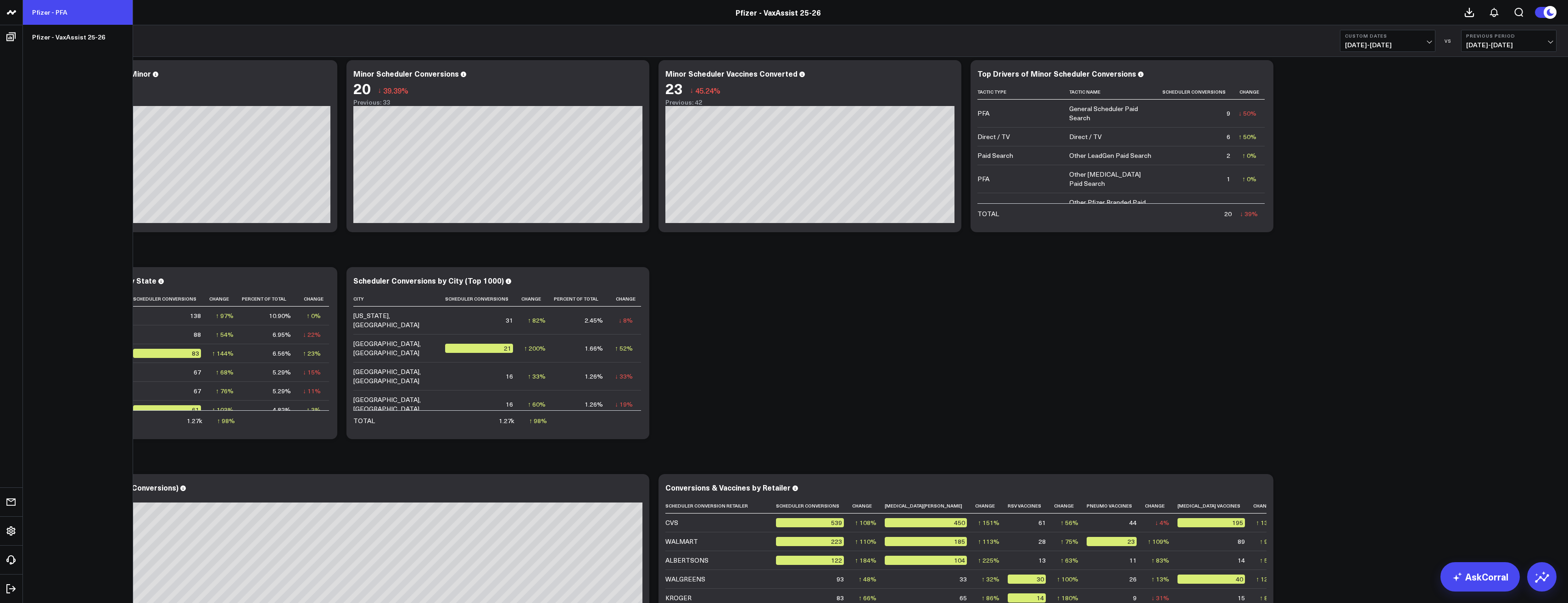
click at [44, 18] on link "Pfizer - PFA" at bounding box center [78, 12] width 110 height 25
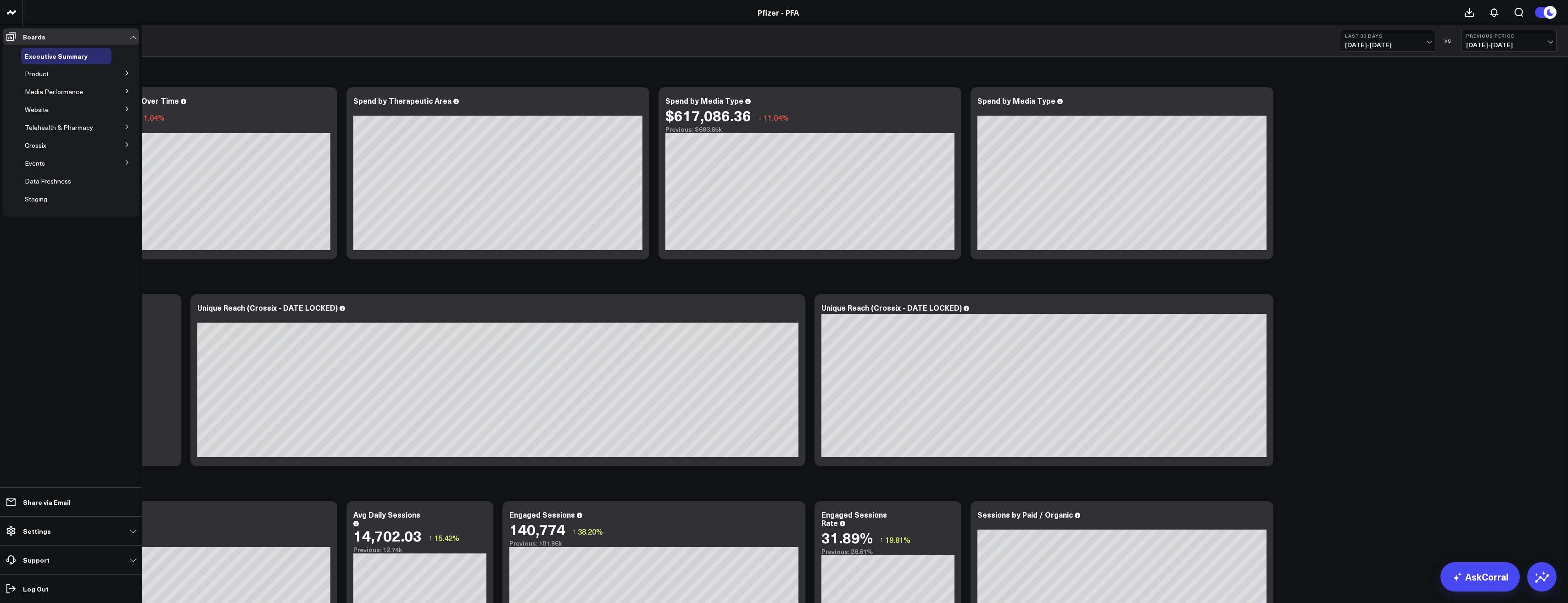
scroll to position [46, 0]
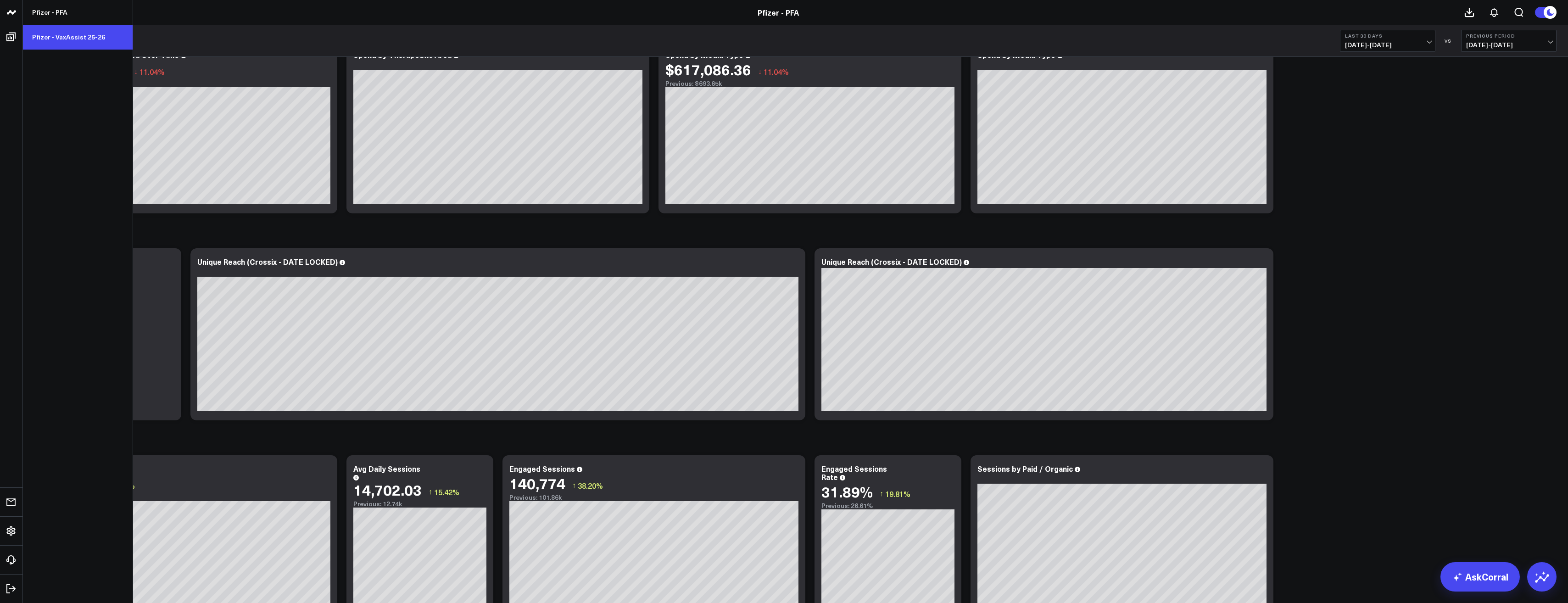
click at [45, 37] on link "Pfizer - VaxAssist 25-26" at bounding box center [78, 37] width 110 height 25
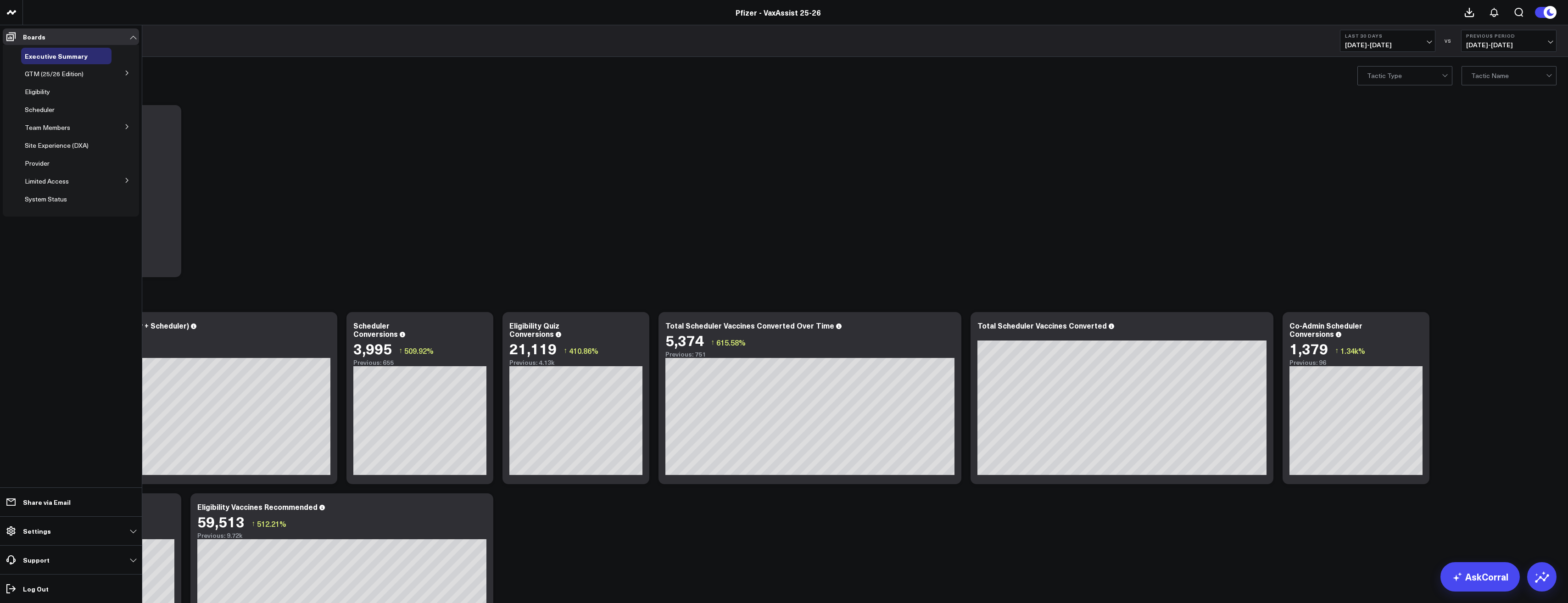
click at [122, 176] on button at bounding box center [127, 180] width 24 height 14
click at [66, 193] on span "PFA - Cross Domain" at bounding box center [59, 197] width 58 height 9
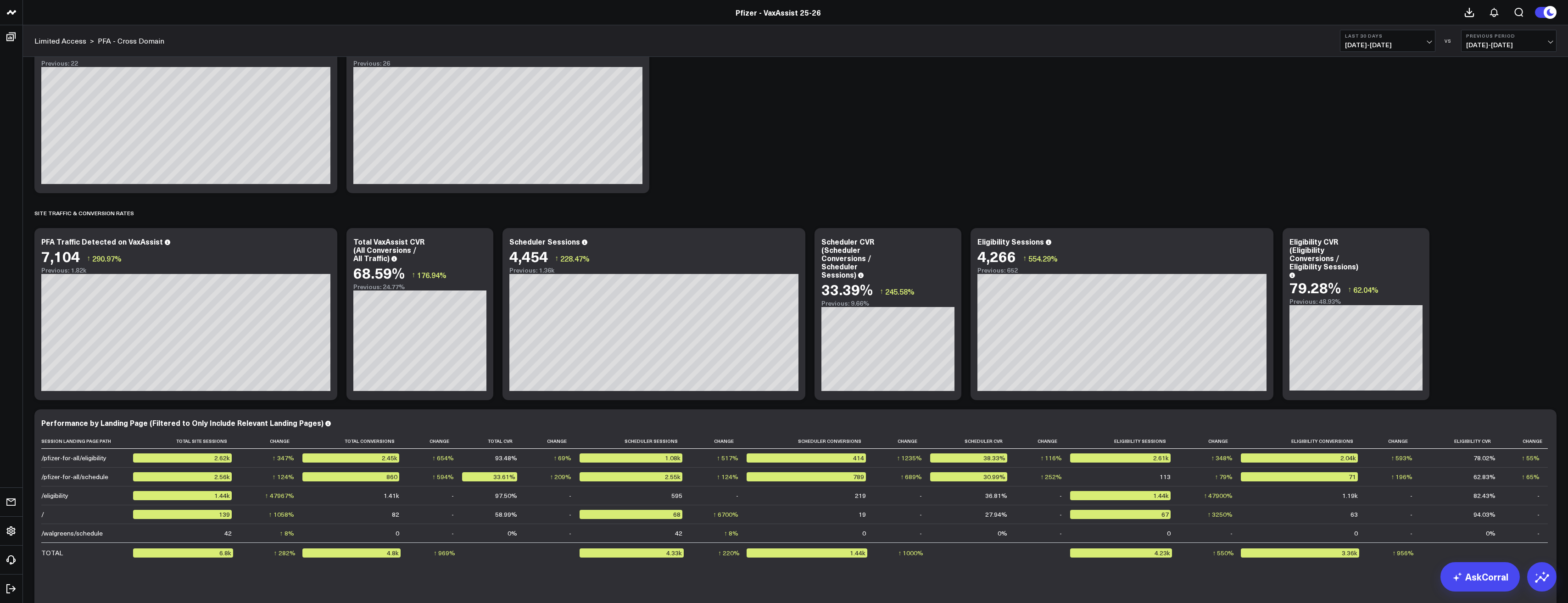
scroll to position [688, 0]
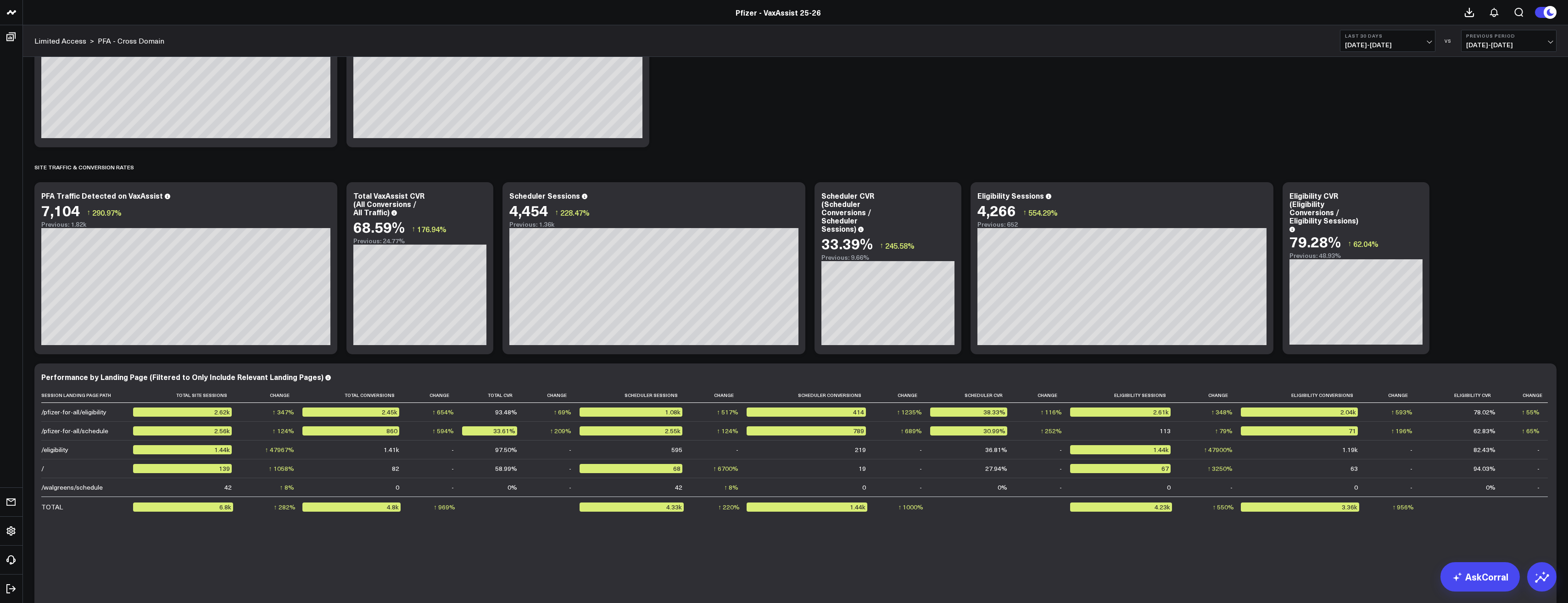
click at [1401, 50] on button "Last 30 Days [DATE] - [DATE]" at bounding box center [1387, 41] width 96 height 22
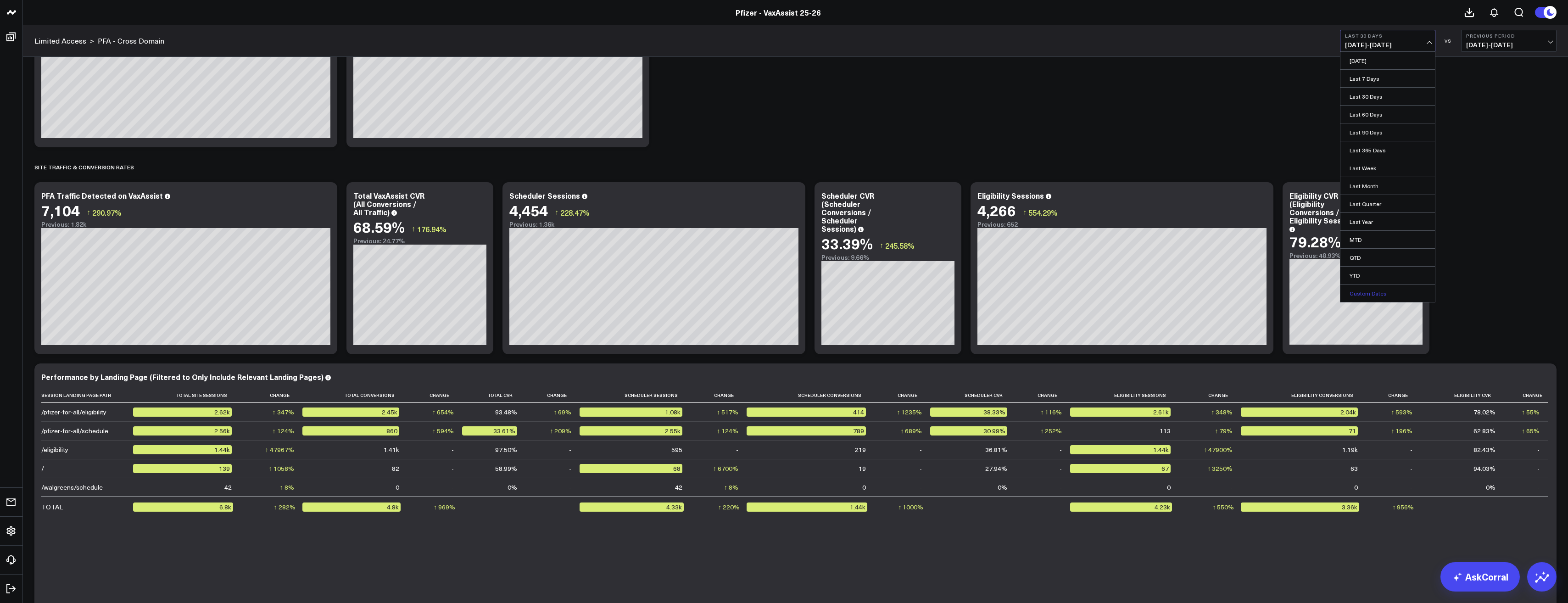
click at [1370, 291] on link "Custom Dates" at bounding box center [1387, 293] width 94 height 18
select select "8"
select select "2025"
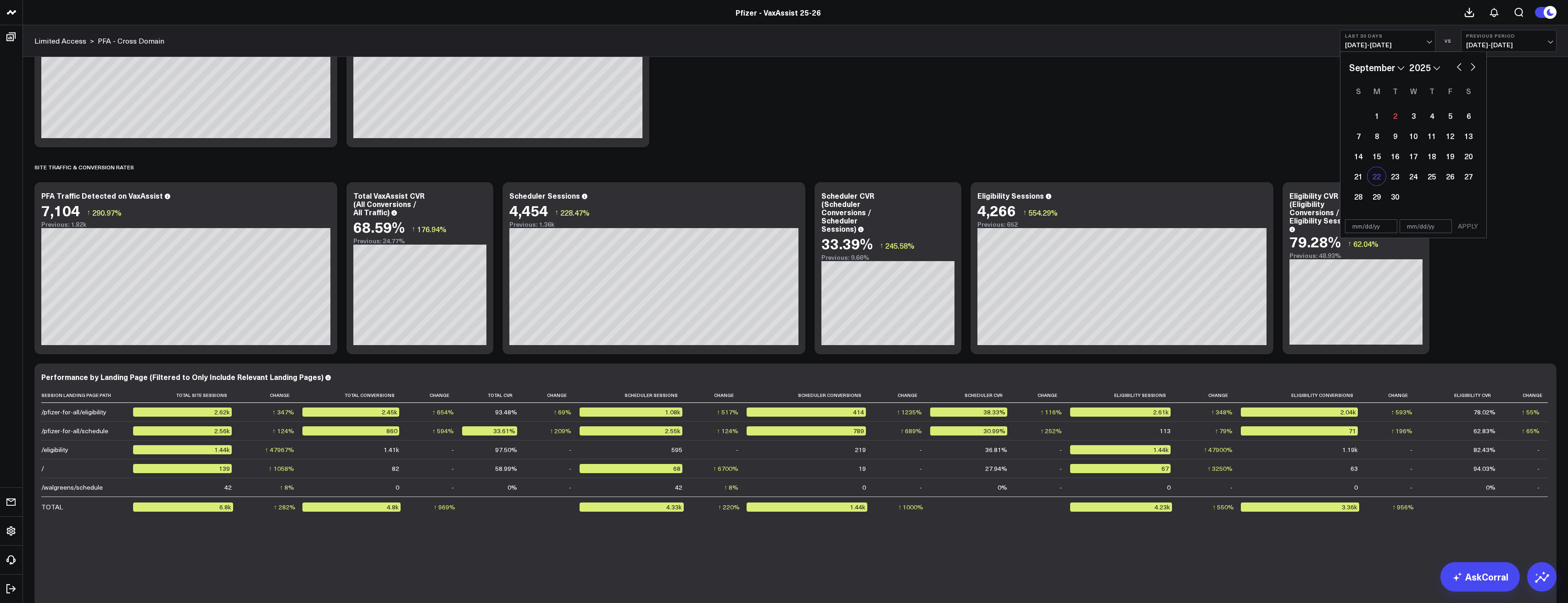
click at [1368, 180] on div "22" at bounding box center [1377, 176] width 18 height 18
type input "[DATE]"
select select "8"
select select "2025"
click at [1454, 67] on div "January February March April May June July August September October November [D…" at bounding box center [1413, 68] width 128 height 14
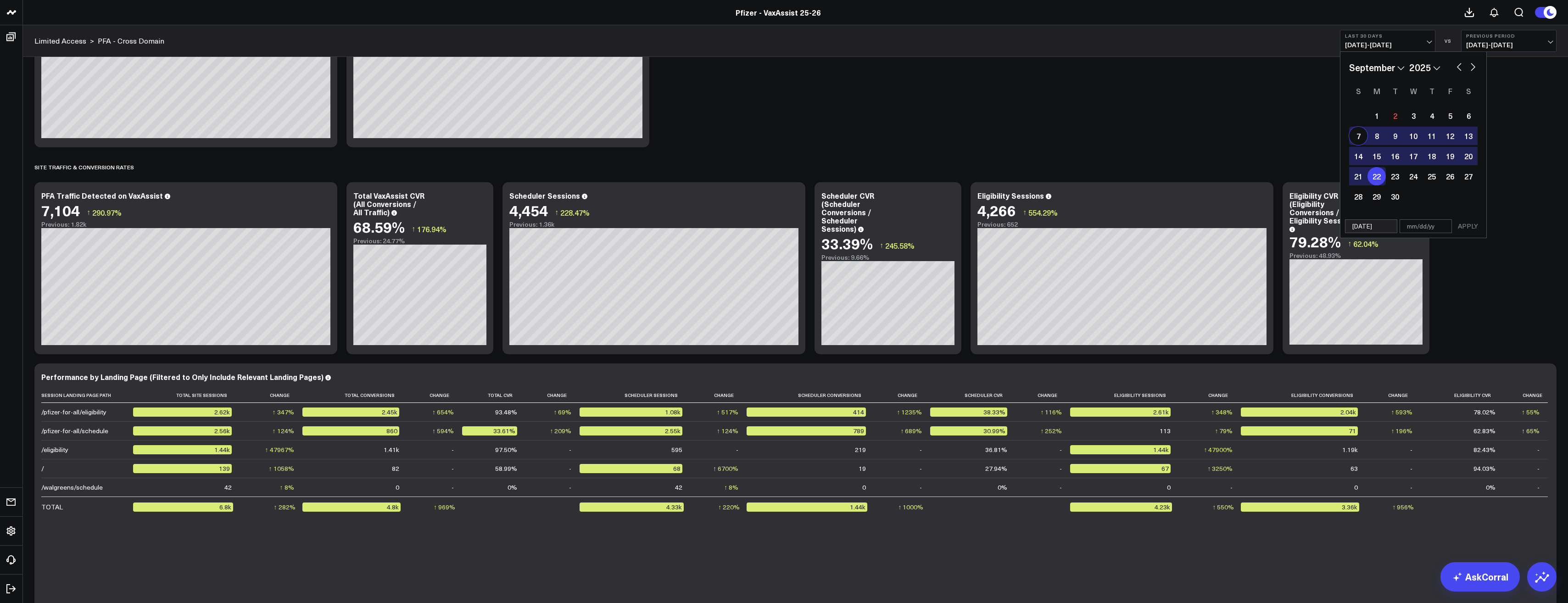
click at [1460, 64] on button "button" at bounding box center [1459, 66] width 9 height 11
select select "7"
select select "2025"
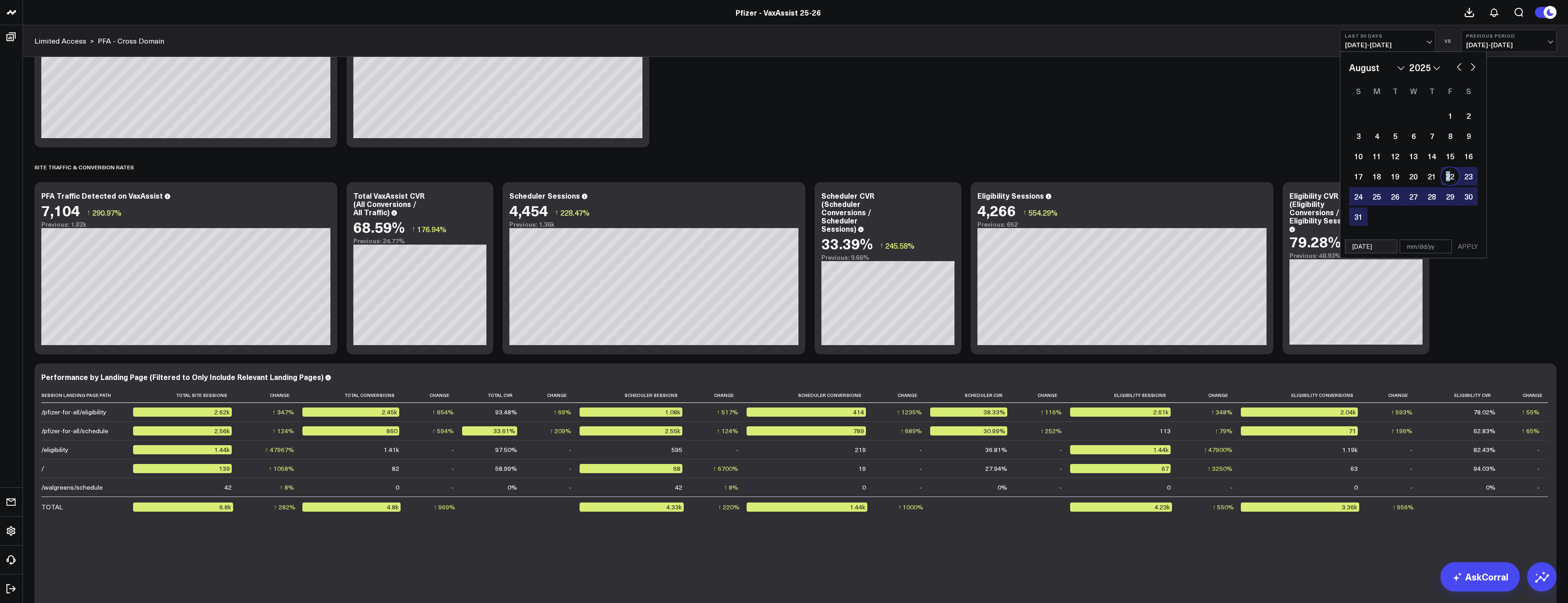
click at [1446, 183] on div "22" at bounding box center [1450, 176] width 18 height 18
type input "[DATE]"
select select "7"
select select "2025"
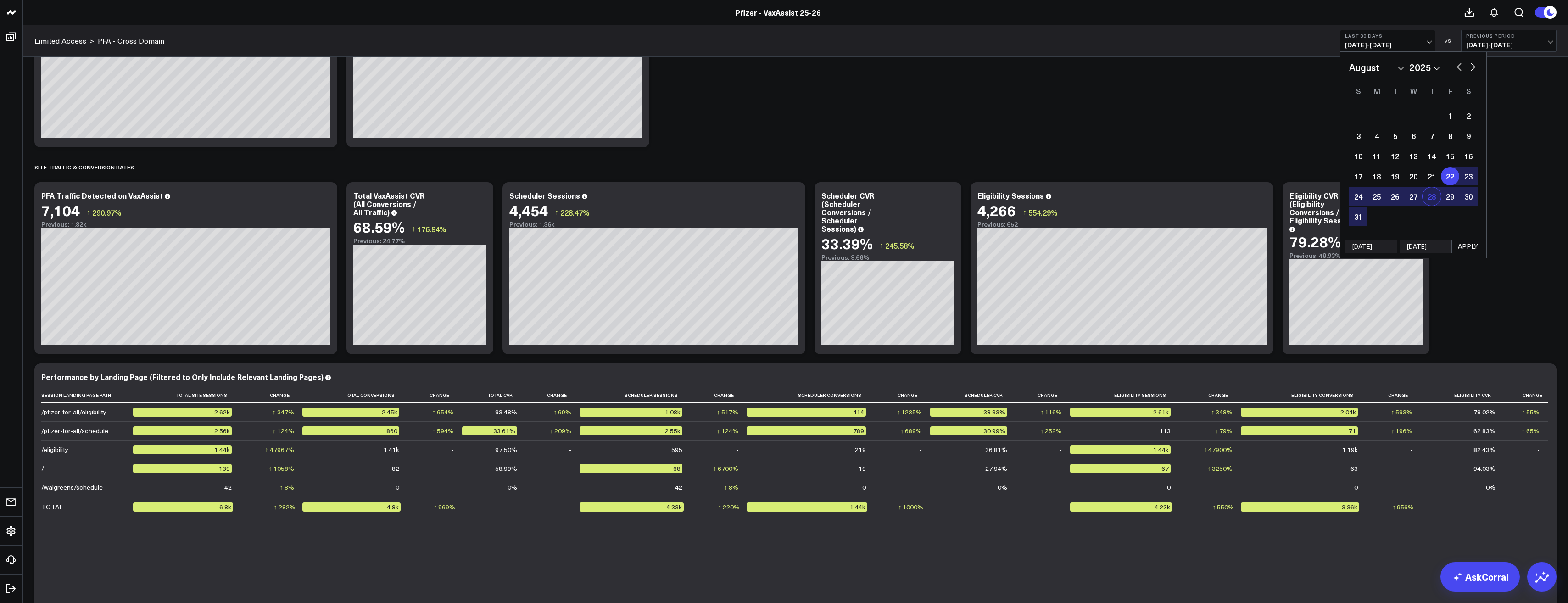
click at [1437, 197] on div "28" at bounding box center [1432, 197] width 18 height 18
type input "[DATE]"
select select "7"
select select "2025"
click at [1446, 176] on div "22" at bounding box center [1450, 176] width 18 height 18
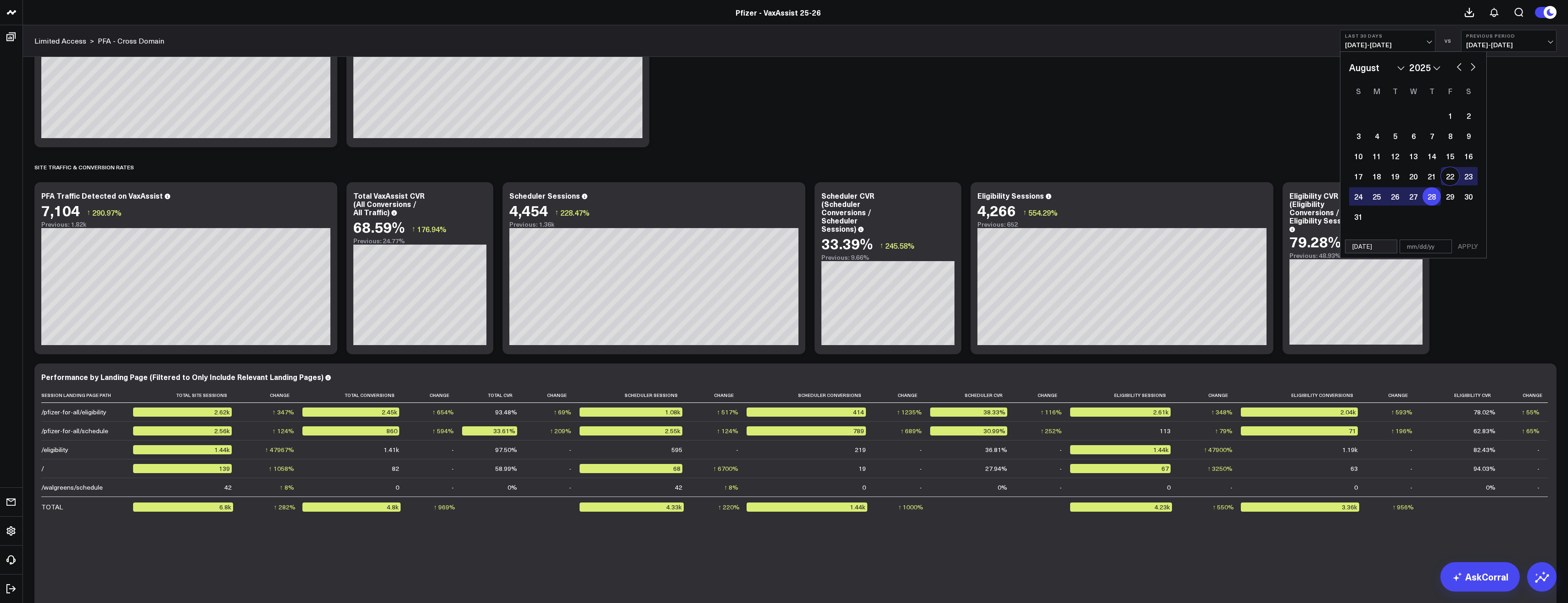
type input "[DATE]"
select select "7"
select select "2025"
click at [1468, 243] on button "APPLY" at bounding box center [1468, 246] width 27 height 14
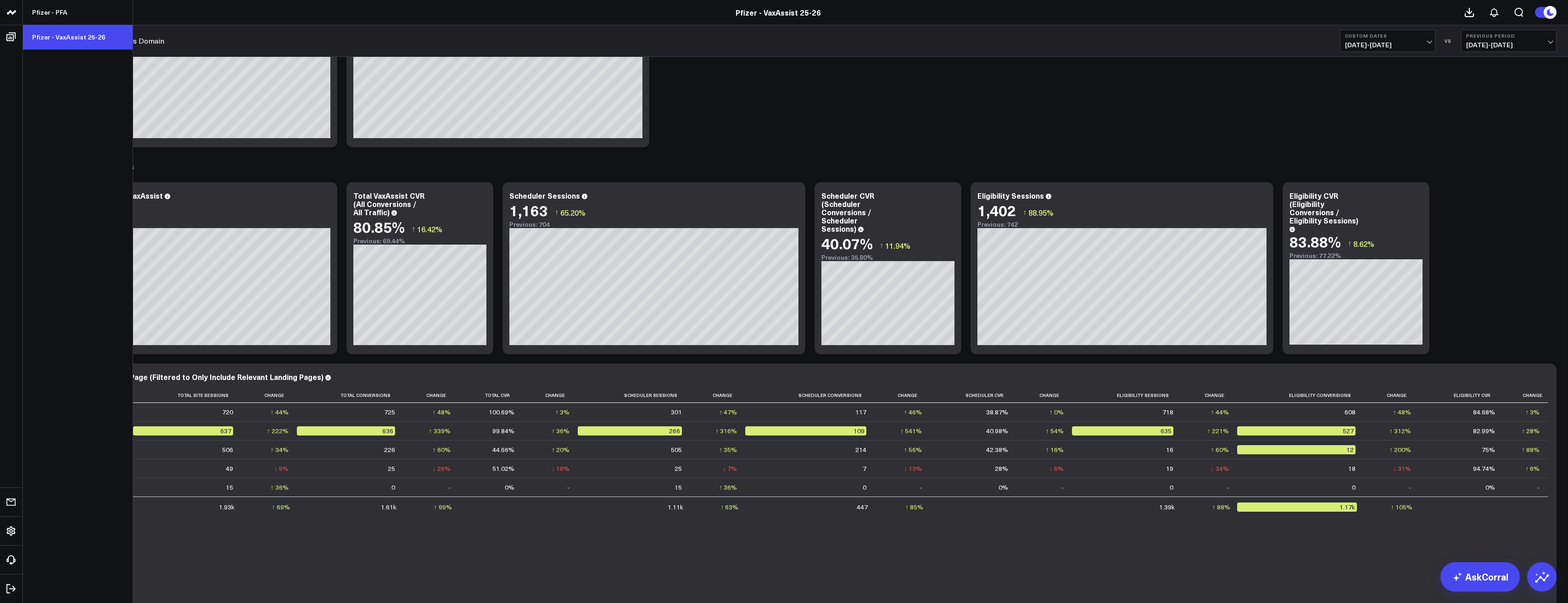
click at [49, 31] on link "Pfizer - VaxAssist 25-26" at bounding box center [78, 37] width 110 height 25
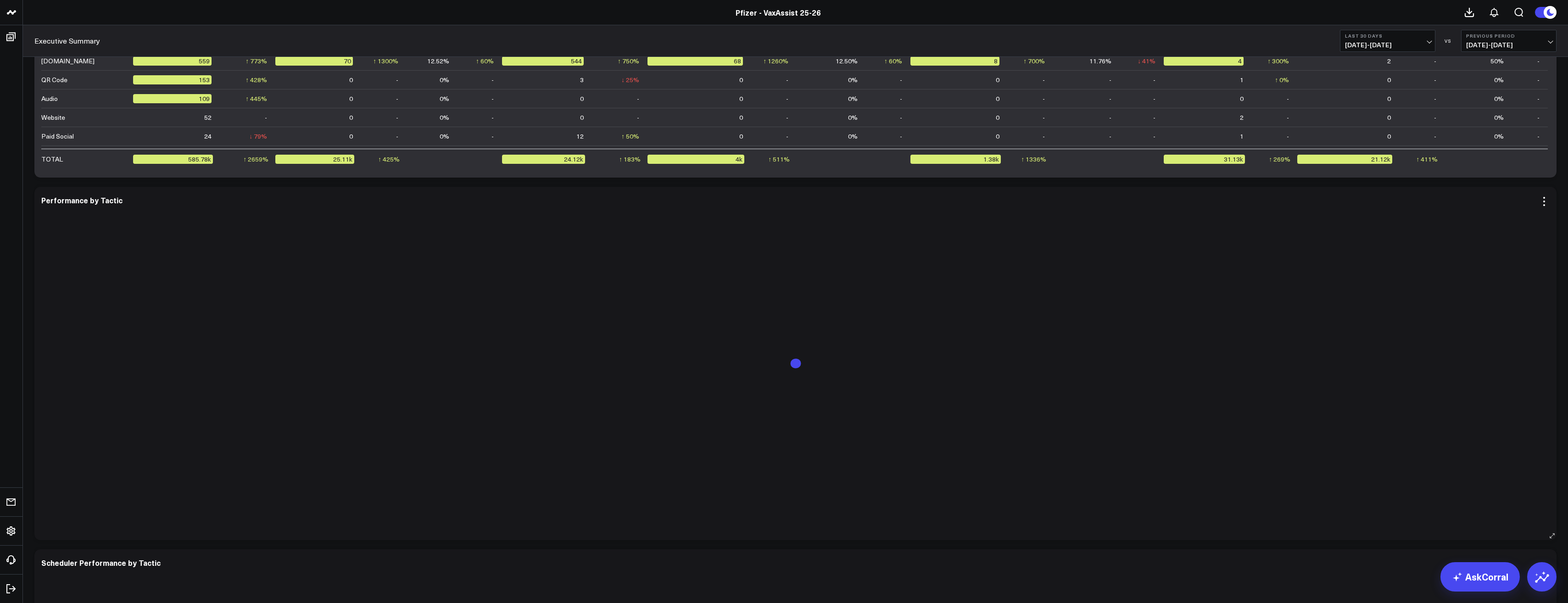
scroll to position [1697, 0]
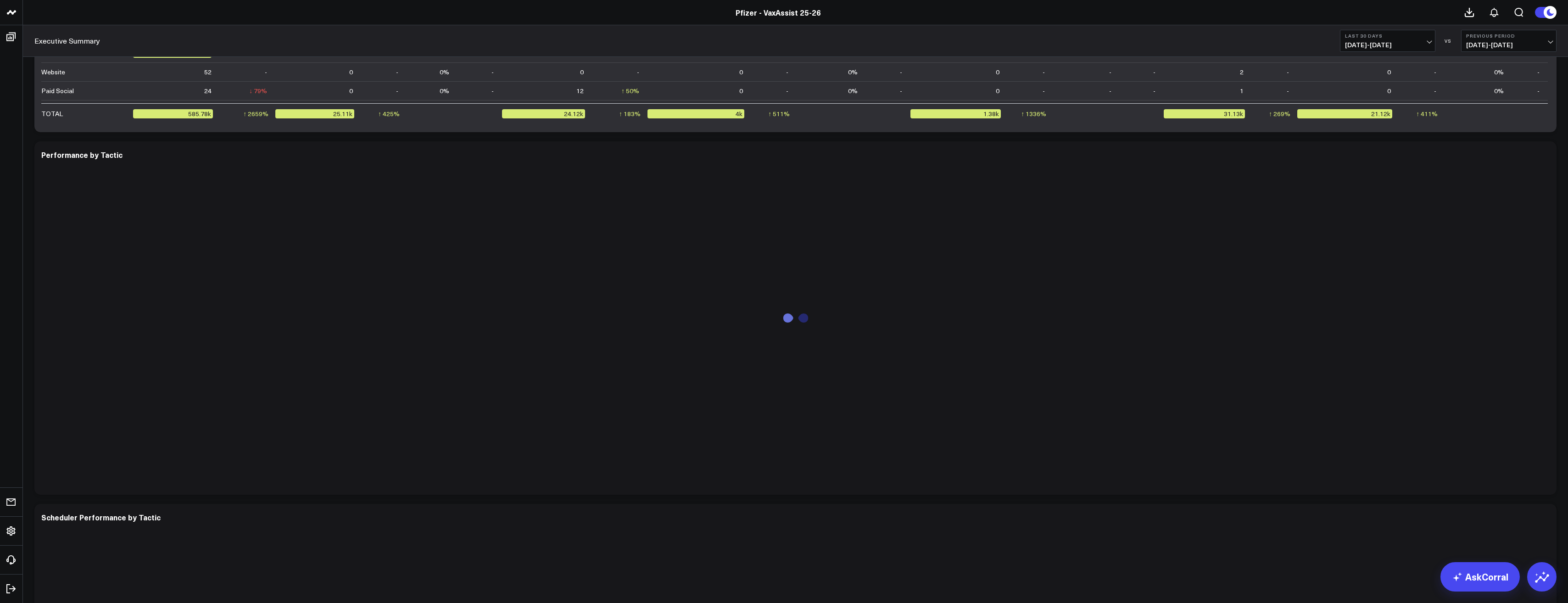
click at [1407, 35] on b "Last 30 Days" at bounding box center [1388, 35] width 85 height 5
click at [1359, 296] on link "Custom Dates" at bounding box center [1387, 293] width 94 height 18
select select "8"
select select "2025"
click at [1379, 178] on div "22" at bounding box center [1377, 176] width 18 height 18
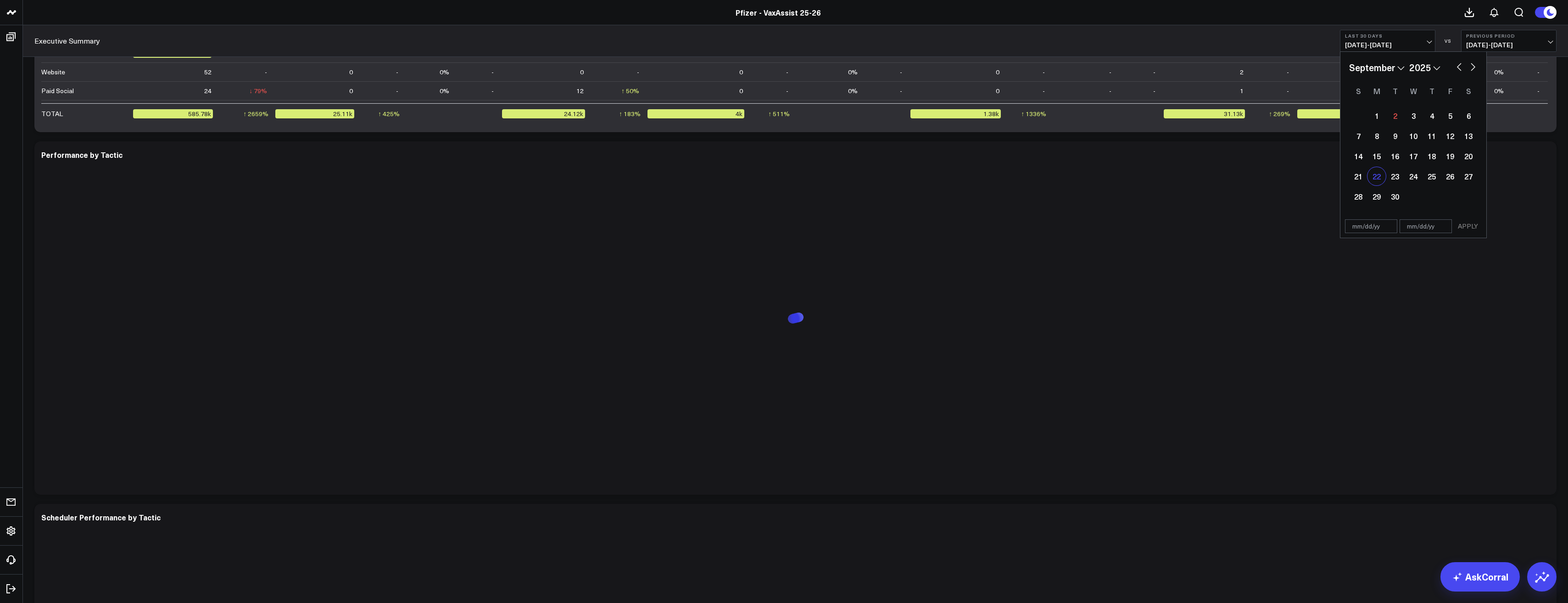
type input "[DATE]"
click at [1375, 195] on div "29" at bounding box center [1377, 197] width 18 height 18
select select "8"
select select "2025"
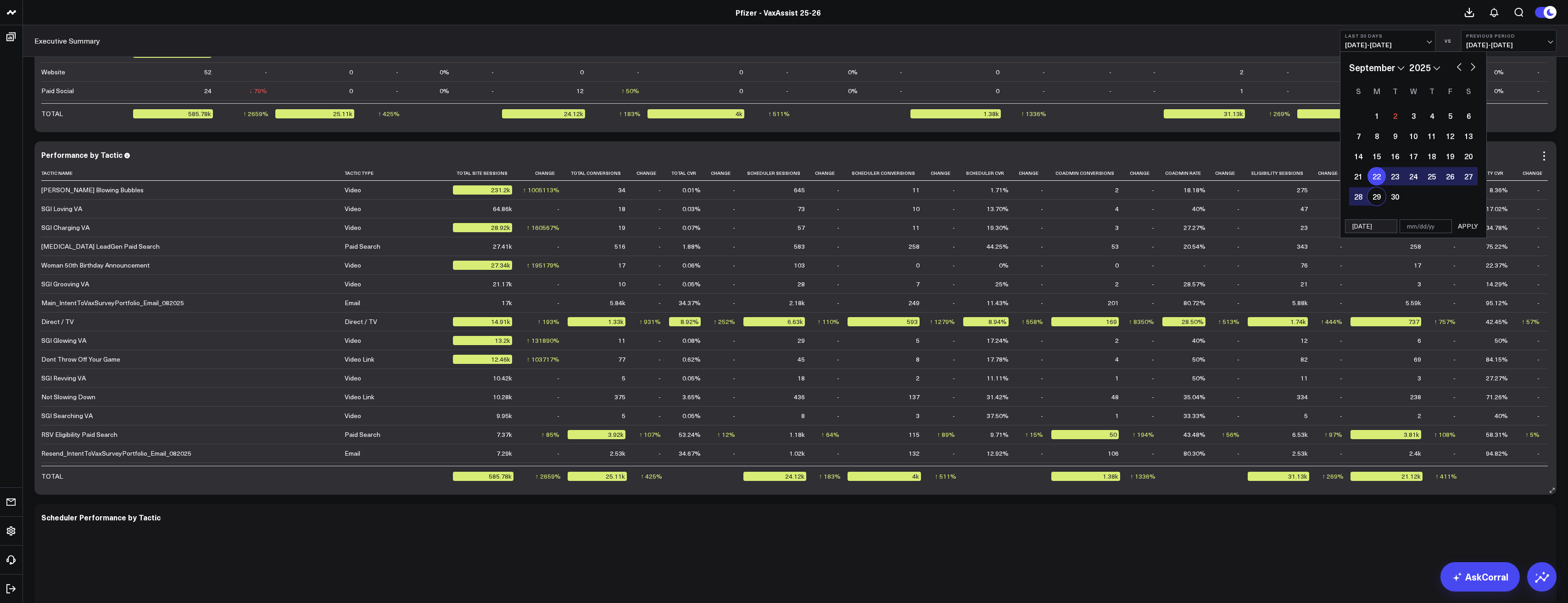
type input "[DATE]"
click at [1455, 64] on button "button" at bounding box center [1459, 66] width 9 height 11
select select "7"
select select "2025"
click at [1457, 68] on button "button" at bounding box center [1459, 66] width 9 height 11
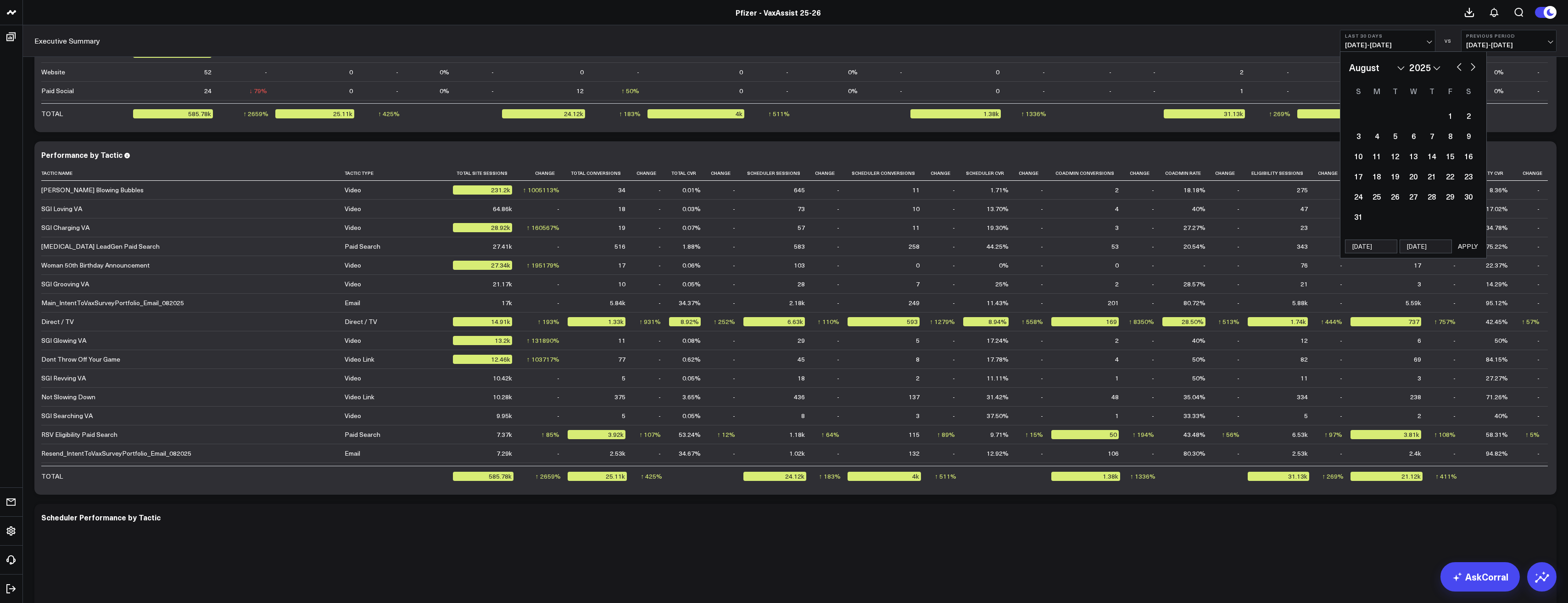
select select "6"
select select "2025"
click at [1471, 69] on button "button" at bounding box center [1472, 66] width 9 height 11
select select "7"
select select "2025"
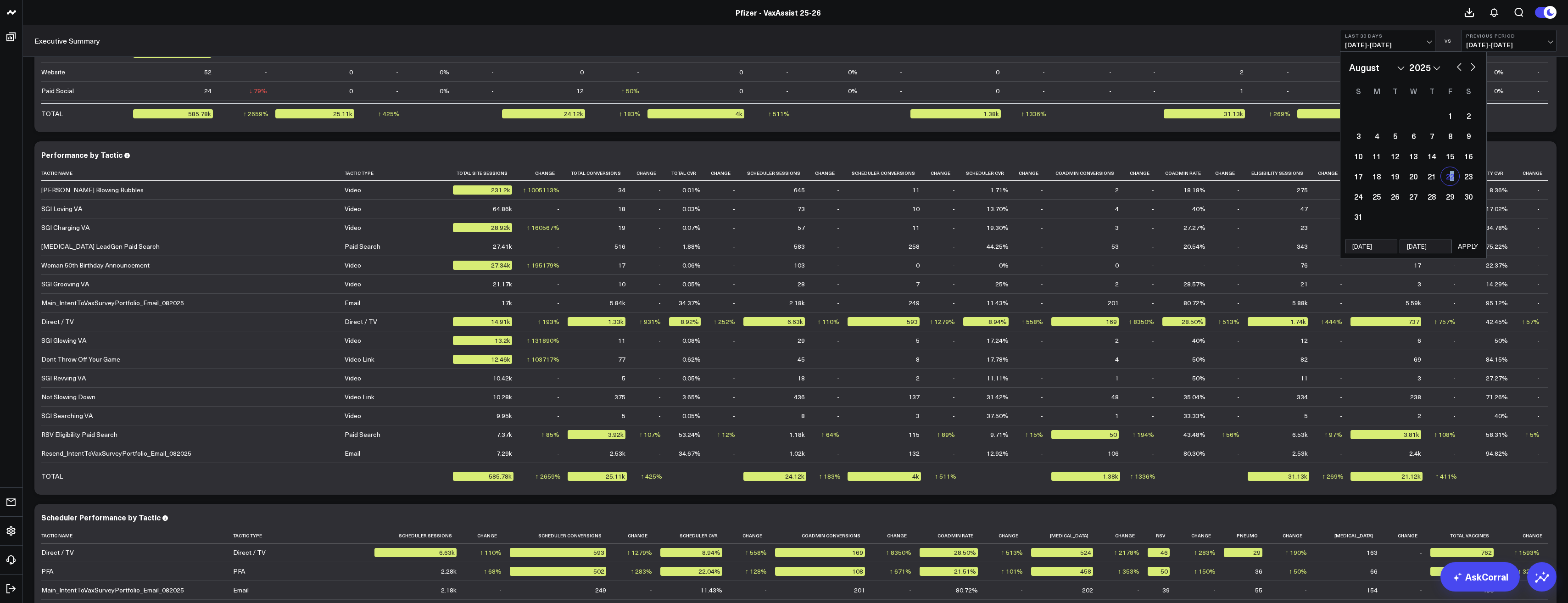
click at [1452, 183] on div "22" at bounding box center [1450, 176] width 18 height 18
type input "[DATE]"
select select "7"
select select "2025"
click at [1426, 193] on div "28" at bounding box center [1432, 197] width 18 height 18
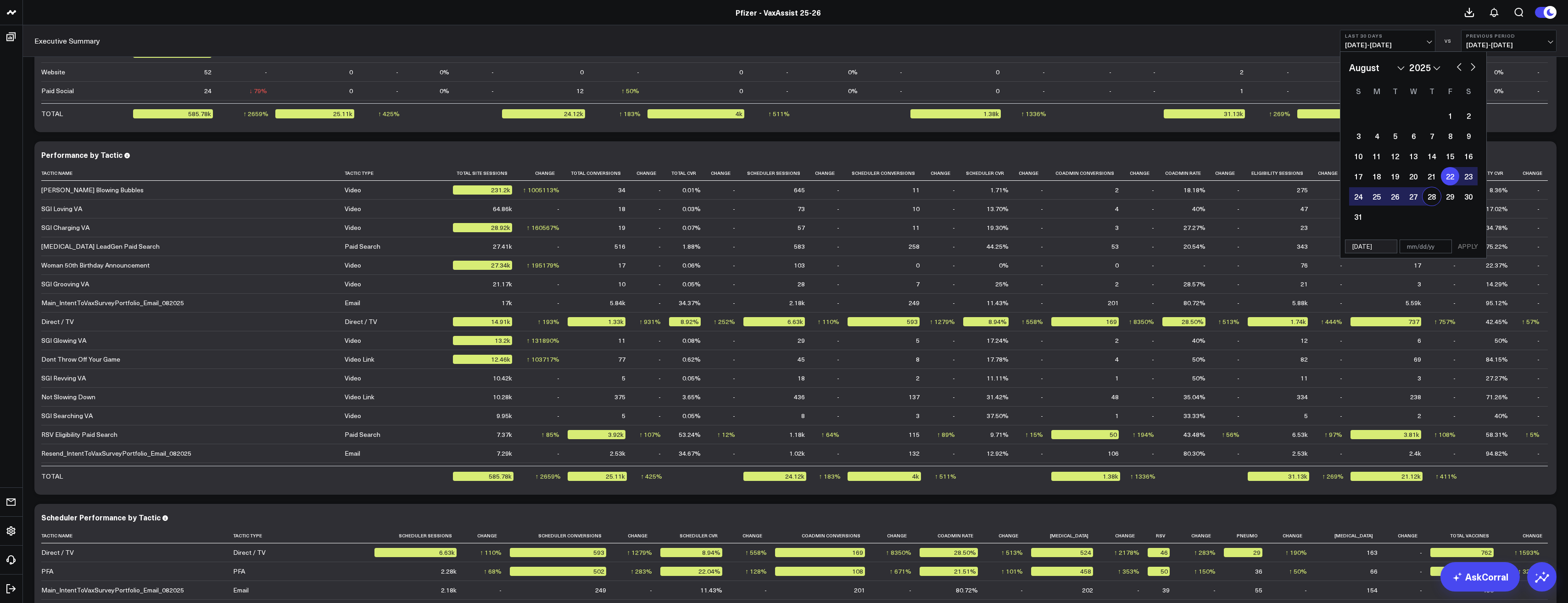
type input "[DATE]"
select select "7"
select select "2025"
click at [1466, 245] on button "APPLY" at bounding box center [1468, 246] width 27 height 14
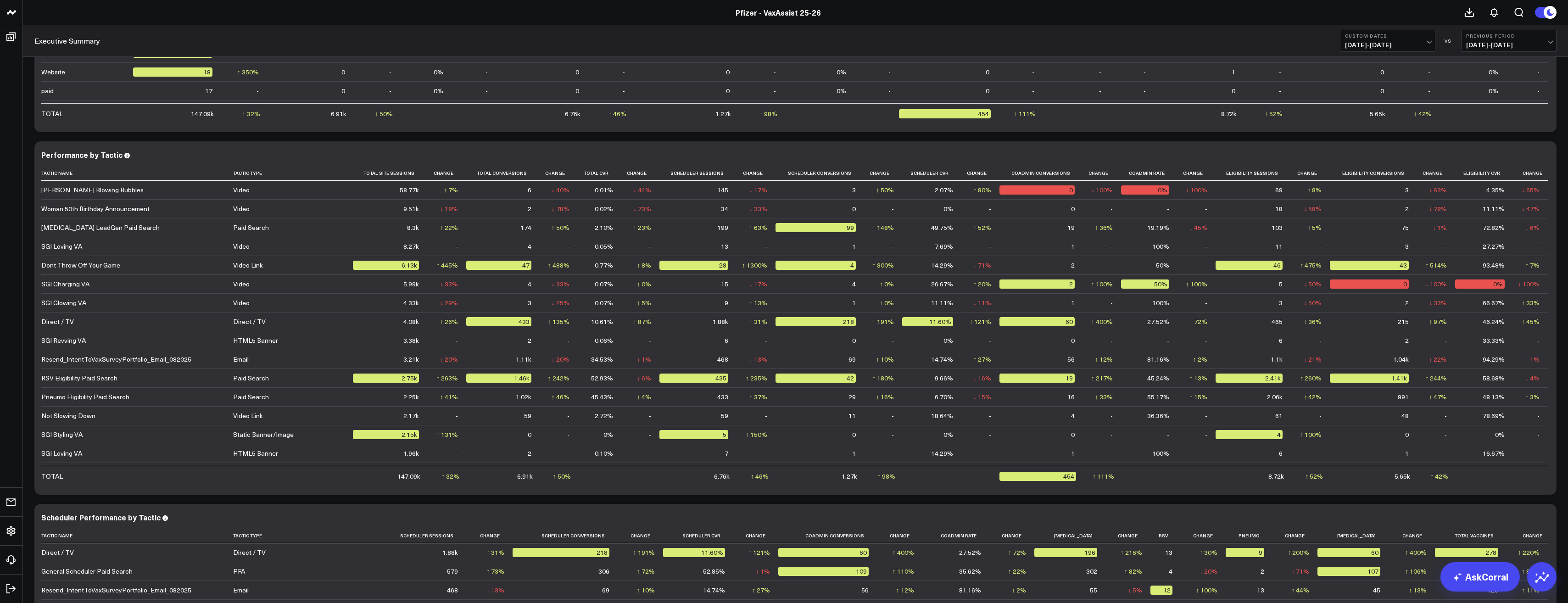
scroll to position [1743, 0]
